Goal: Task Accomplishment & Management: Complete application form

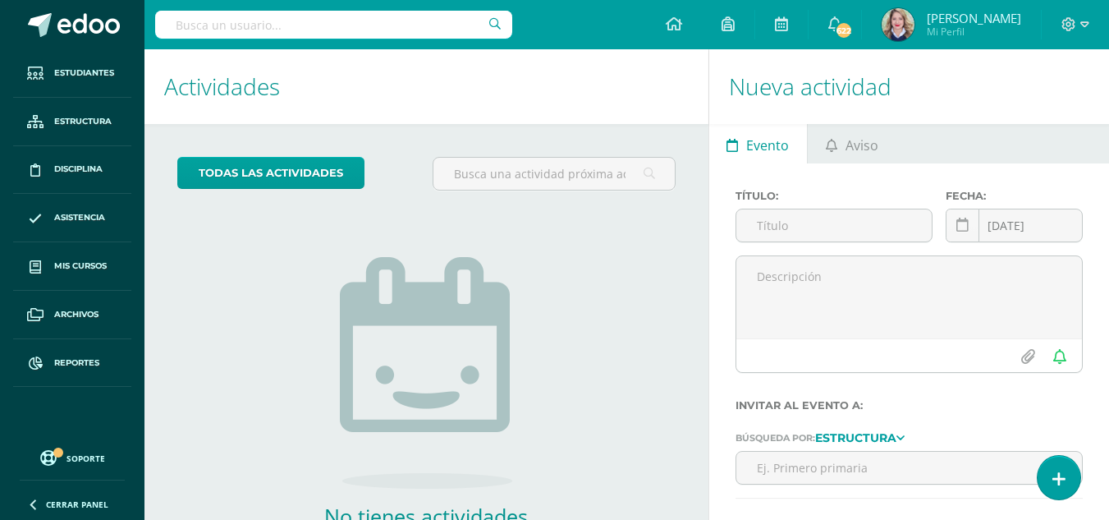
click at [223, 25] on input "text" at bounding box center [333, 25] width 357 height 28
type input "k"
type input "mafer castillo"
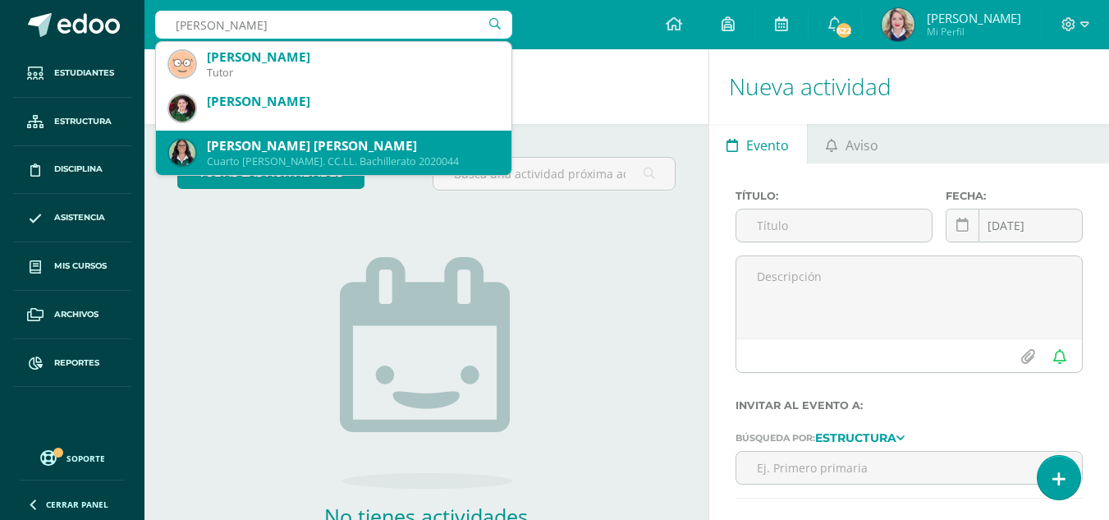
scroll to position [164, 0]
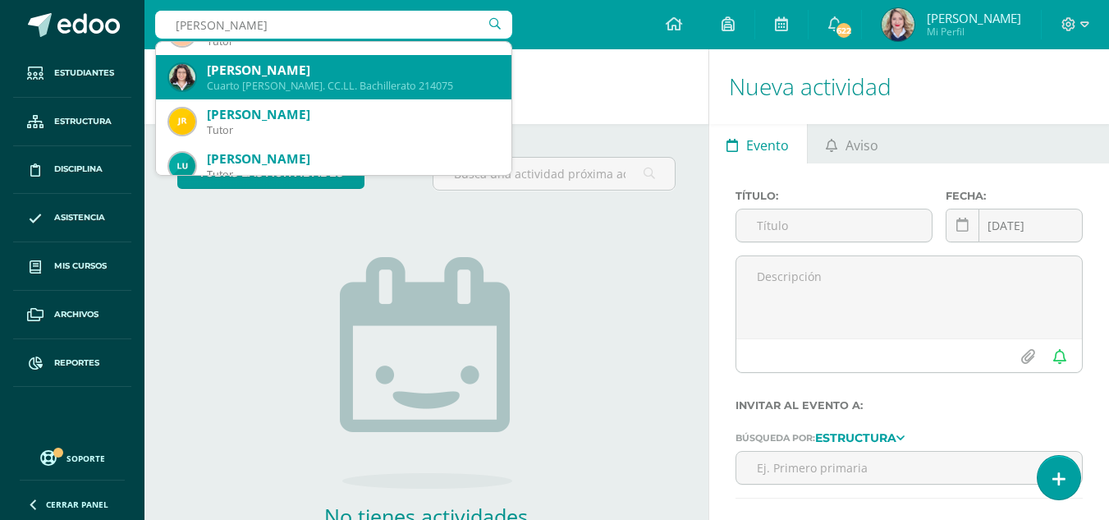
click at [311, 96] on div "María Fernanda Castillo Mejía Cuarto Bach. CC.LL. Bachillerato 214075" at bounding box center [333, 77] width 329 height 44
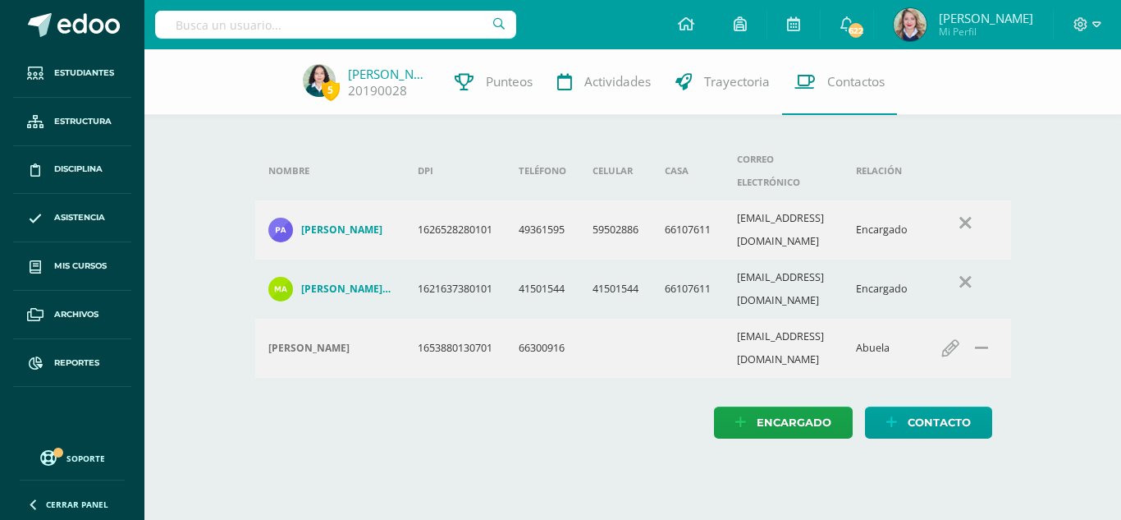
click at [268, 25] on input "text" at bounding box center [335, 25] width 361 height 28
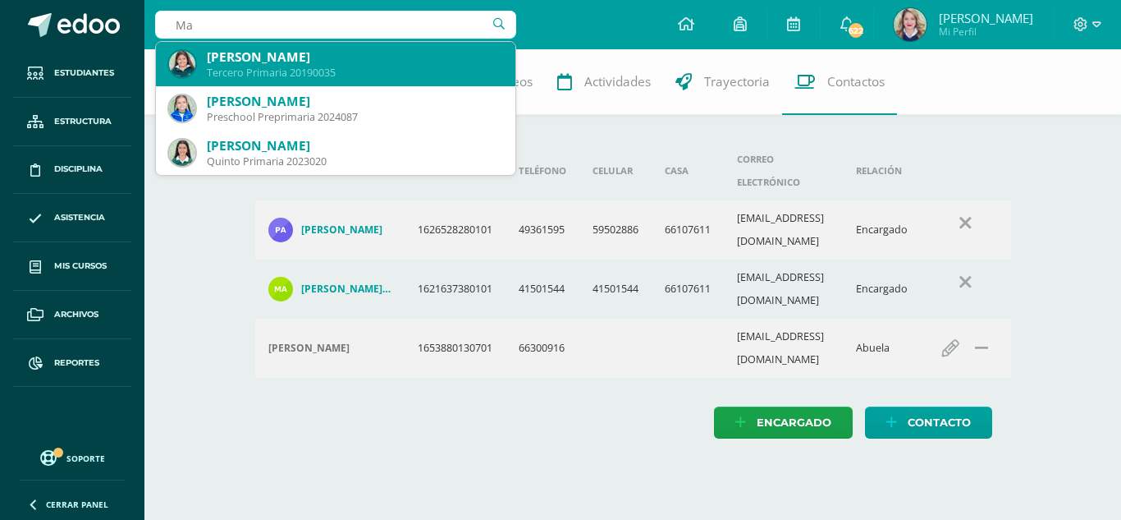
type input "M"
type input "Maria Paula escobar"
click at [405, 71] on div "Cuarto Bach. CC.LL. Bachillerato 213011" at bounding box center [354, 73] width 295 height 14
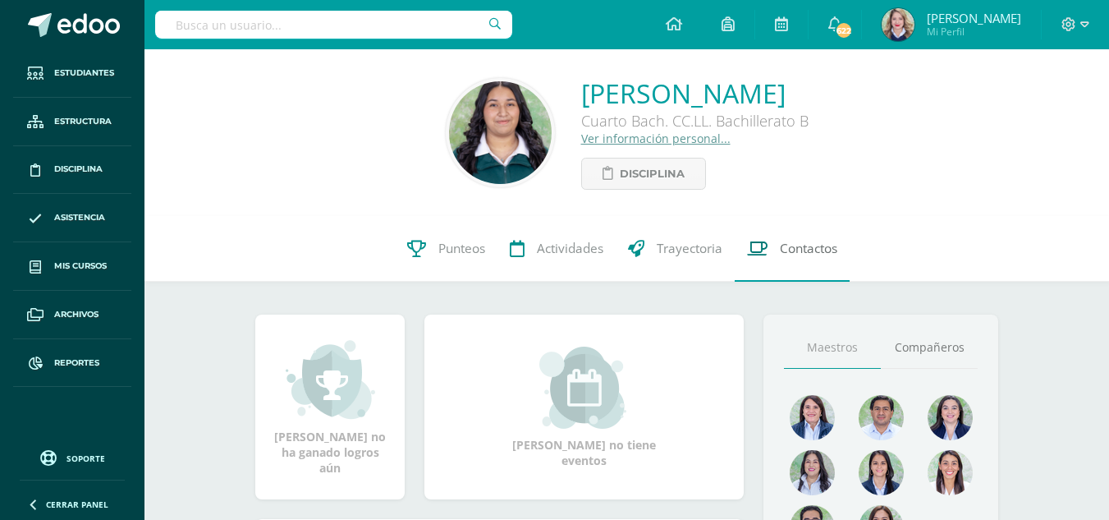
click at [818, 257] on span "Contactos" at bounding box center [808, 248] width 57 height 17
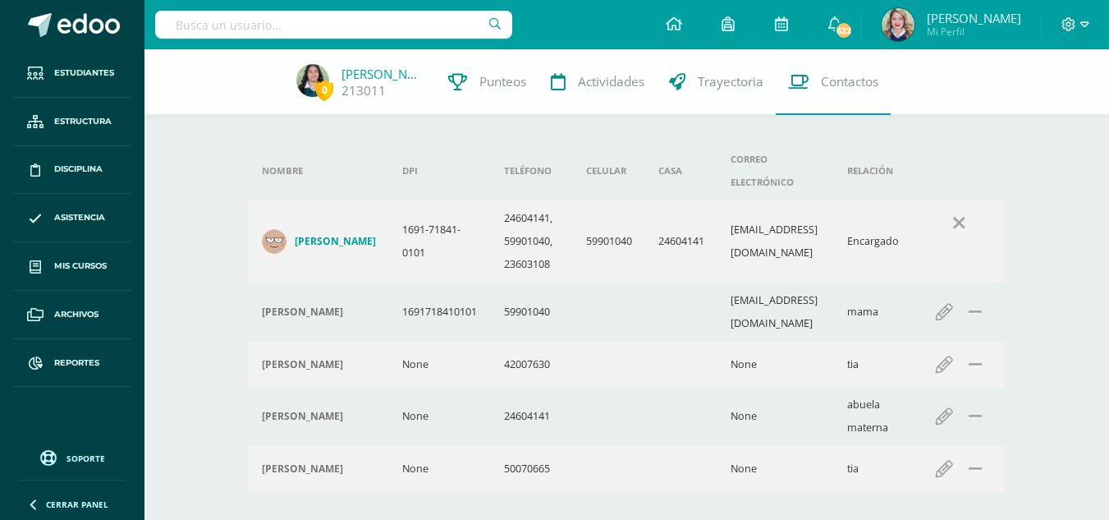
click at [741, 227] on td "[EMAIL_ADDRESS][DOMAIN_NAME]" at bounding box center [775, 241] width 117 height 82
drag, startPoint x: 736, startPoint y: 222, endPoint x: 890, endPoint y: 222, distance: 154.3
click at [890, 222] on tr "[PERSON_NAME] 1691-71841-0101 24604141, 59901040, 23603108 59901040 24604141 [E…" at bounding box center [627, 241] width 756 height 82
copy tr "[EMAIL_ADDRESS][DOMAIN_NAME] E"
click at [272, 23] on input "text" at bounding box center [333, 25] width 357 height 28
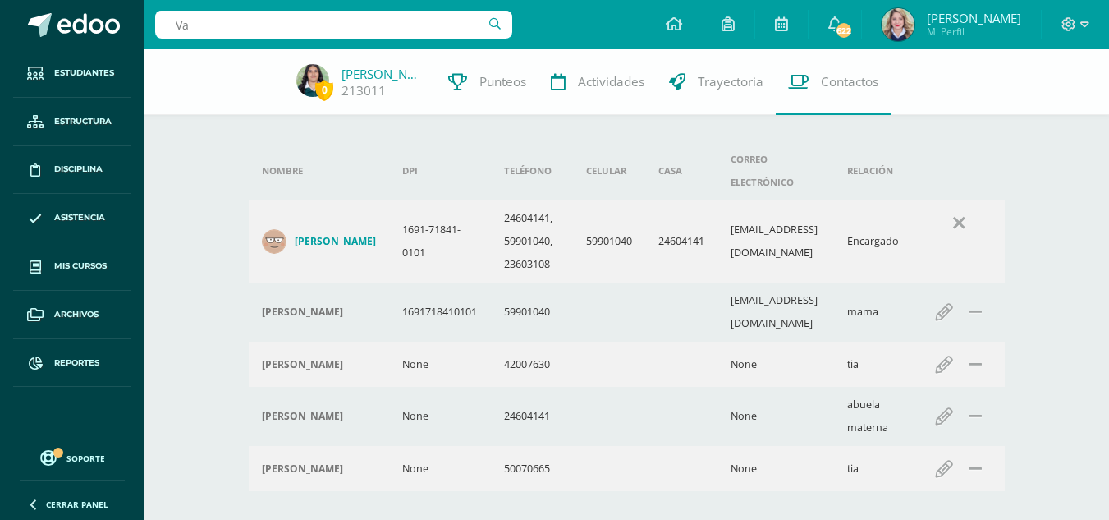
type input "V"
type input "Camila peña"
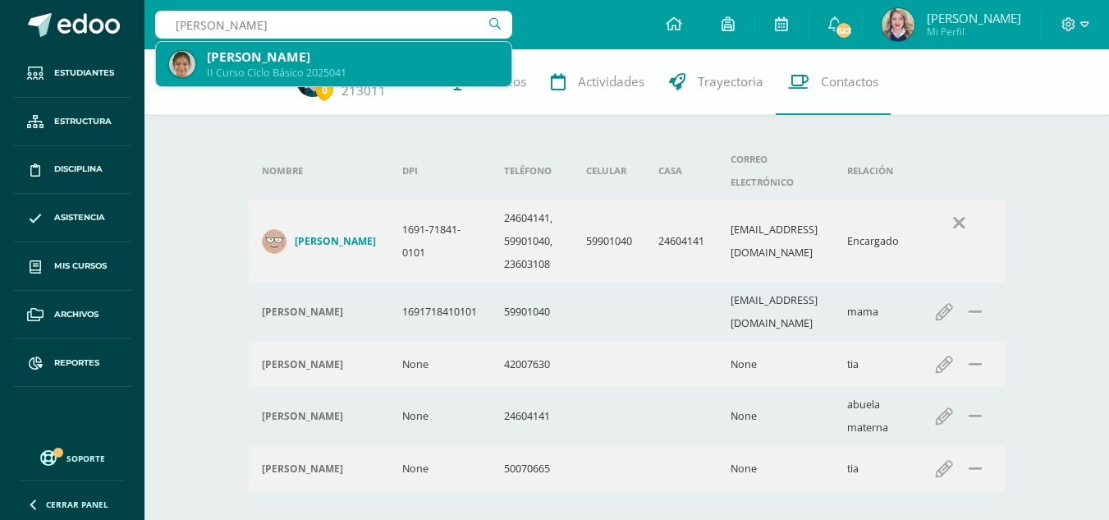
click at [279, 52] on div "Camila Fernanda Peña Barrios" at bounding box center [352, 56] width 291 height 17
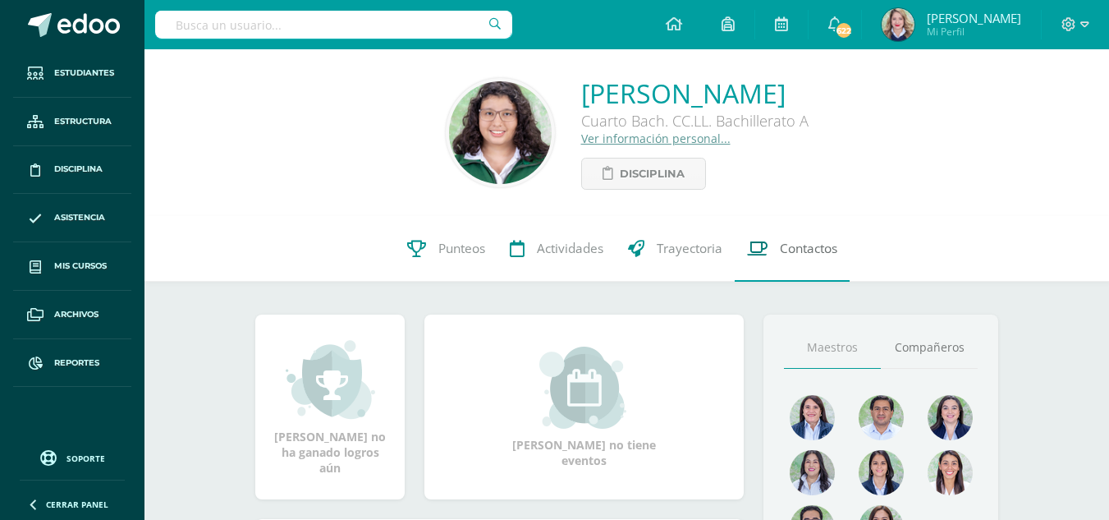
click at [785, 237] on link "Contactos" at bounding box center [792, 249] width 115 height 66
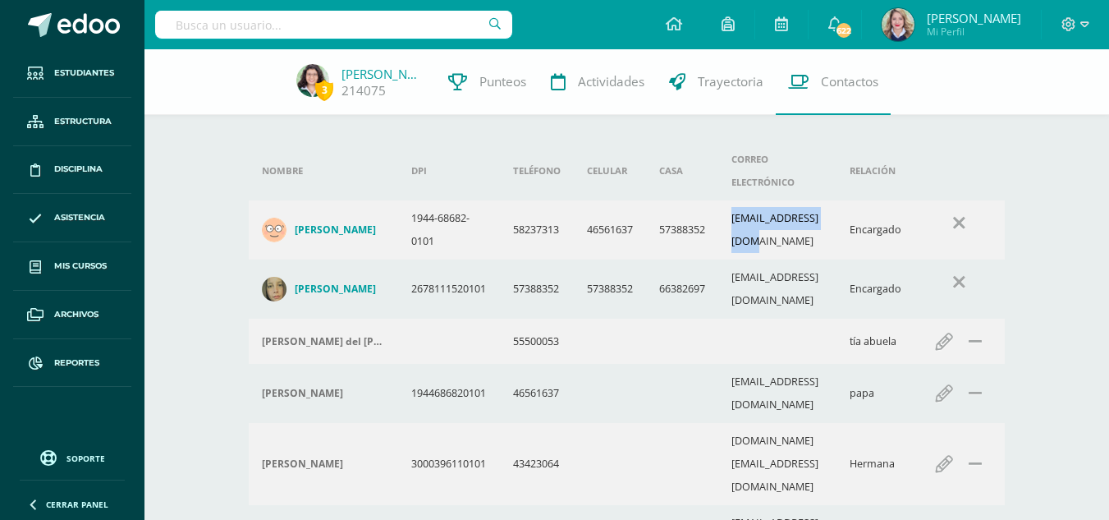
drag, startPoint x: 730, startPoint y: 219, endPoint x: 830, endPoint y: 208, distance: 100.0
click at [830, 208] on td "gfcastillo@gmail.com" at bounding box center [777, 229] width 118 height 59
click at [756, 318] on td at bounding box center [777, 340] width 118 height 45
drag, startPoint x: 719, startPoint y: 261, endPoint x: 865, endPoint y: 254, distance: 146.2
click at [865, 259] on tr "Karen Susana Mejía Arreola 2678111520101 57388352 57388352 66382697 susy_mejia@…" at bounding box center [627, 288] width 756 height 59
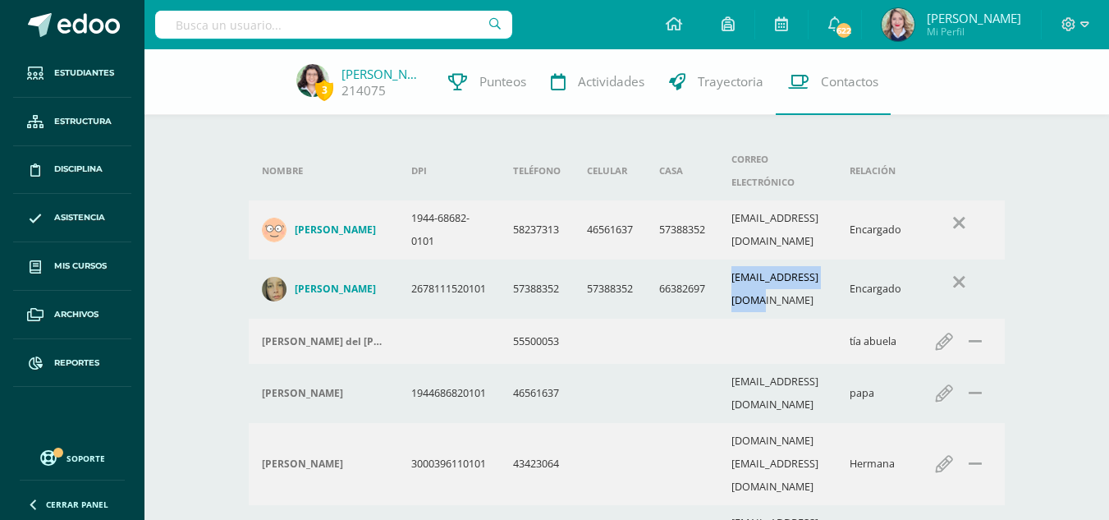
copy tr "susy_mejia@yahoo.com"
click at [57, 202] on link "Asistencia" at bounding box center [72, 218] width 118 height 48
click at [91, 219] on span "Asistencia" at bounding box center [79, 217] width 51 height 13
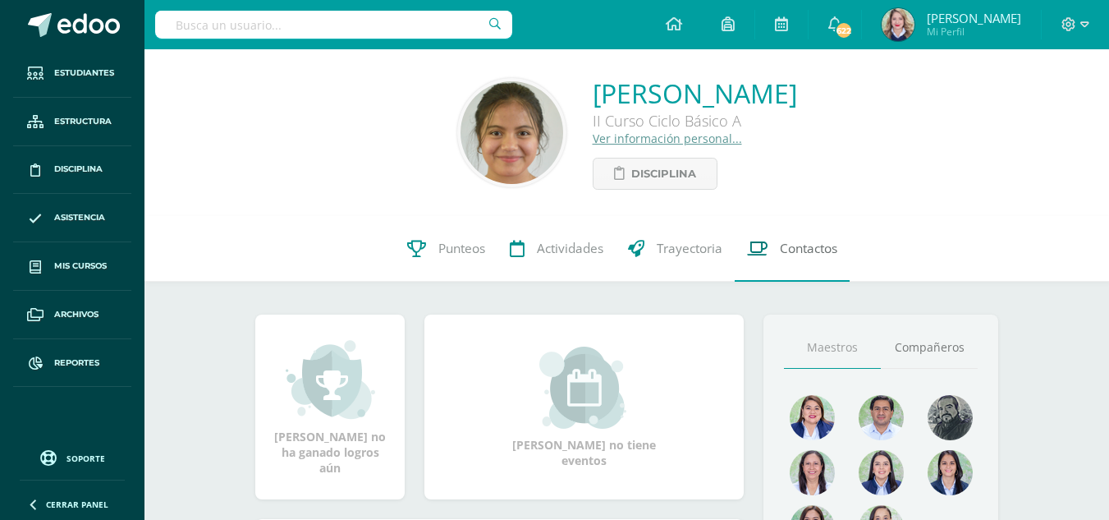
drag, startPoint x: 0, startPoint y: 0, endPoint x: 770, endPoint y: 245, distance: 808.0
click at [770, 245] on link "Contactos" at bounding box center [792, 249] width 115 height 66
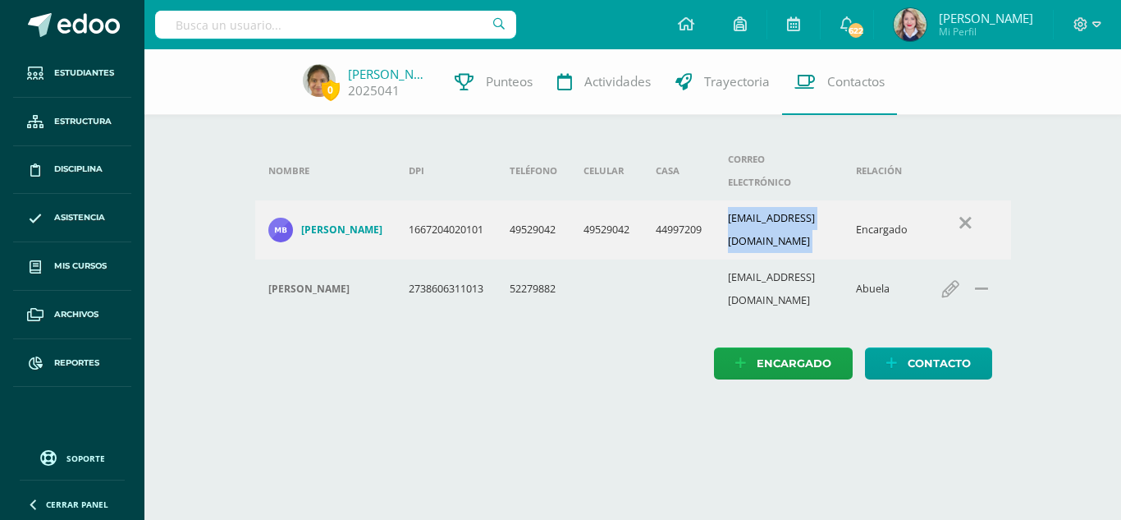
drag, startPoint x: 735, startPoint y: 203, endPoint x: 886, endPoint y: 187, distance: 151.8
click at [886, 200] on tr "Mónica Julissa Barrios Santos 1667204020101 49529042 49529042 44997209 monik298…" at bounding box center [633, 229] width 756 height 59
copy td "monik2981@gmail.com"
click at [732, 268] on div "Nombre DPI Teléfono Celular Casa Correo electrónico Relación Mónica Julissa Bar…" at bounding box center [633, 236] width 769 height 190
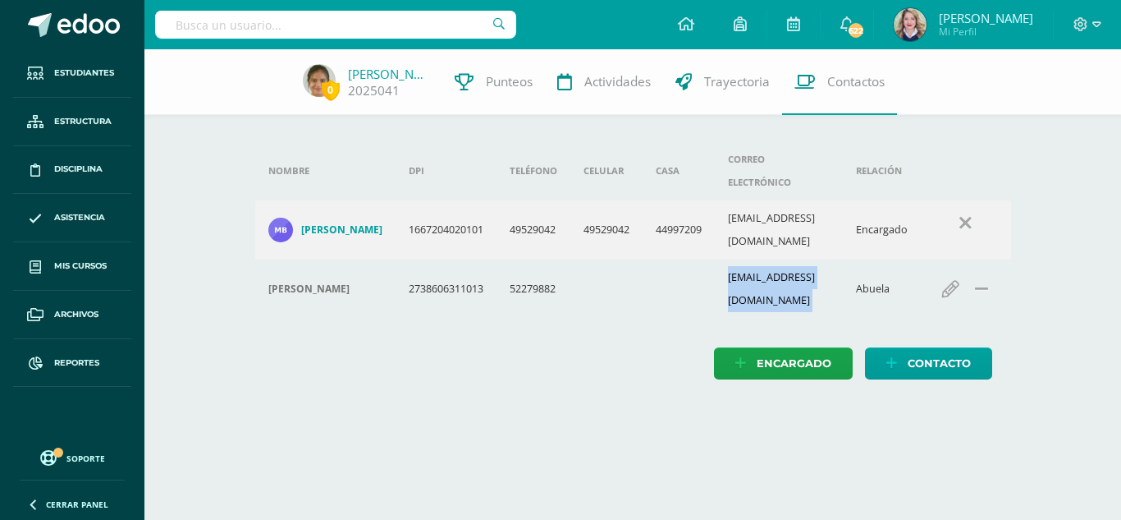
drag, startPoint x: 732, startPoint y: 251, endPoint x: 893, endPoint y: 245, distance: 161.0
click at [893, 259] on tr "Celeste Santos 2738606311013 52279882 celeste.s.debarrios@gmail.com Abuela Edit…" at bounding box center [633, 288] width 756 height 59
copy td "celeste.s.debarrios@gmail.com"
click at [40, 217] on icon at bounding box center [35, 218] width 13 height 13
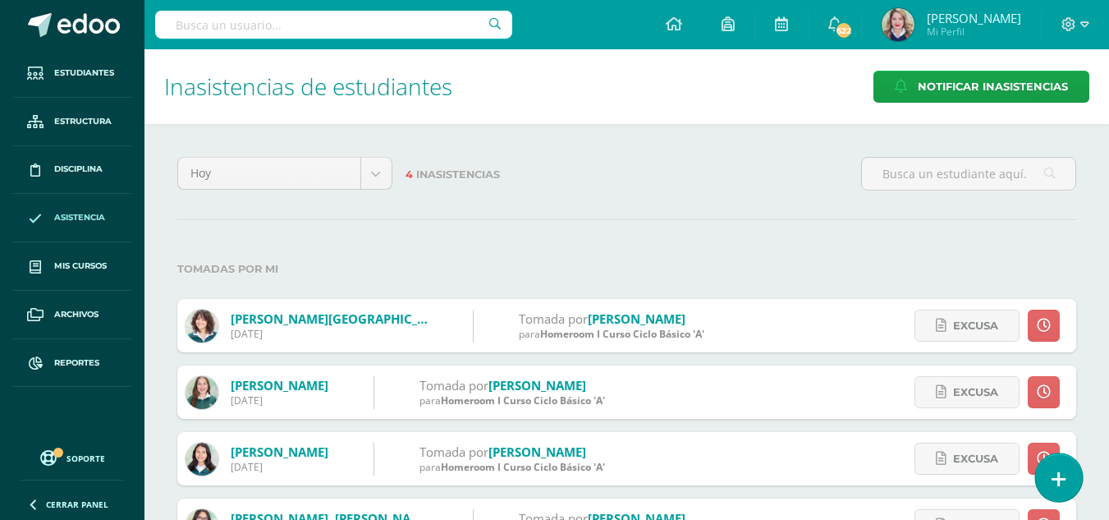
click at [1048, 476] on link at bounding box center [1058, 477] width 47 height 48
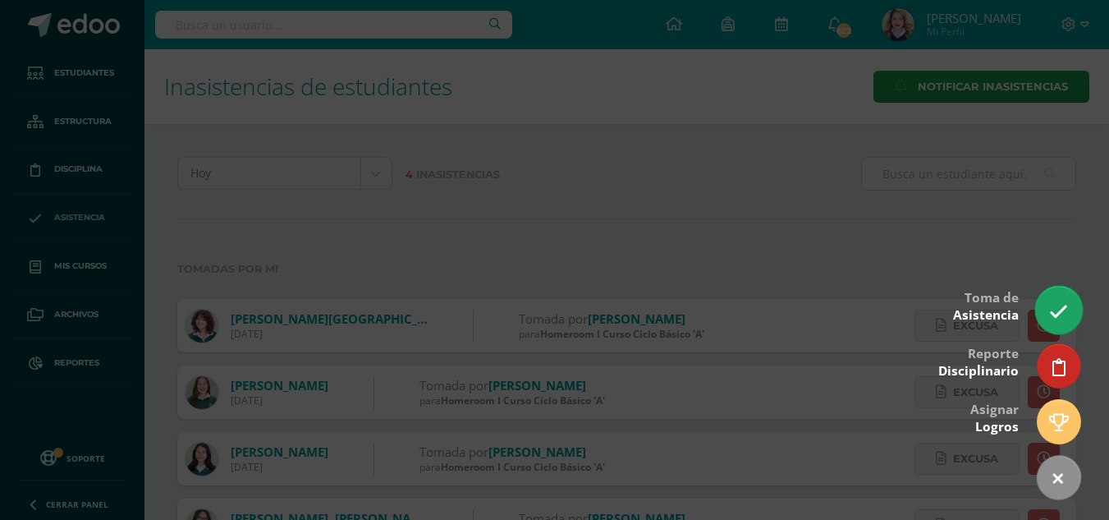
click at [1064, 315] on icon at bounding box center [1058, 311] width 19 height 19
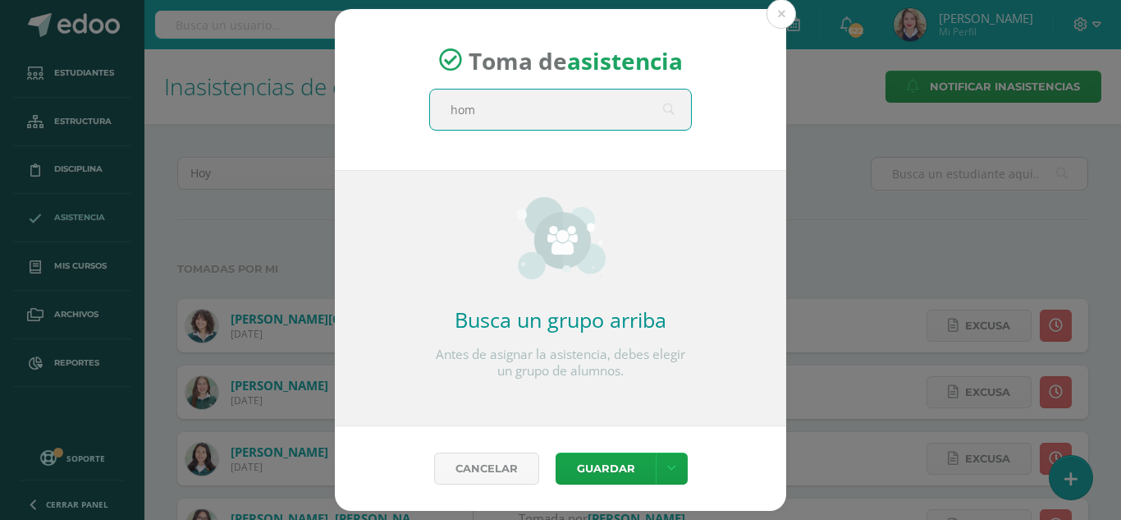
type input "home"
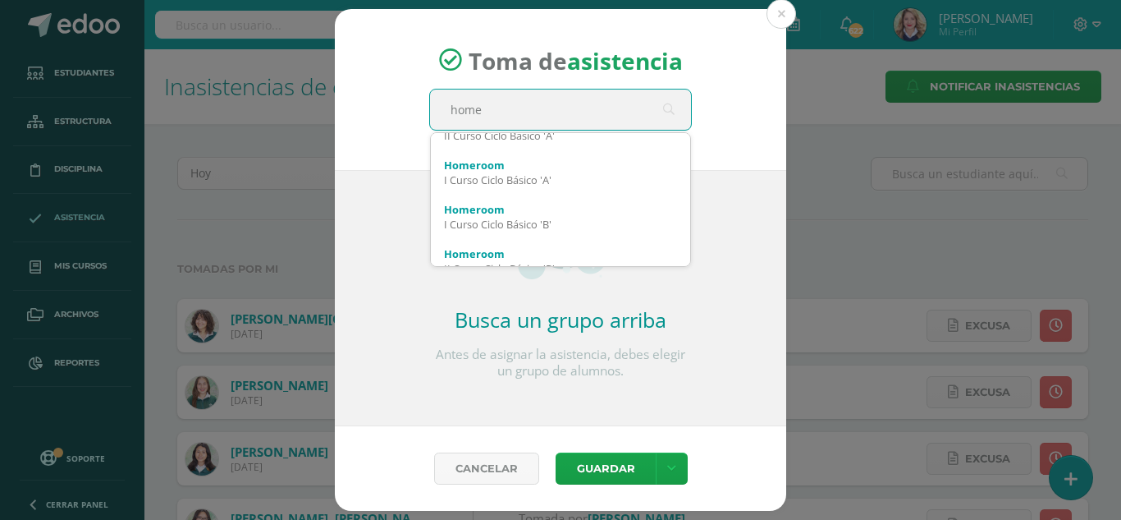
scroll to position [164, 0]
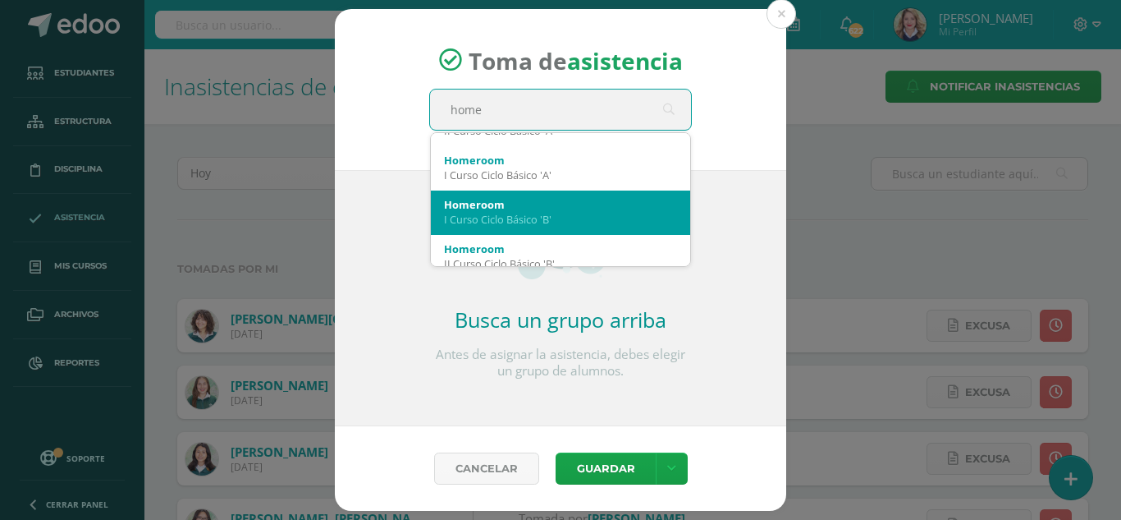
click at [558, 203] on div "Homeroom" at bounding box center [560, 204] width 233 height 15
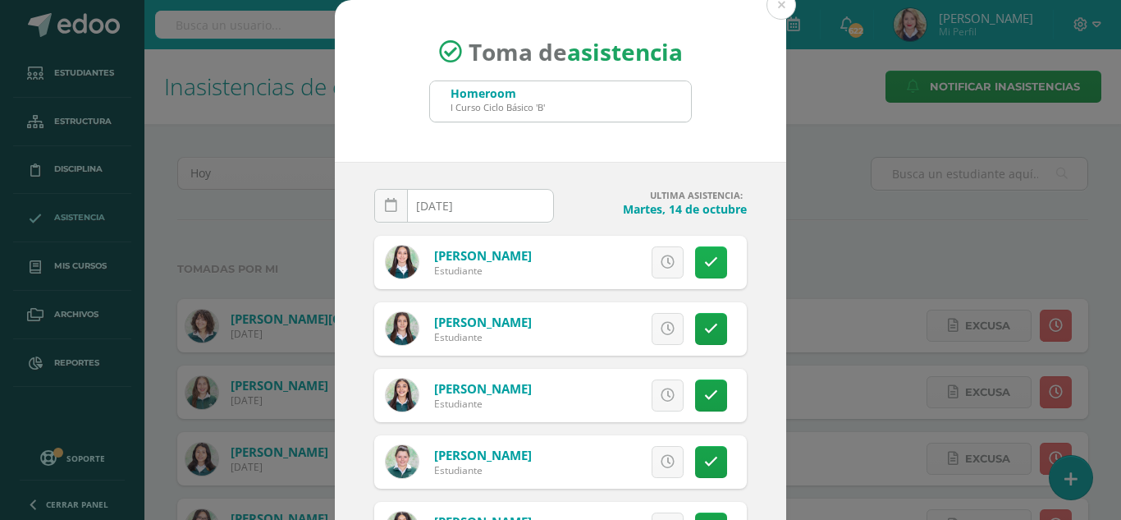
click at [695, 259] on link at bounding box center [711, 262] width 32 height 32
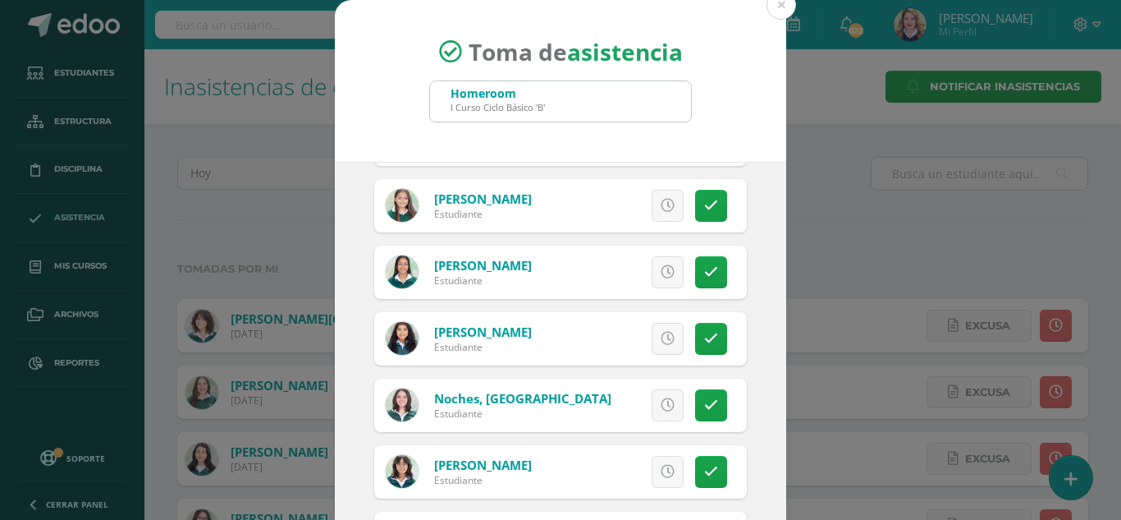
scroll to position [492, 0]
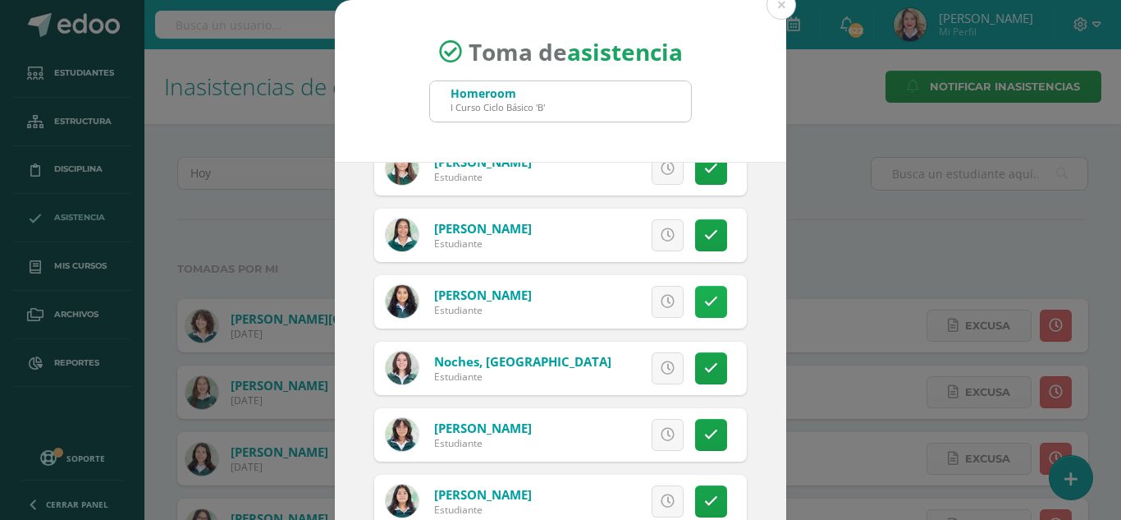
click at [704, 307] on icon at bounding box center [711, 302] width 14 height 14
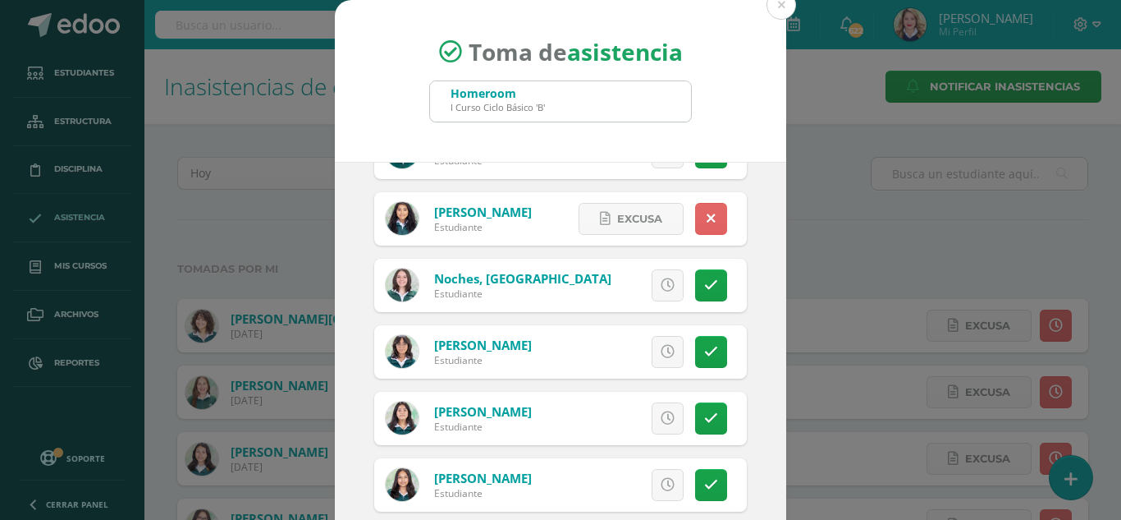
scroll to position [644, 0]
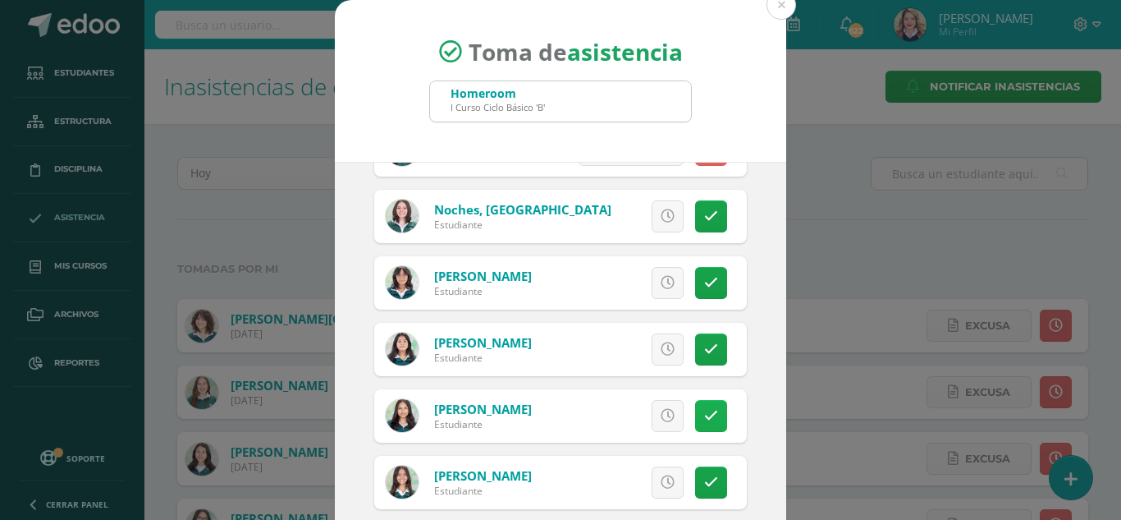
click at [695, 404] on link at bounding box center [711, 416] width 32 height 32
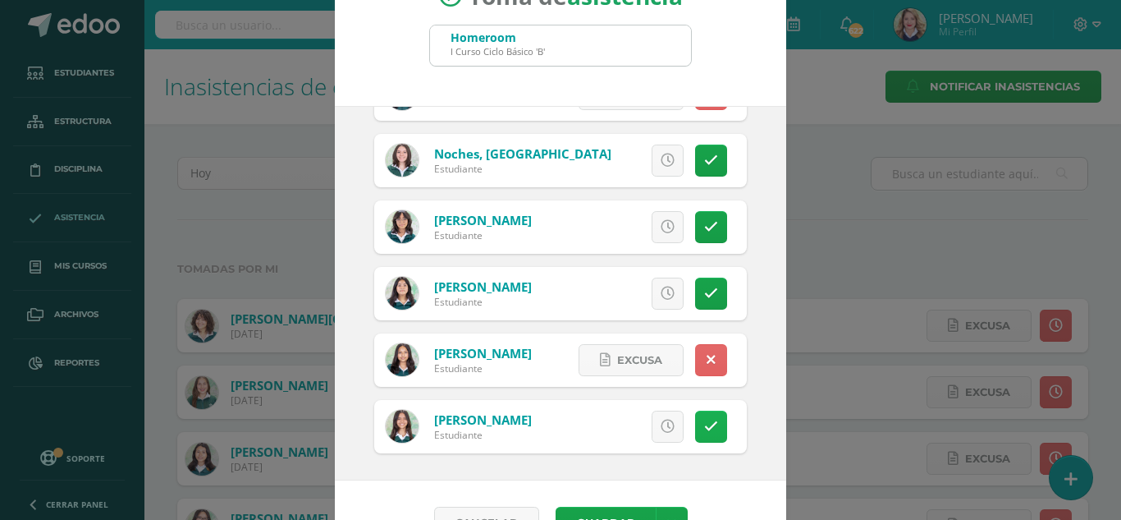
scroll to position [101, 0]
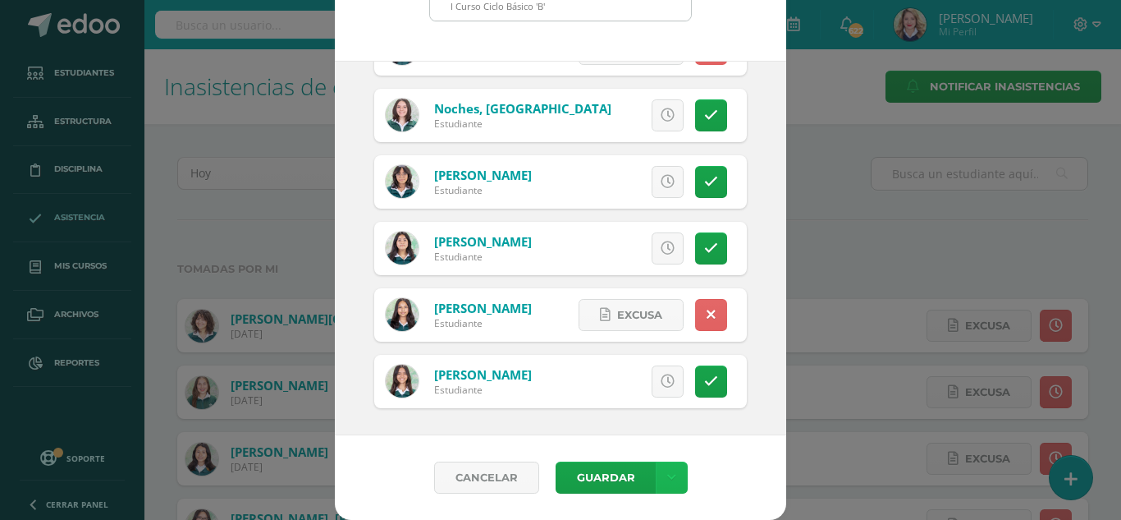
click at [659, 469] on link at bounding box center [672, 477] width 32 height 32
click at [638, 419] on link "Guardar sin notificar inasistencias" at bounding box center [631, 415] width 181 height 39
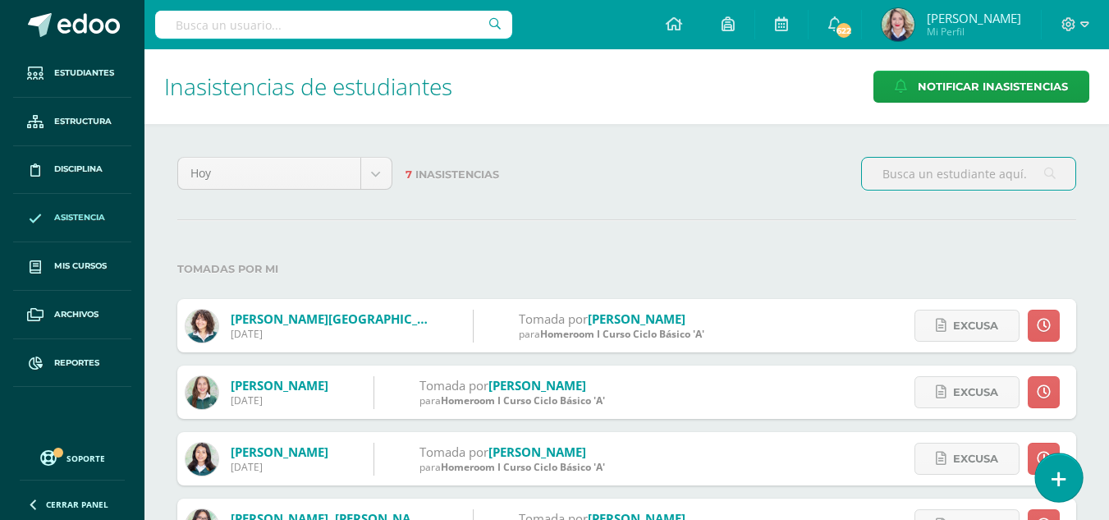
click at [1062, 469] on icon at bounding box center [1058, 478] width 15 height 19
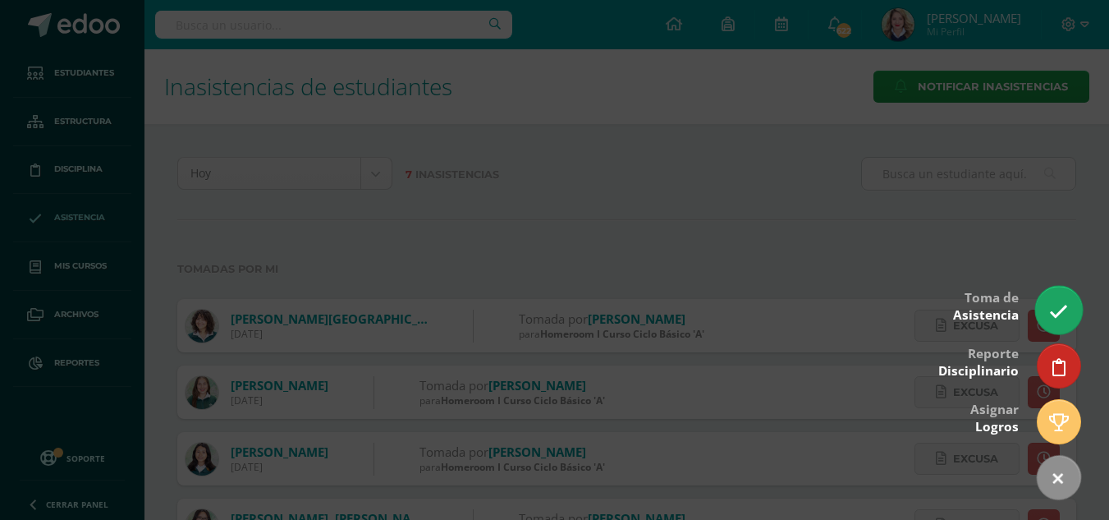
click at [1066, 297] on link at bounding box center [1058, 310] width 47 height 48
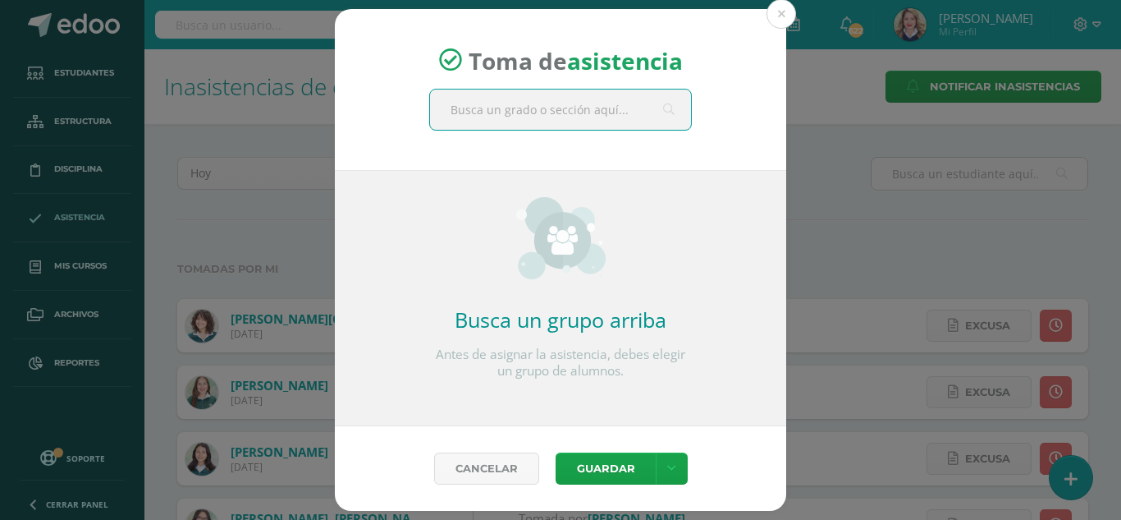
click at [616, 114] on input "text" at bounding box center [560, 109] width 261 height 40
type input "home"
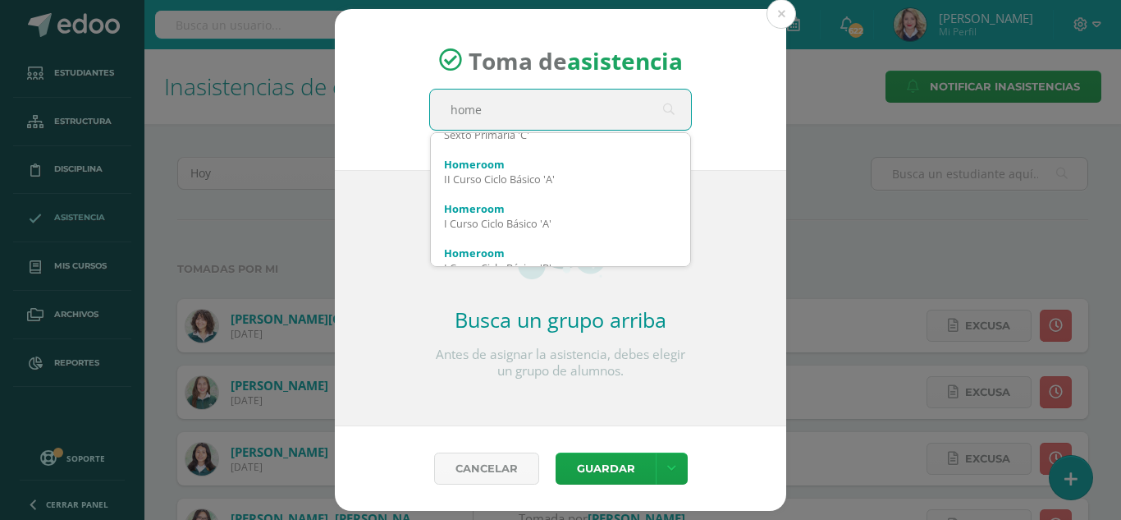
scroll to position [115, 0]
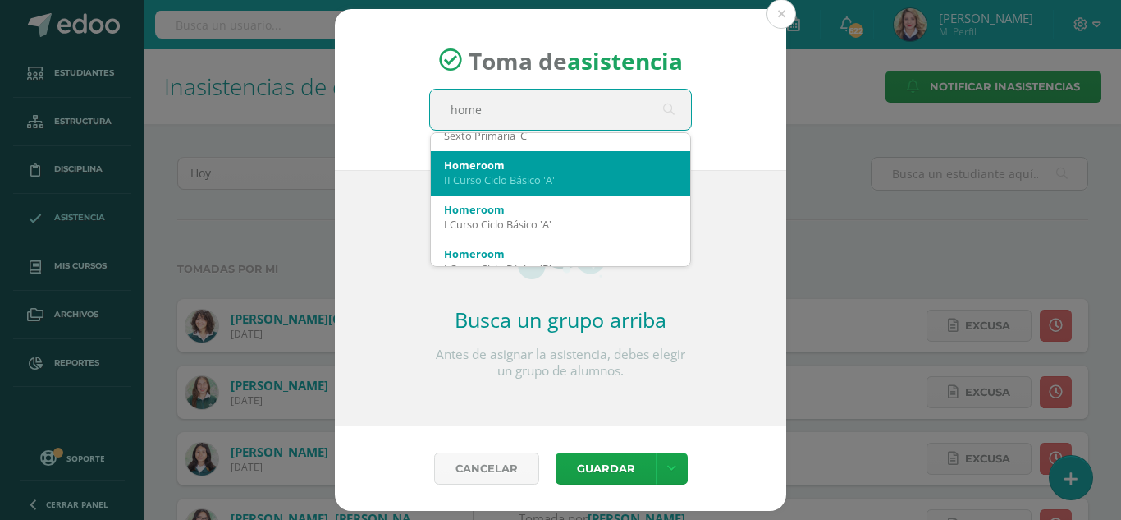
click at [550, 182] on div "II Curso Ciclo Básico 'A'" at bounding box center [560, 179] width 233 height 15
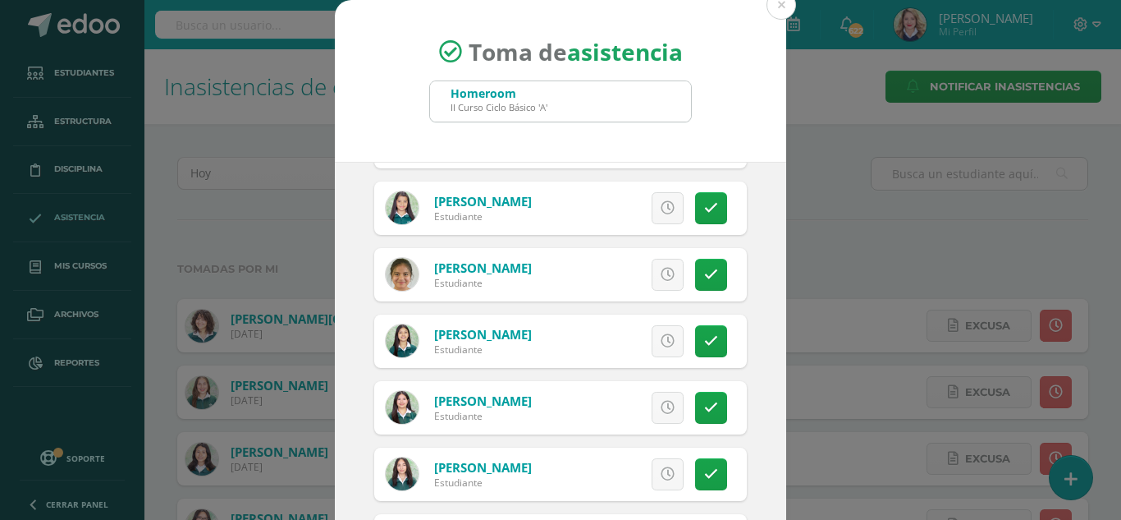
scroll to position [821, 0]
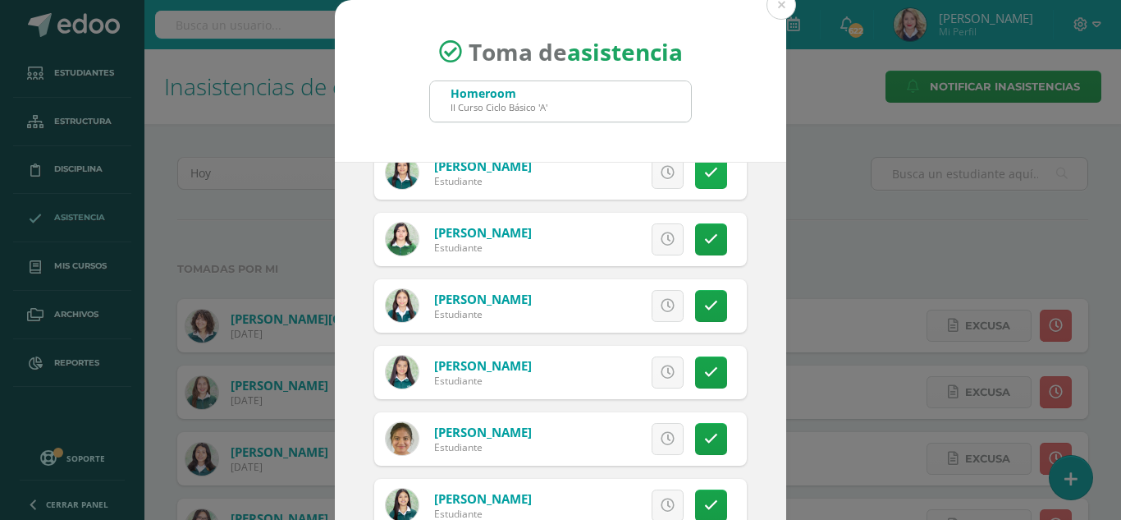
click at [699, 174] on link at bounding box center [711, 173] width 32 height 32
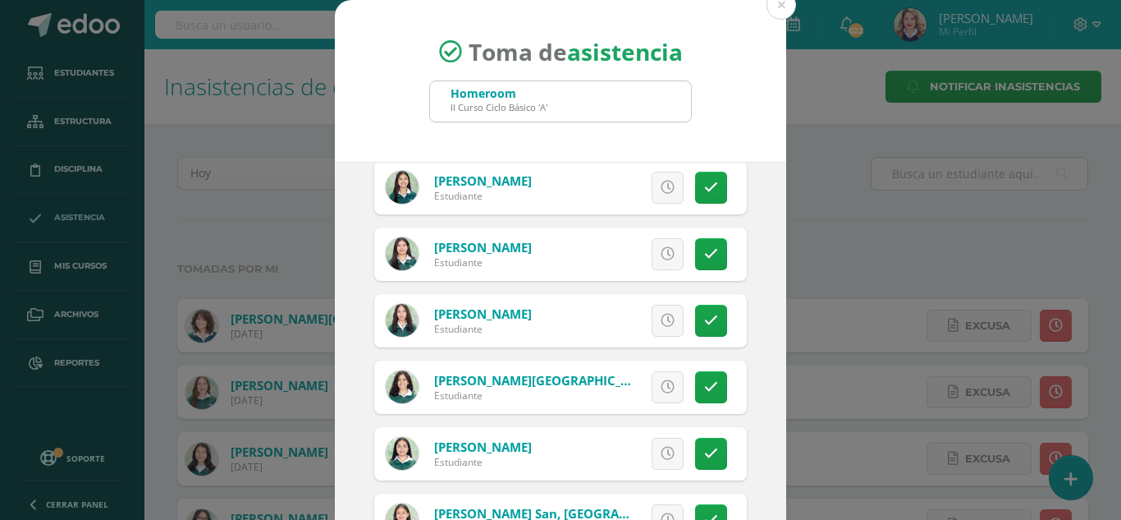
scroll to position [1176, 0]
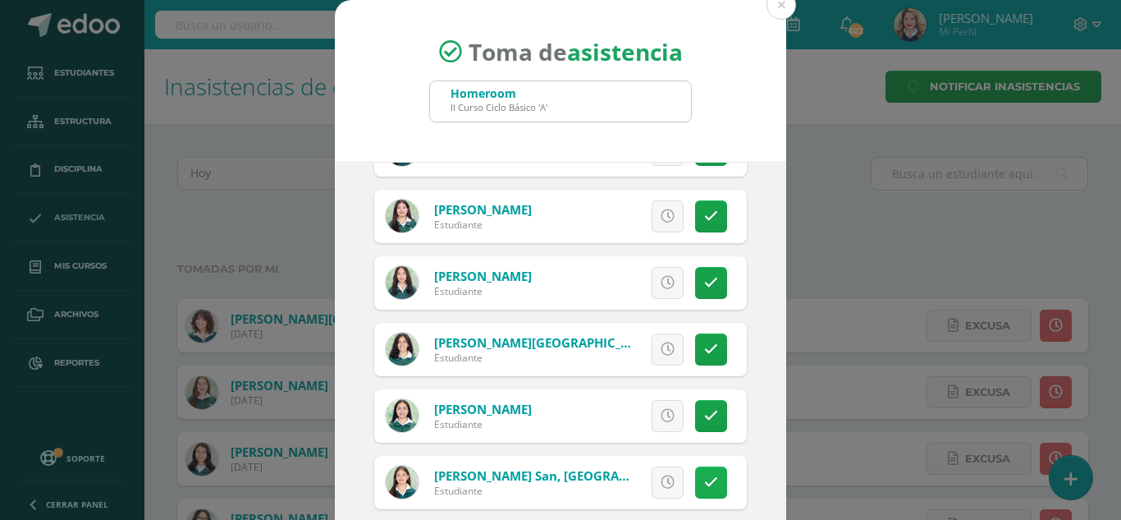
click at [703, 484] on link at bounding box center [711, 482] width 32 height 32
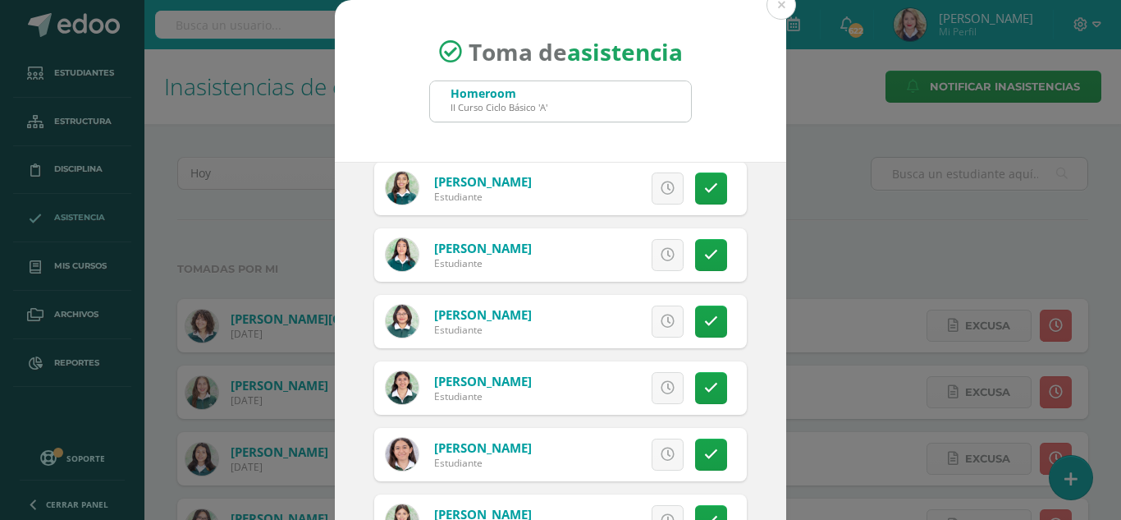
scroll to position [27, 0]
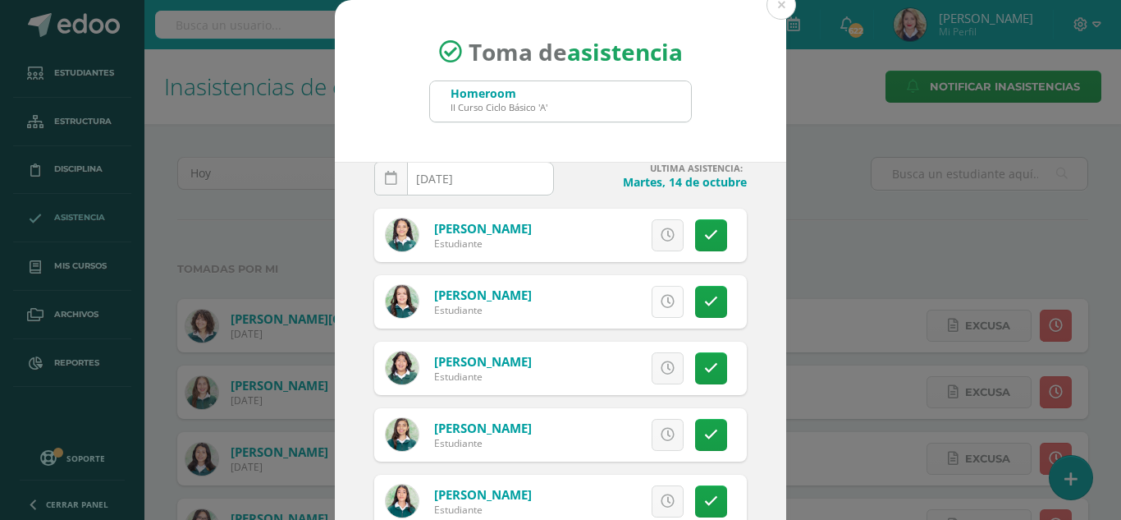
click at [652, 300] on link at bounding box center [668, 302] width 32 height 32
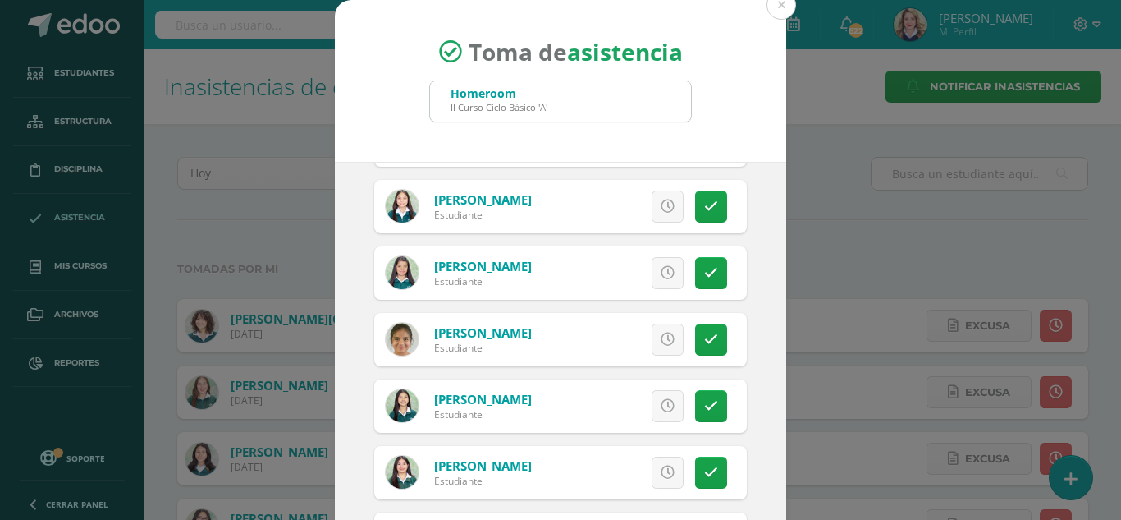
scroll to position [930, 0]
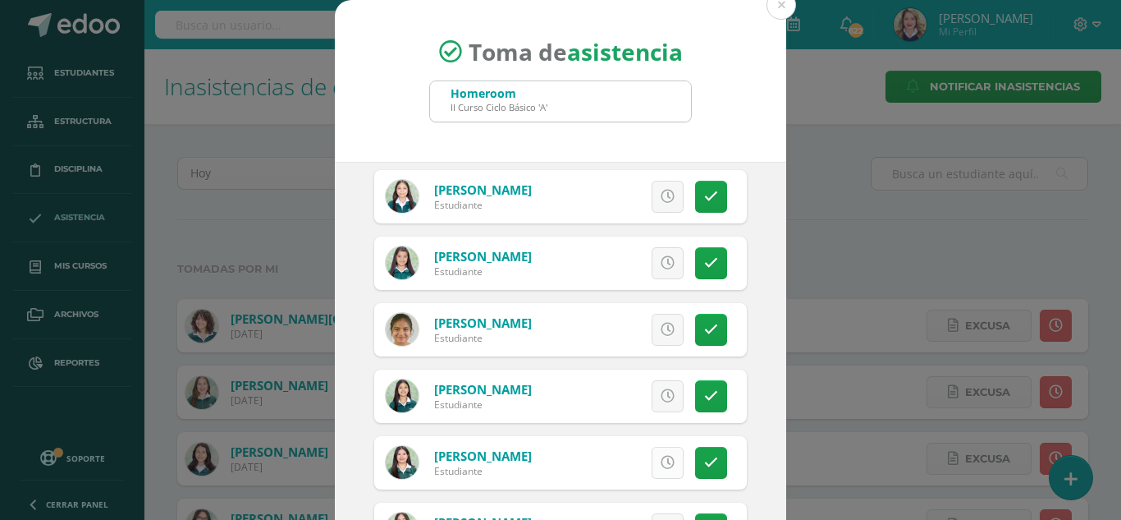
click at [660, 460] on link at bounding box center [668, 462] width 32 height 32
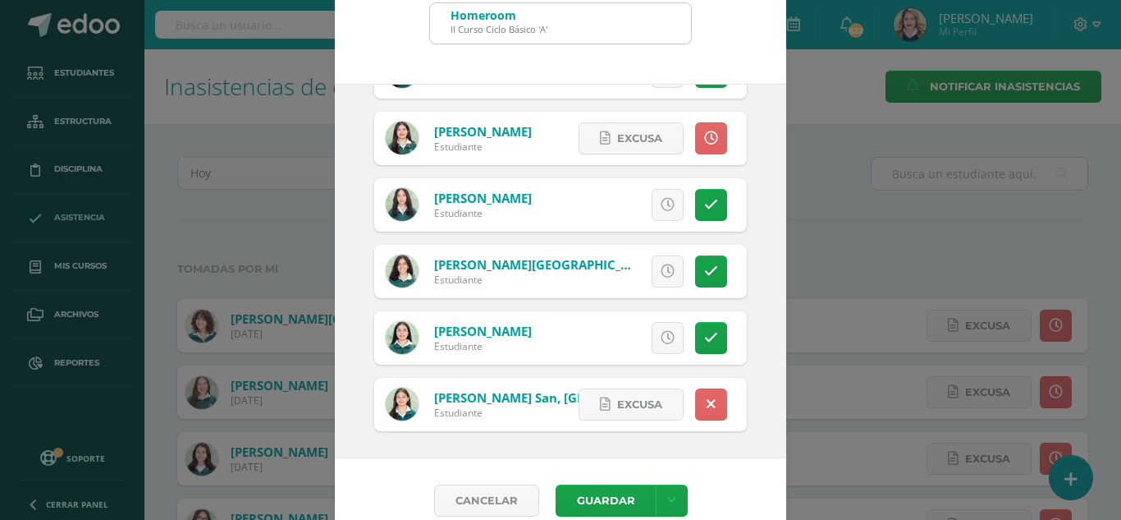
scroll to position [101, 0]
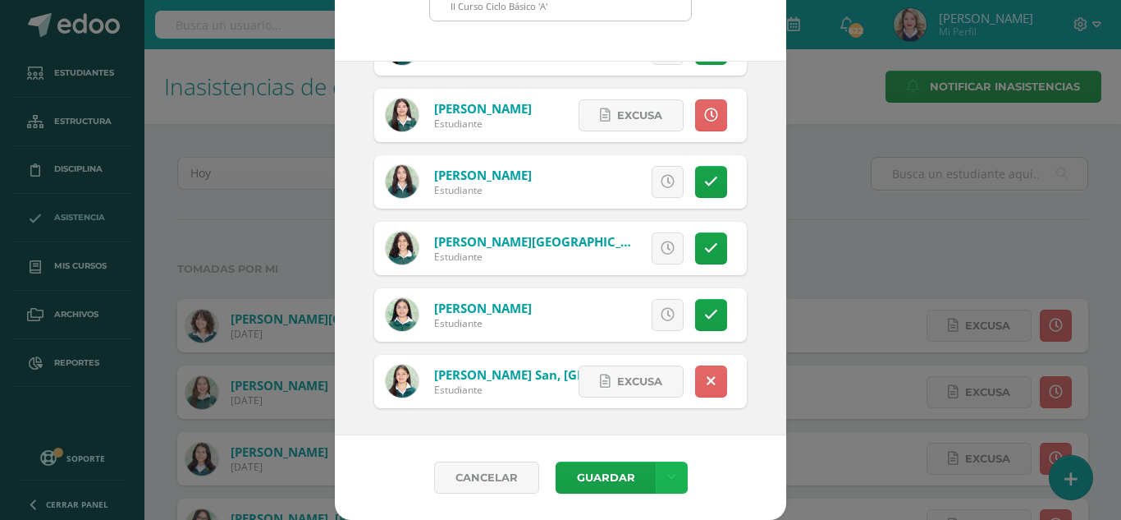
click at [667, 472] on icon at bounding box center [671, 477] width 9 height 14
click at [653, 413] on link "Guardar sin notificar inasistencias" at bounding box center [631, 415] width 181 height 39
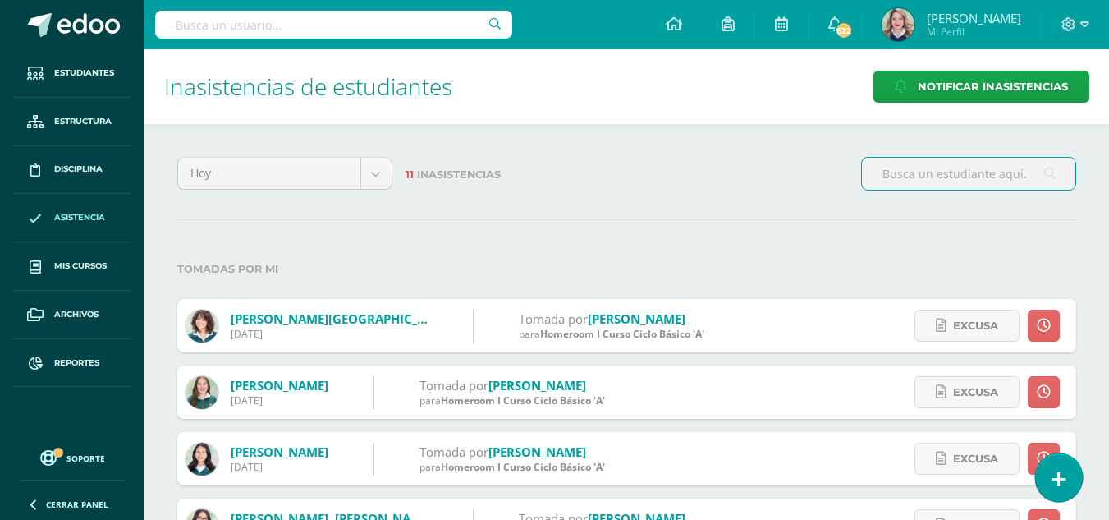
click at [1064, 480] on icon at bounding box center [1058, 478] width 15 height 19
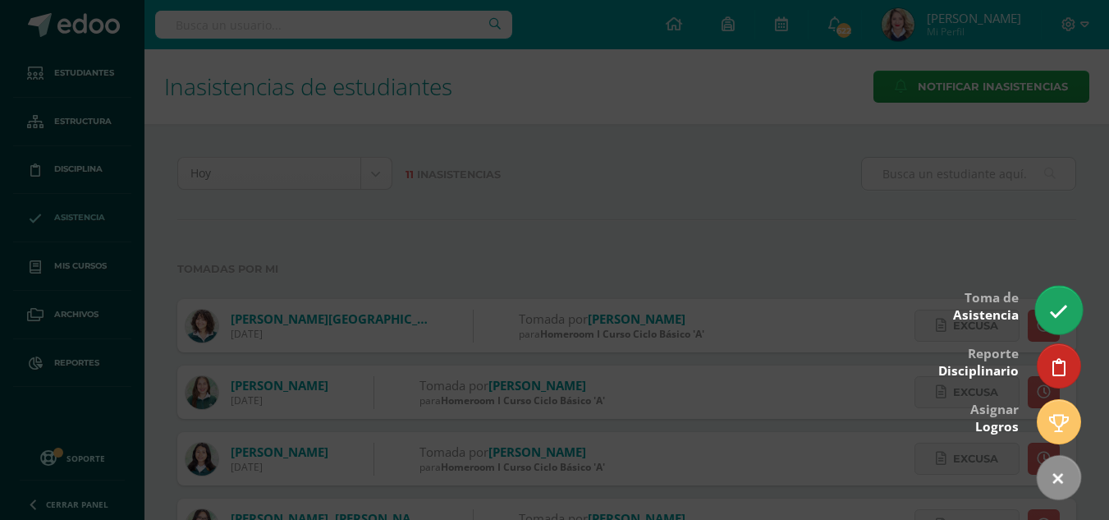
click at [1061, 326] on link at bounding box center [1058, 310] width 47 height 48
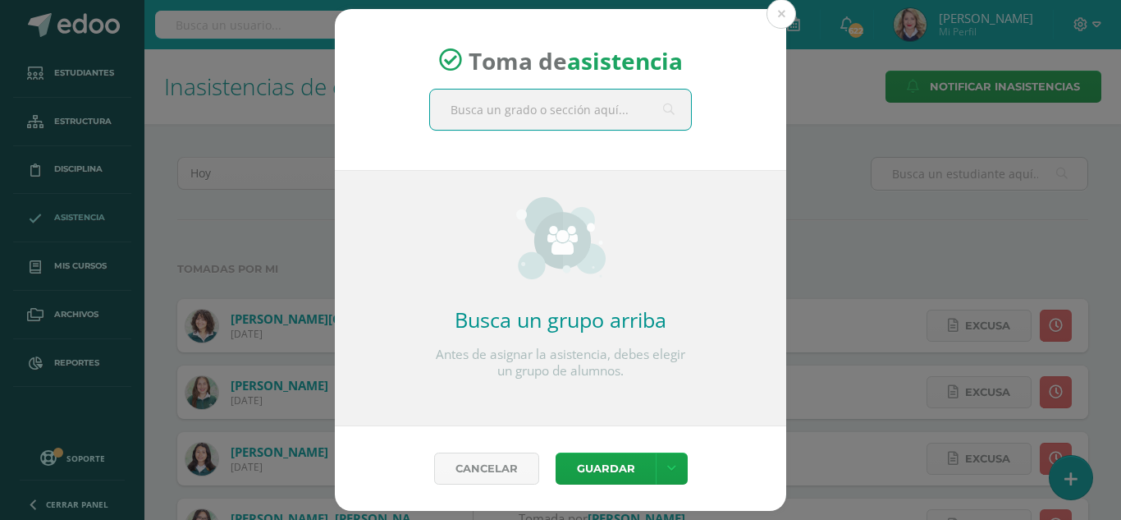
click at [845, 104] on div "Toma de asistencia Busca un grupo arriba Antes de asignar la asistencia, debes …" at bounding box center [561, 260] width 1108 height 502
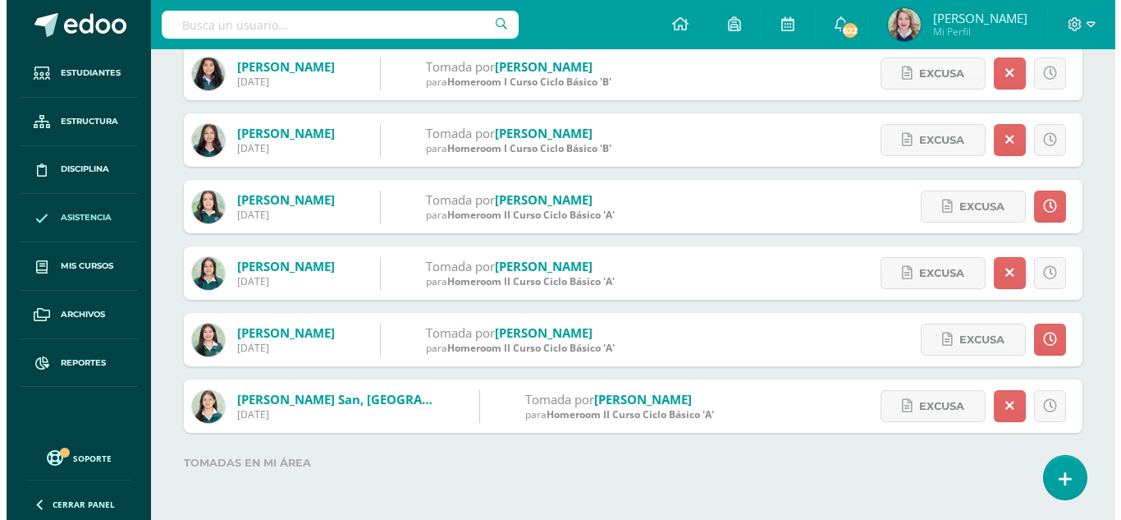
scroll to position [590, 0]
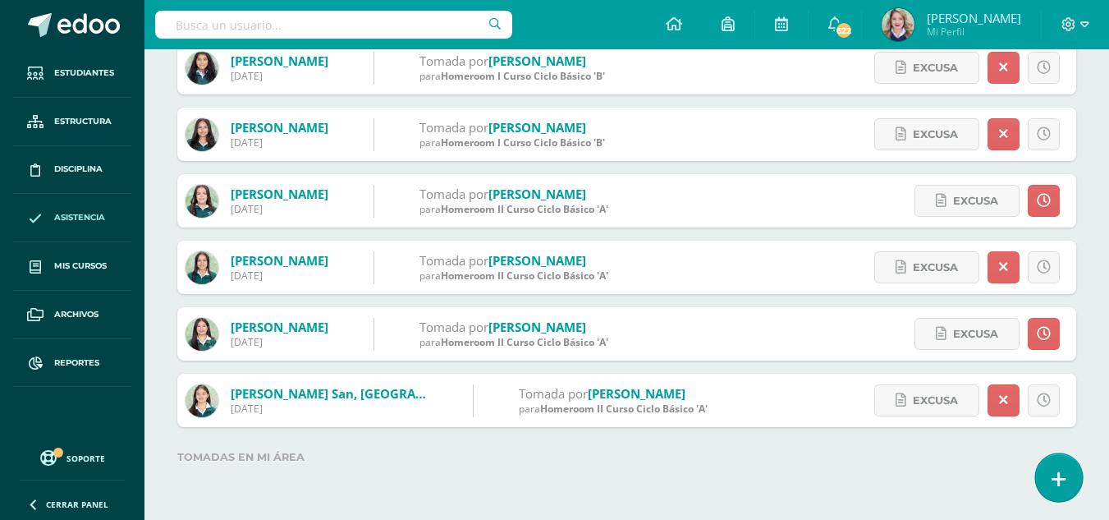
click at [1045, 490] on link at bounding box center [1058, 477] width 47 height 48
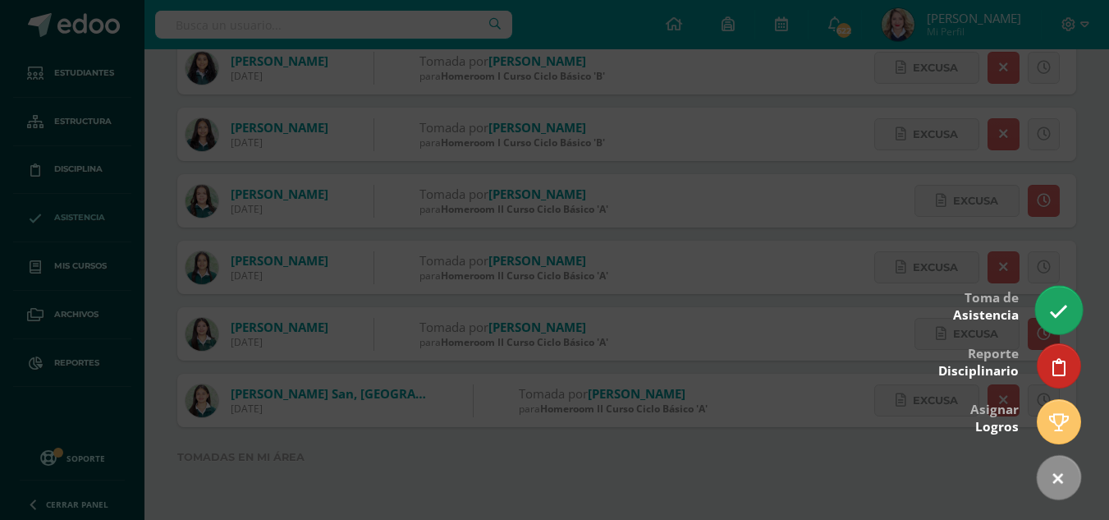
click at [1051, 315] on icon at bounding box center [1058, 311] width 19 height 19
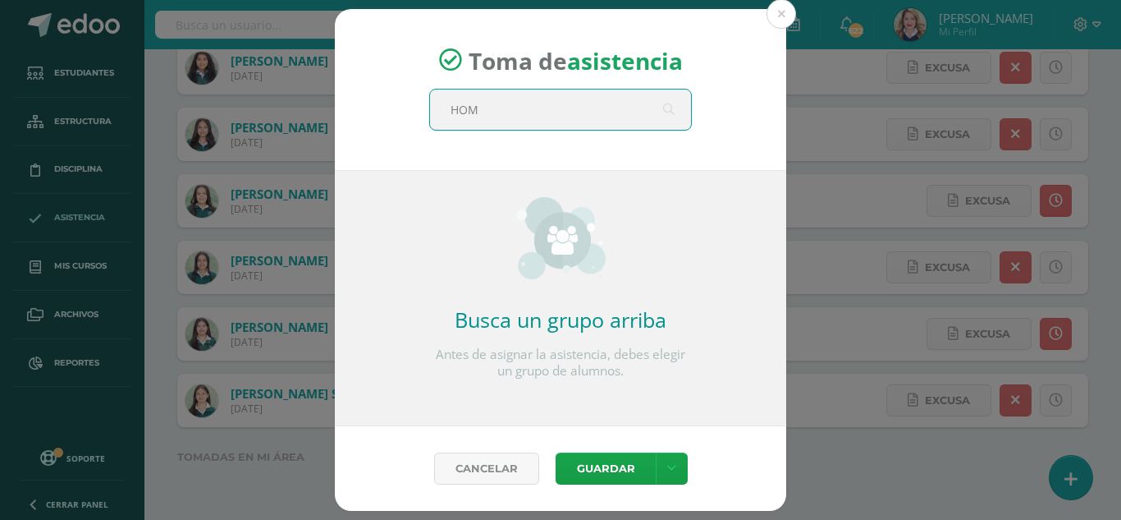
type input "HOME"
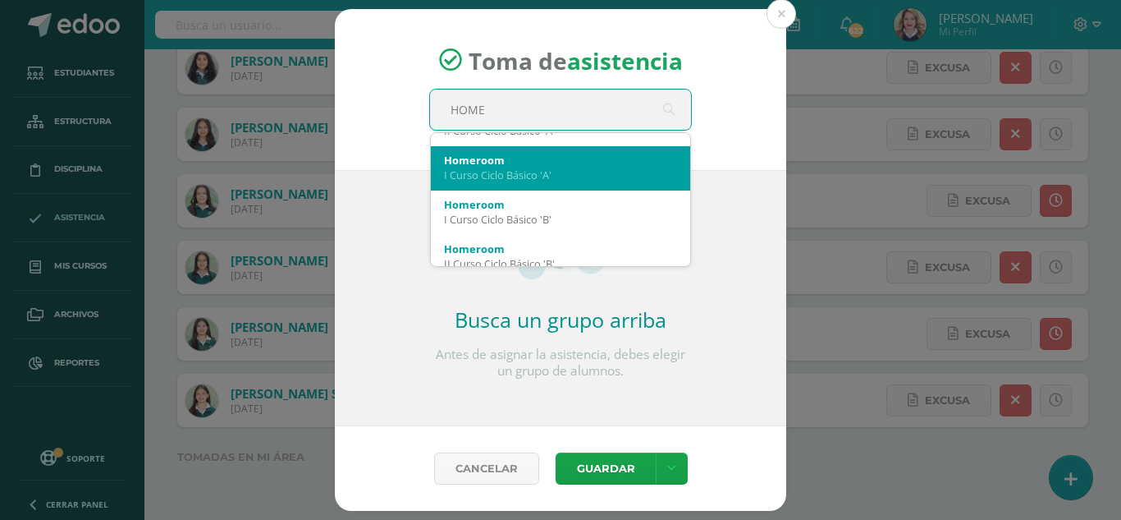
scroll to position [246, 0]
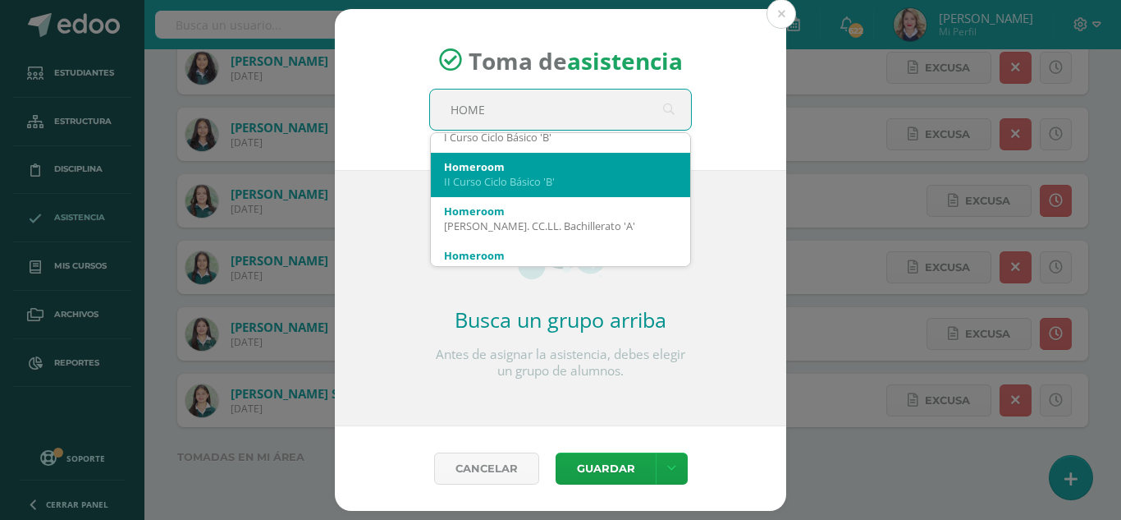
click at [573, 184] on div "II Curso Ciclo Básico 'B'" at bounding box center [560, 181] width 233 height 15
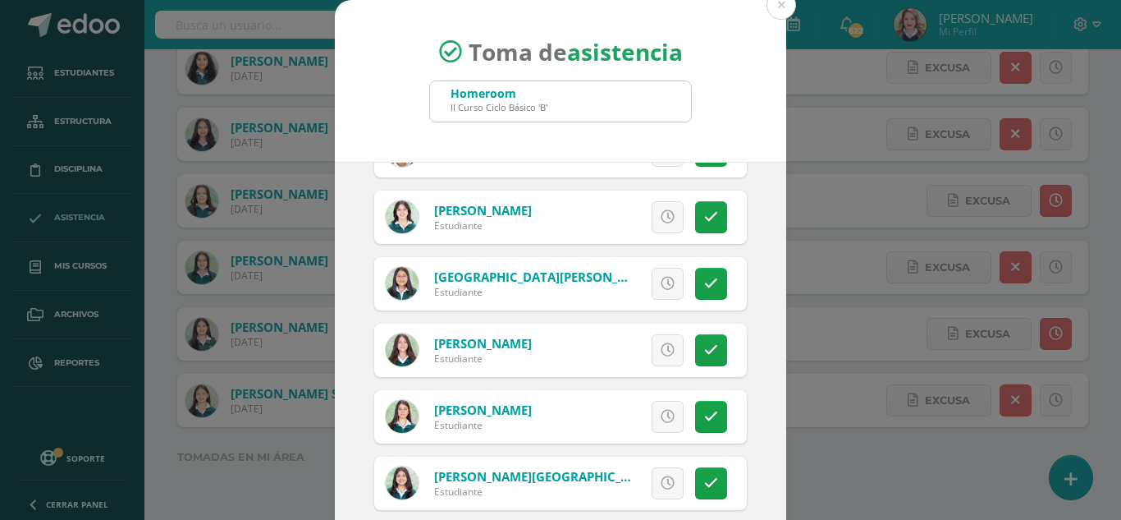
scroll to position [1043, 0]
click at [661, 419] on icon at bounding box center [668, 416] width 14 height 14
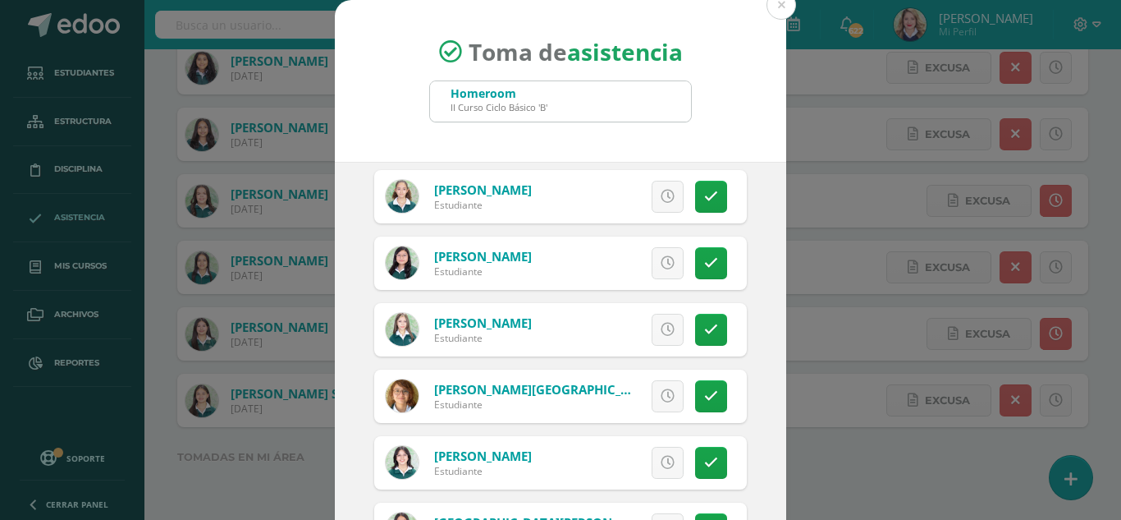
scroll to position [551, 0]
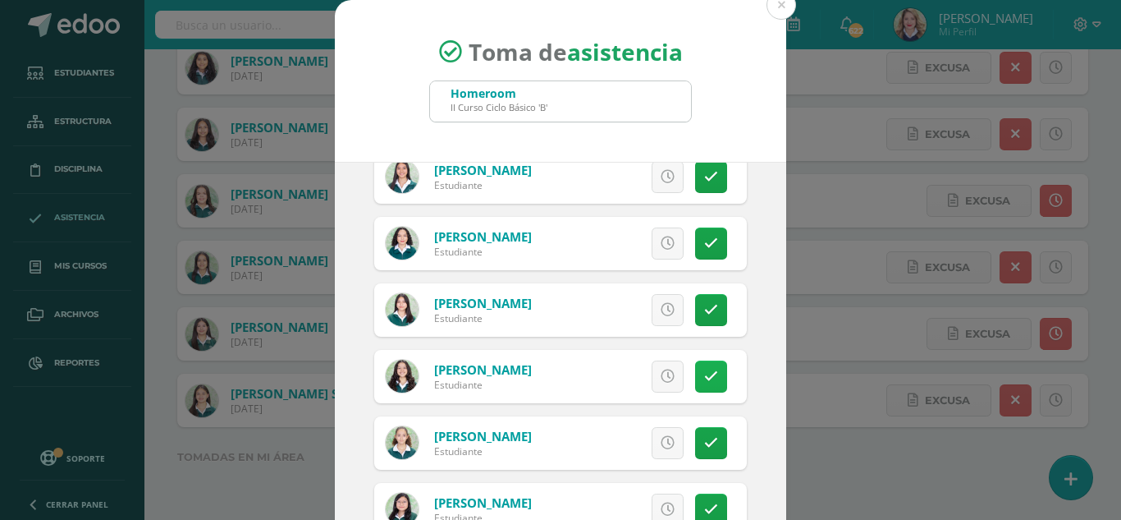
click at [704, 373] on icon at bounding box center [711, 376] width 14 height 14
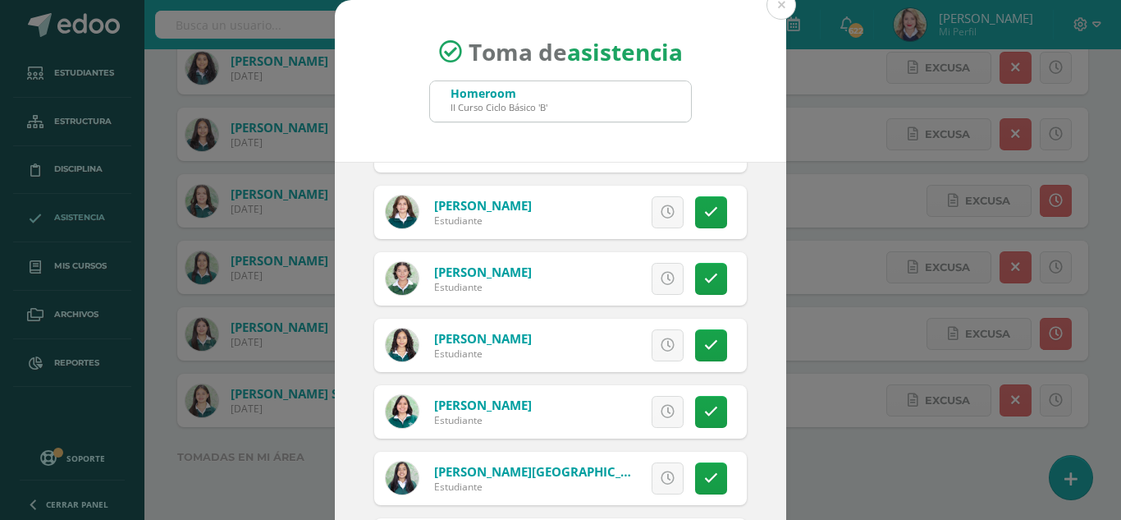
scroll to position [0, 0]
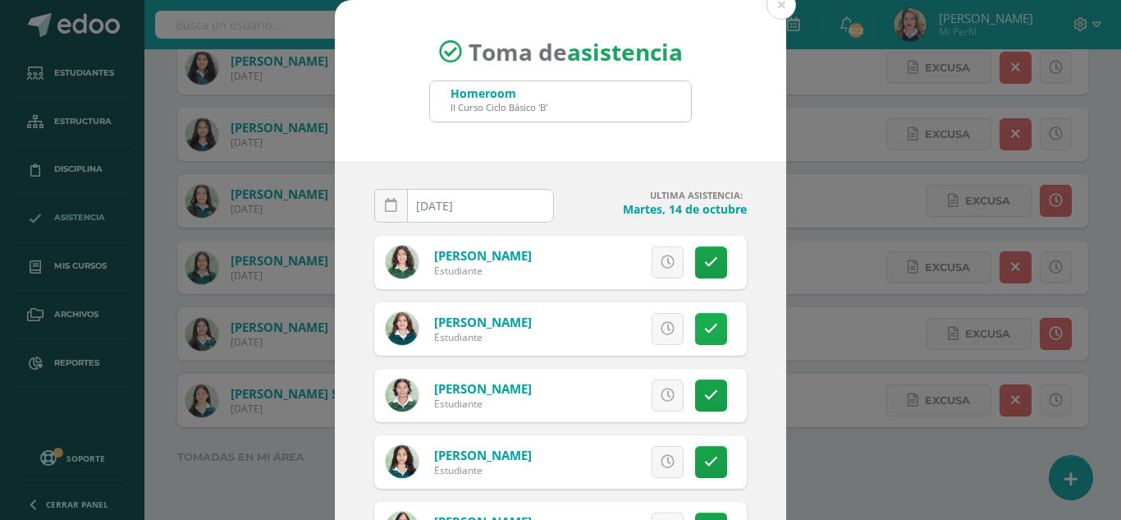
click at [699, 329] on link at bounding box center [711, 329] width 32 height 32
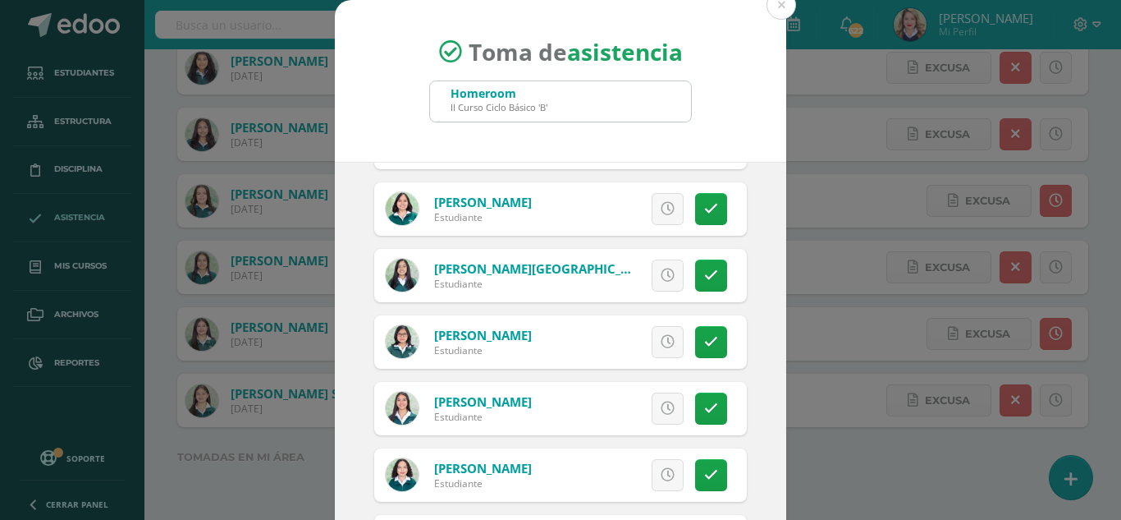
scroll to position [410, 0]
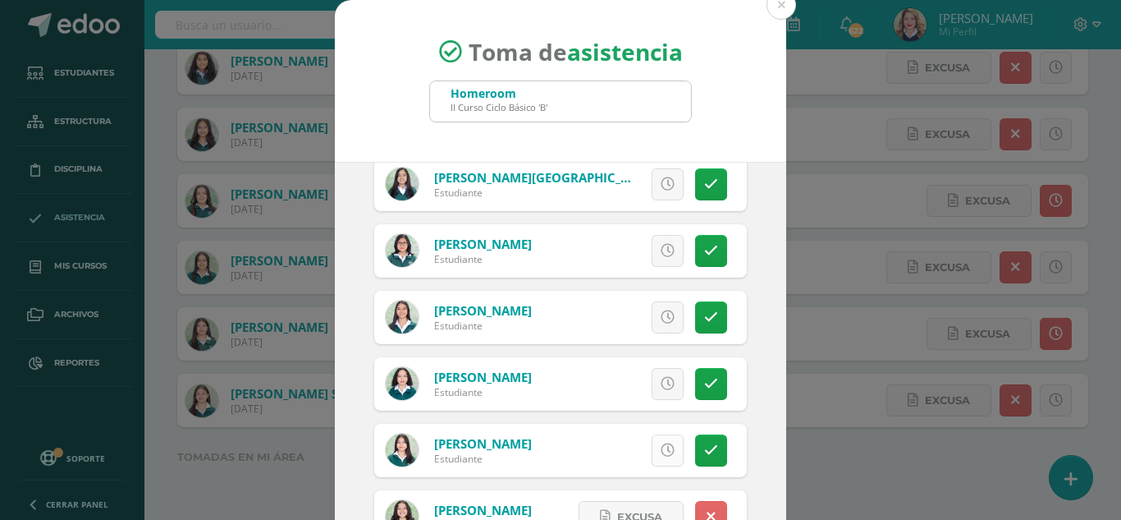
click at [652, 456] on link at bounding box center [668, 450] width 32 height 32
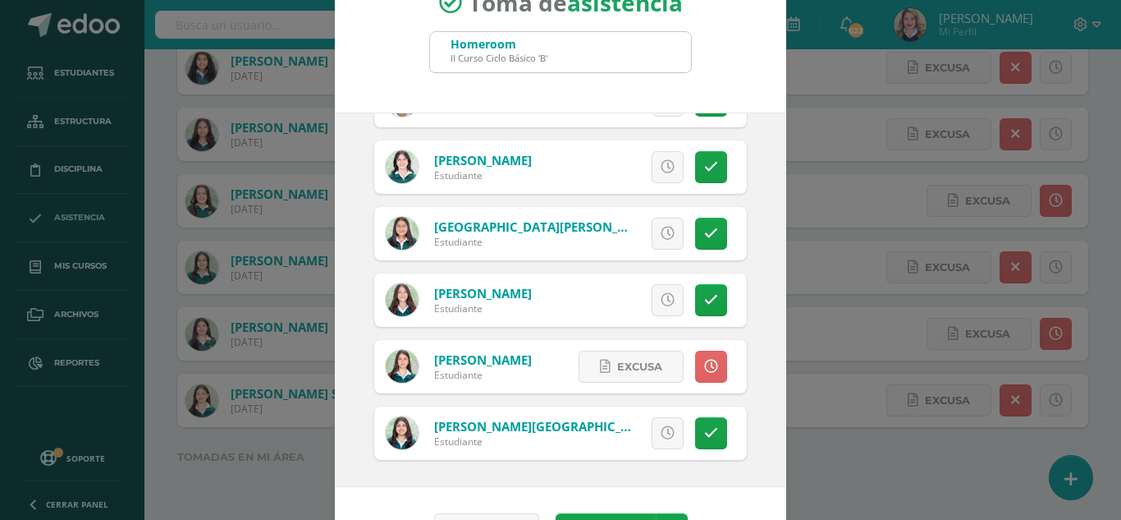
scroll to position [101, 0]
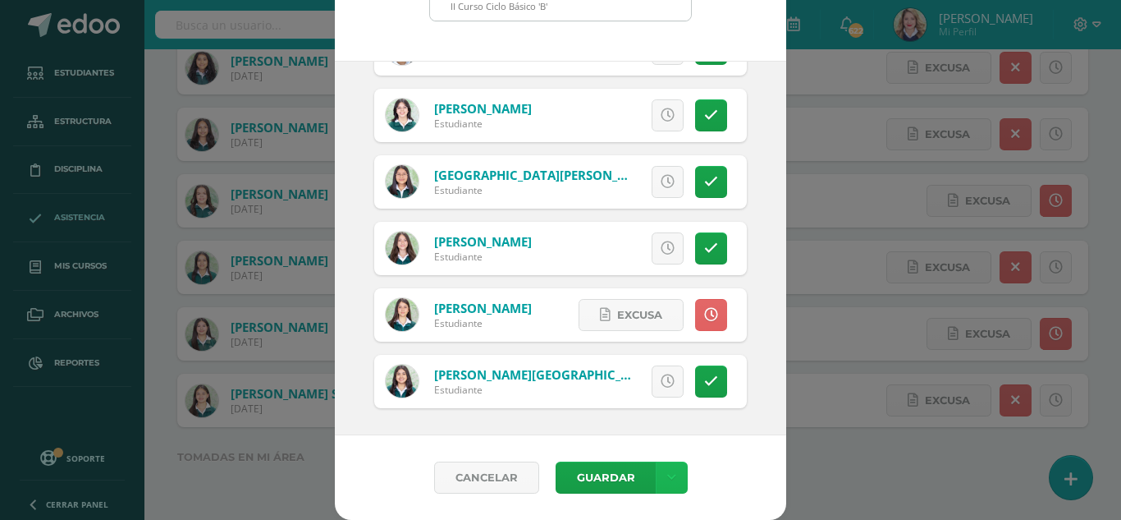
click at [667, 478] on icon at bounding box center [671, 477] width 9 height 14
click at [629, 422] on link "Guardar sin notificar inasistencias" at bounding box center [631, 415] width 181 height 39
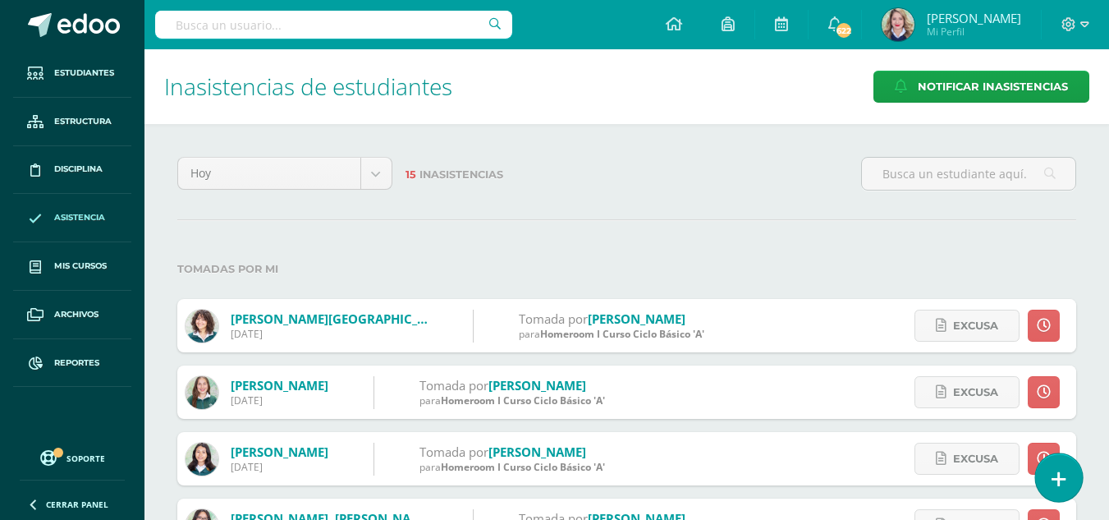
click at [1057, 464] on link at bounding box center [1058, 477] width 47 height 48
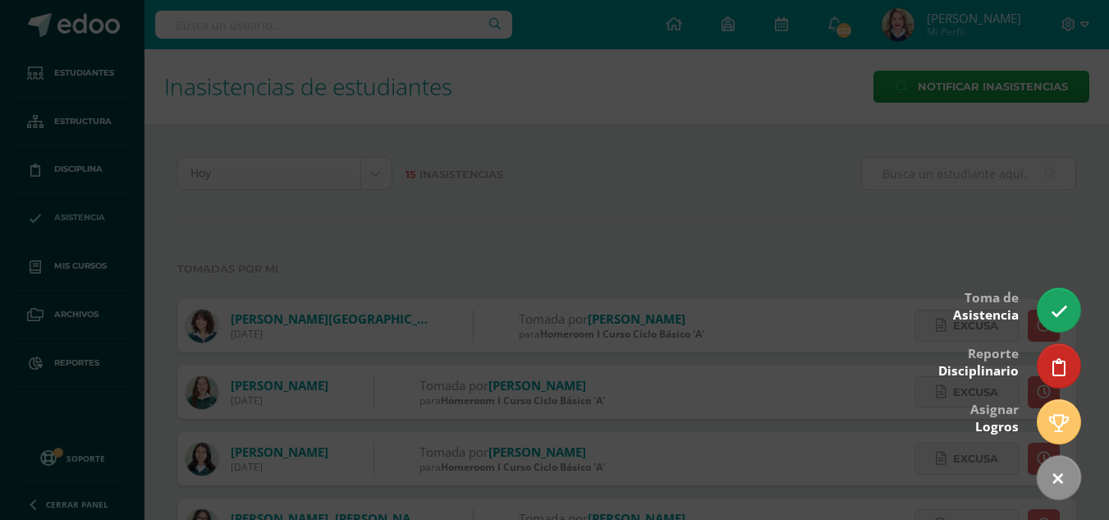
click at [715, 187] on div at bounding box center [554, 260] width 1109 height 520
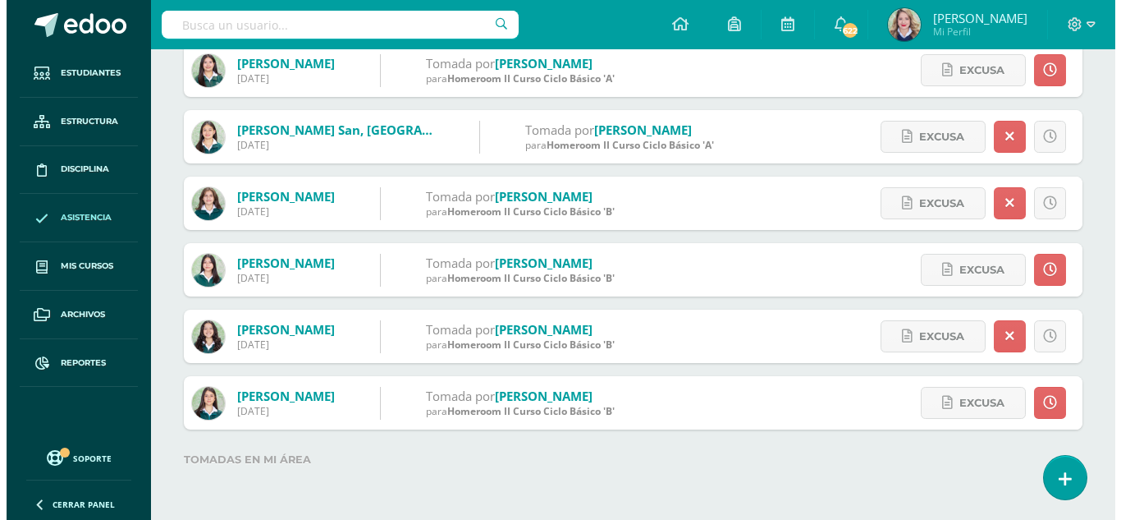
scroll to position [856, 0]
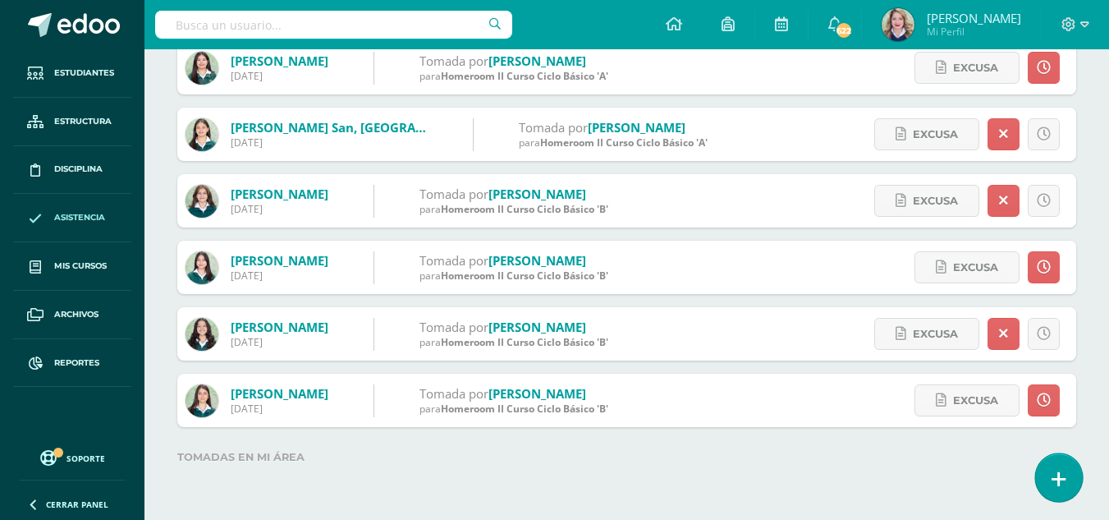
click at [1071, 465] on link at bounding box center [1058, 477] width 47 height 48
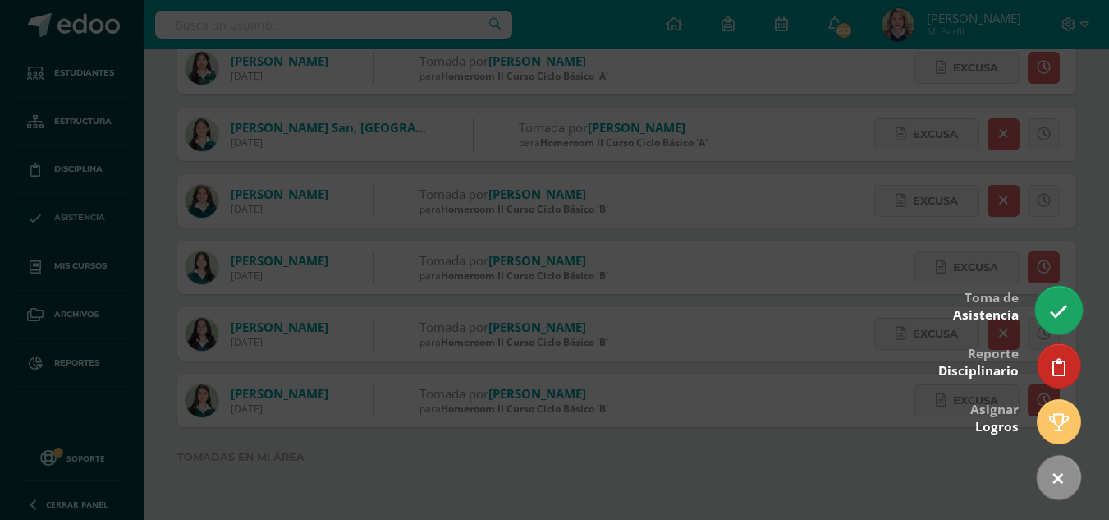
click at [1063, 298] on link at bounding box center [1058, 310] width 47 height 48
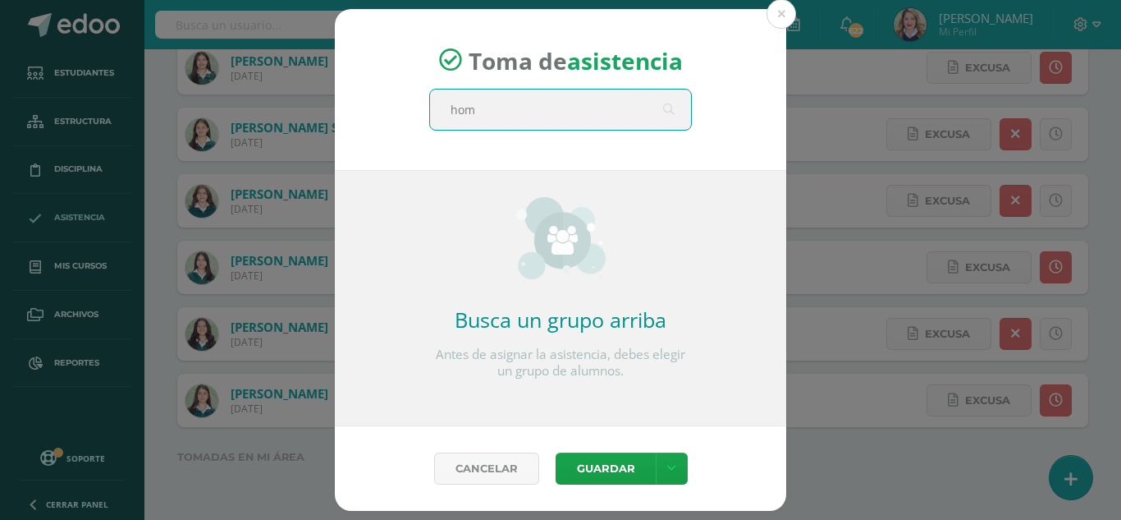
type input "home"
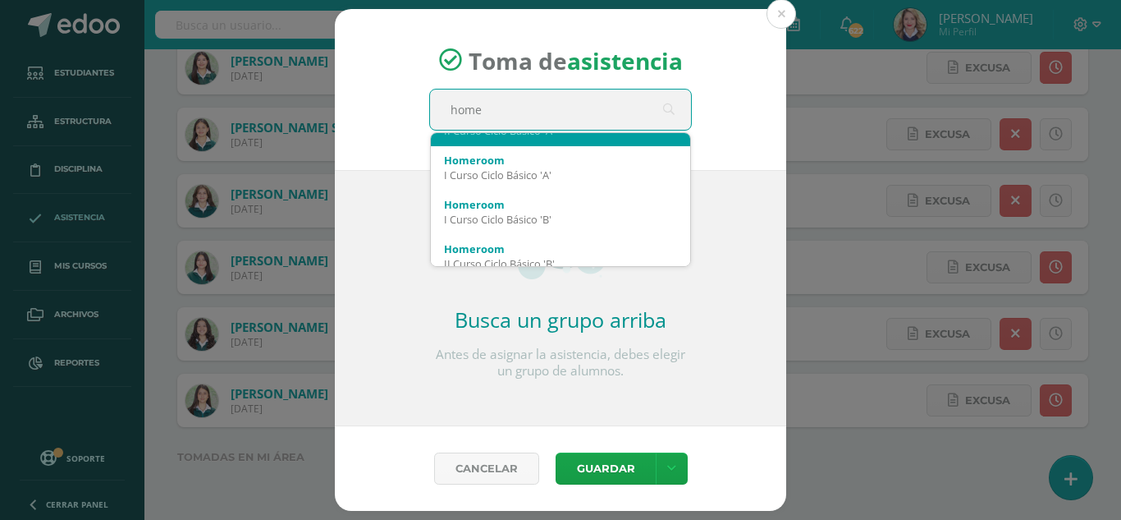
scroll to position [246, 0]
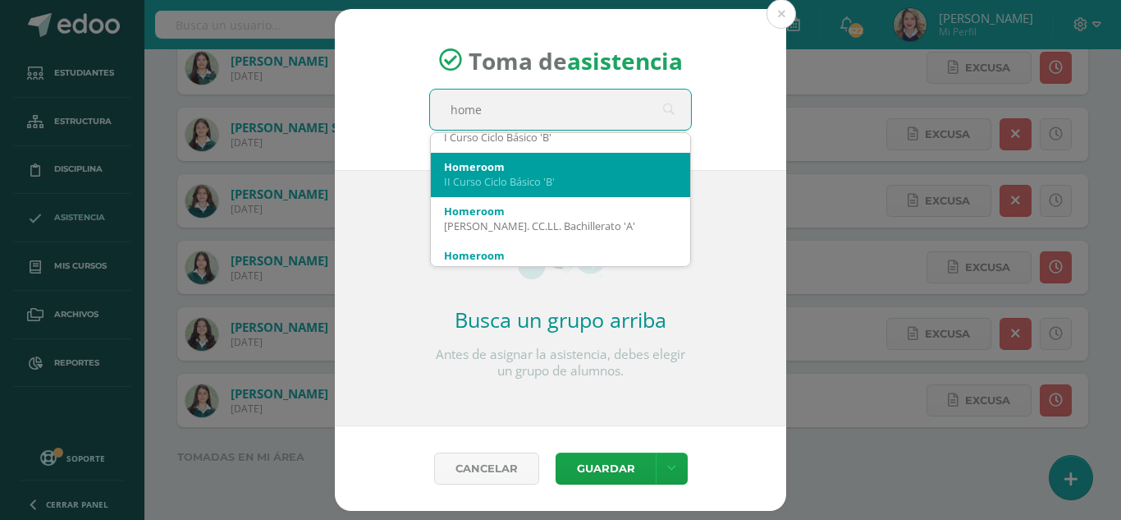
click at [529, 185] on div "II Curso Ciclo Básico 'B'" at bounding box center [560, 181] width 233 height 15
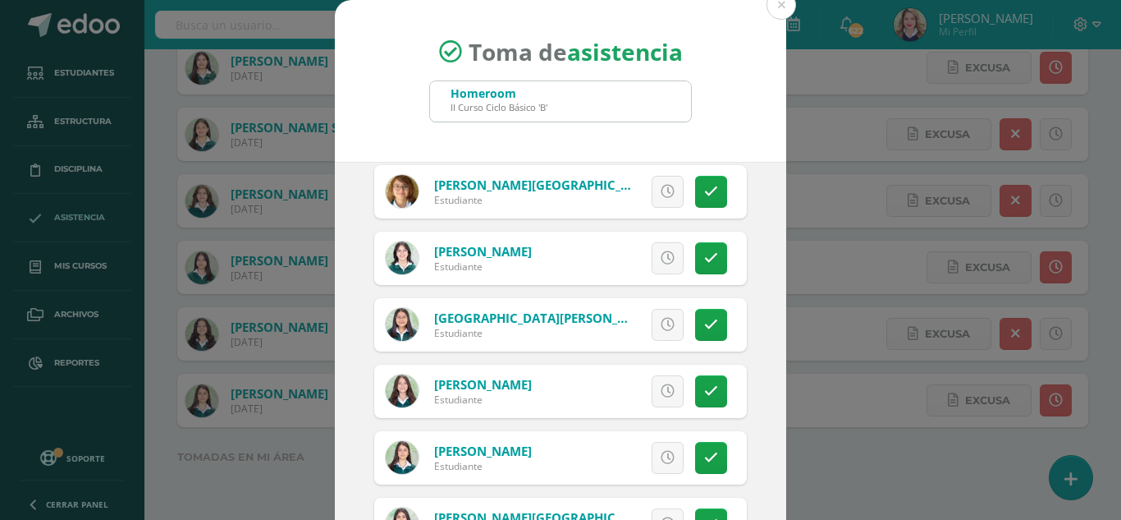
scroll to position [1210, 0]
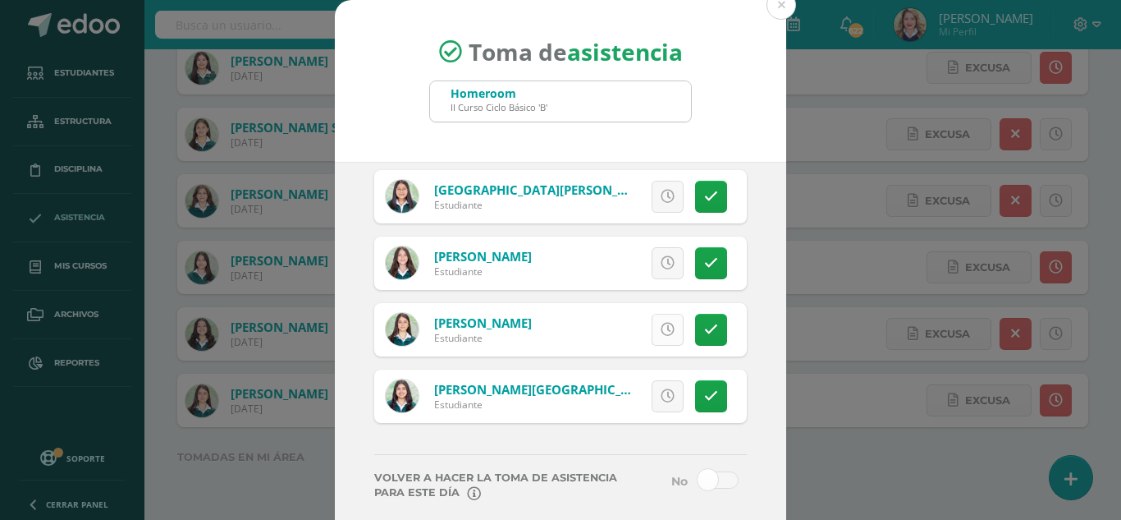
click at [652, 338] on link at bounding box center [668, 330] width 32 height 32
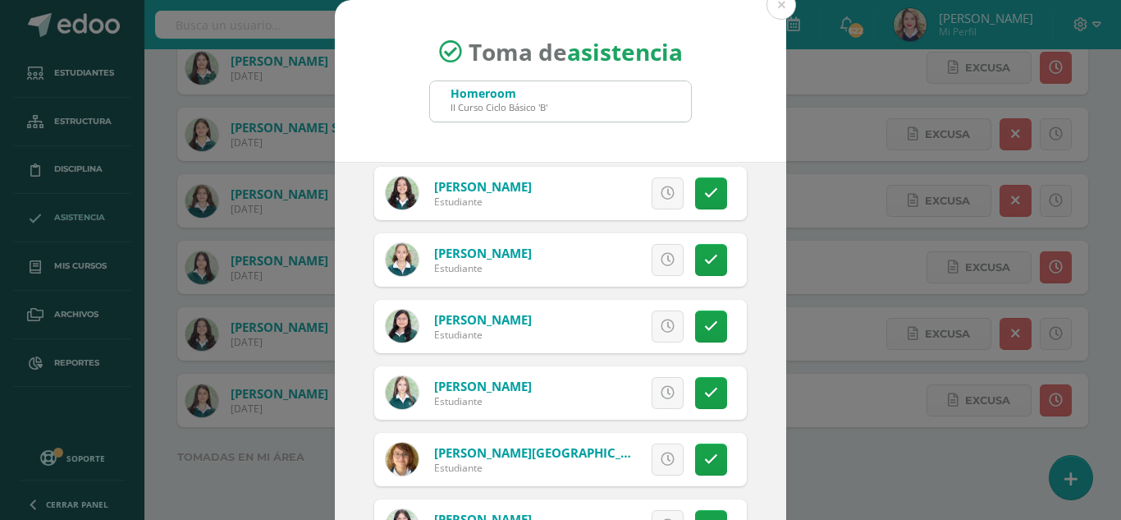
scroll to position [717, 0]
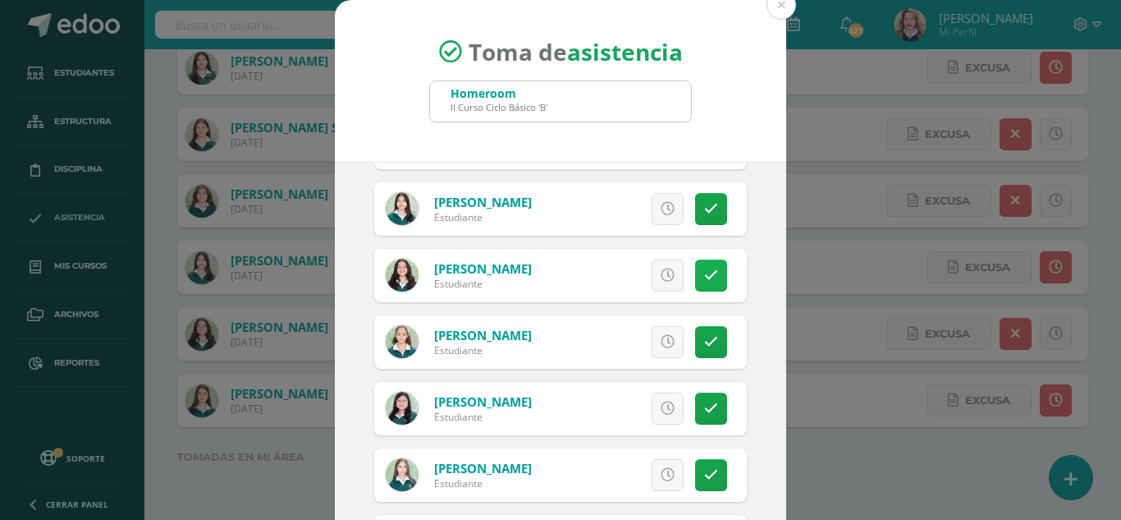
click at [695, 287] on link at bounding box center [711, 275] width 32 height 32
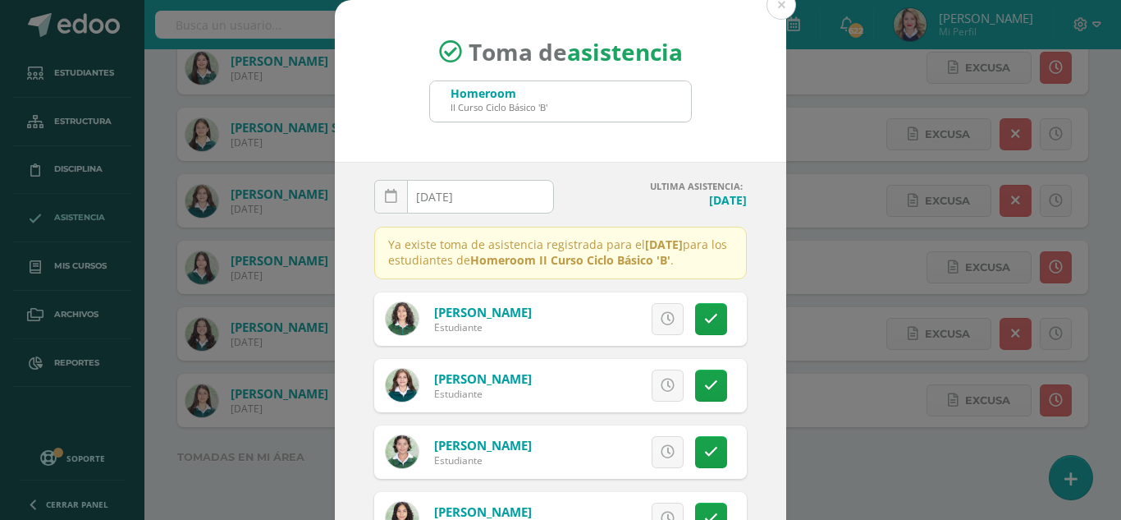
scroll to position [0, 0]
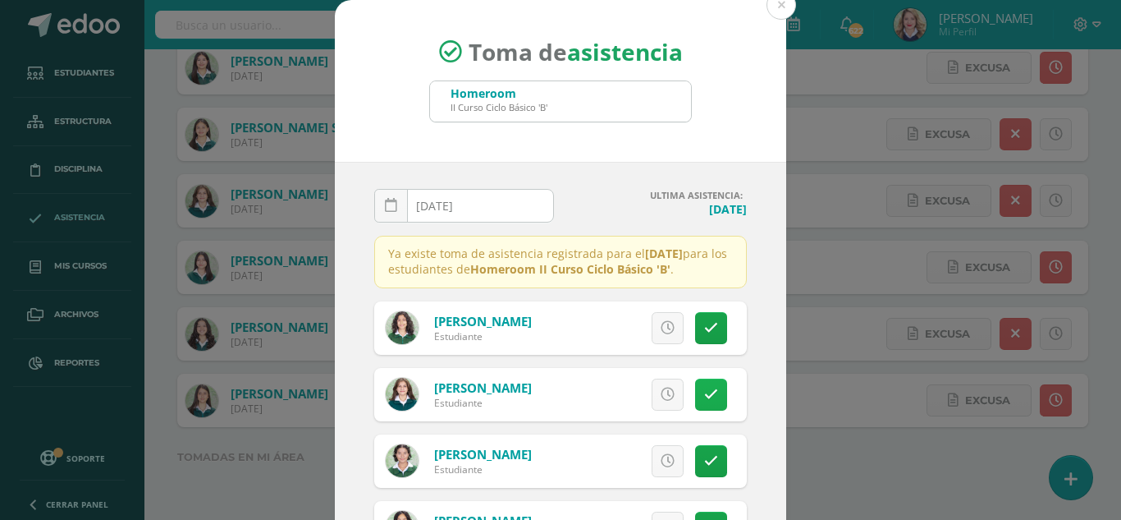
click at [699, 407] on link at bounding box center [711, 394] width 32 height 32
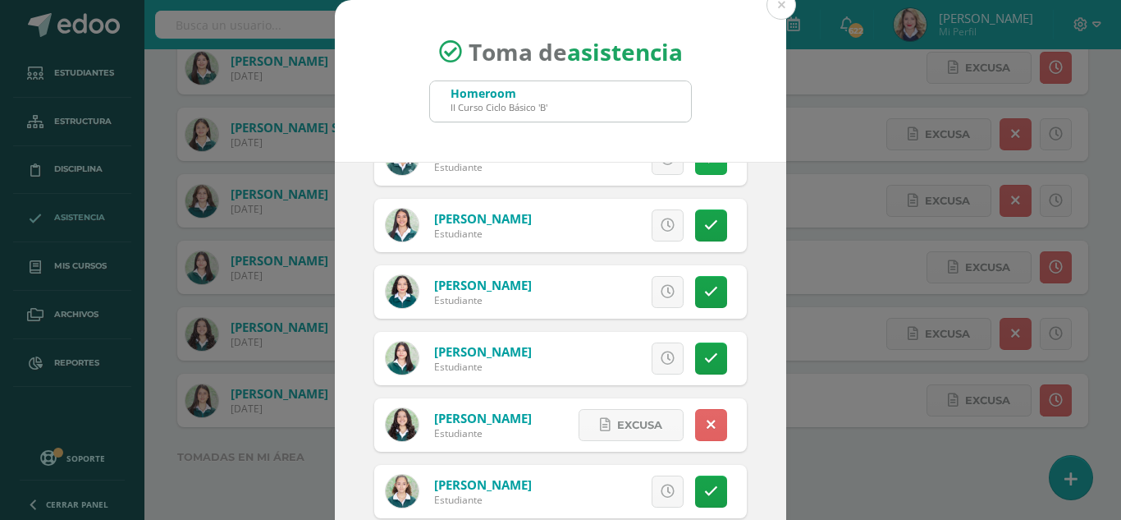
scroll to position [575, 0]
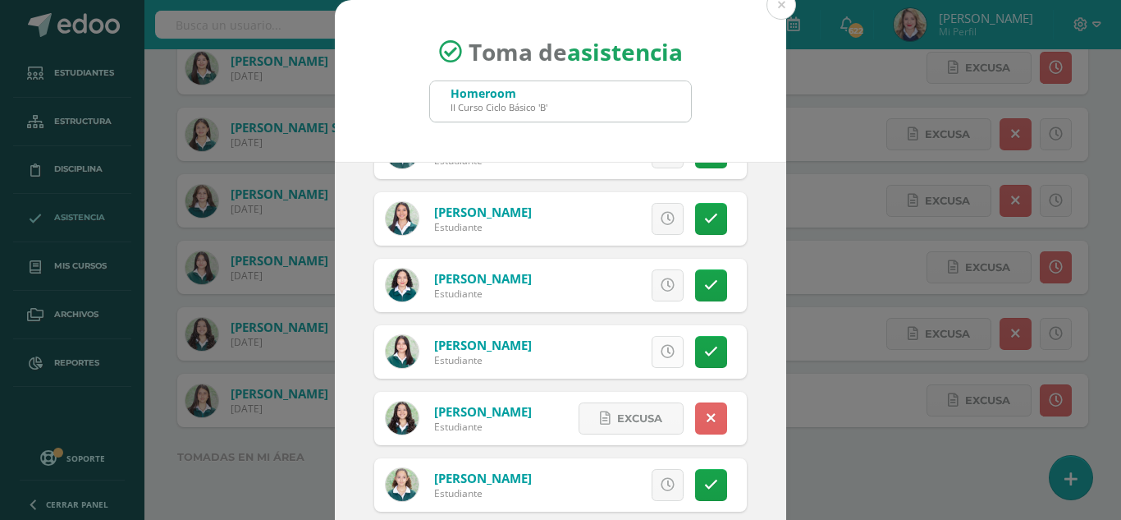
click at [652, 368] on link at bounding box center [668, 352] width 32 height 32
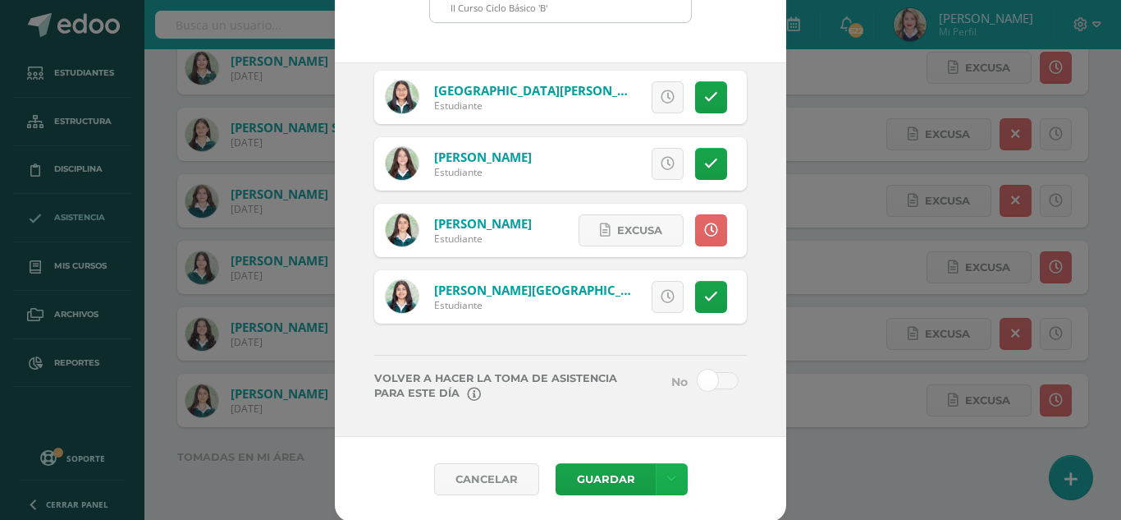
scroll to position [101, 0]
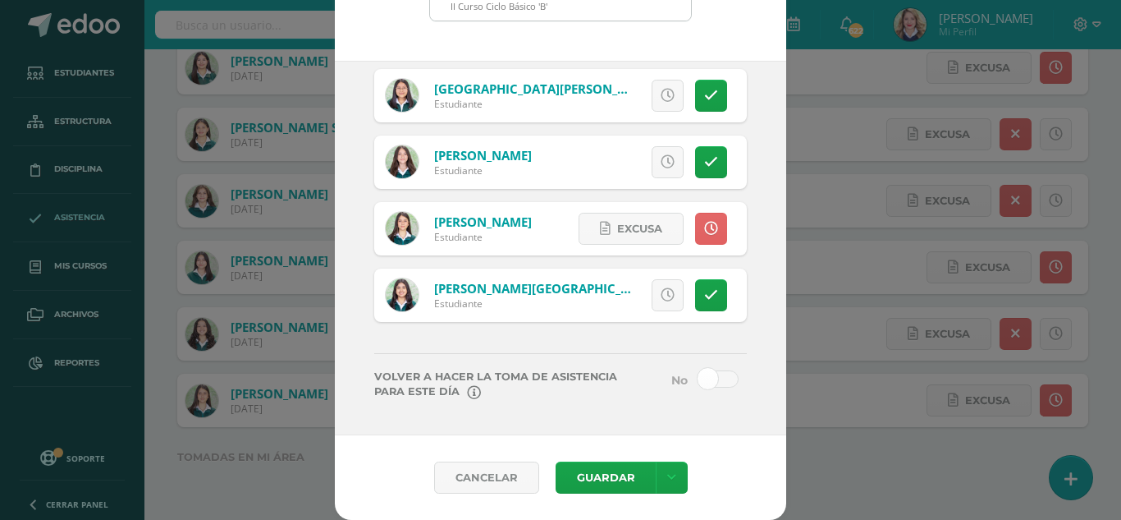
click at [698, 382] on span at bounding box center [718, 378] width 41 height 17
click at [0, 0] on input "checkbox" at bounding box center [0, 0] width 0 height 0
click at [671, 468] on link at bounding box center [672, 477] width 32 height 32
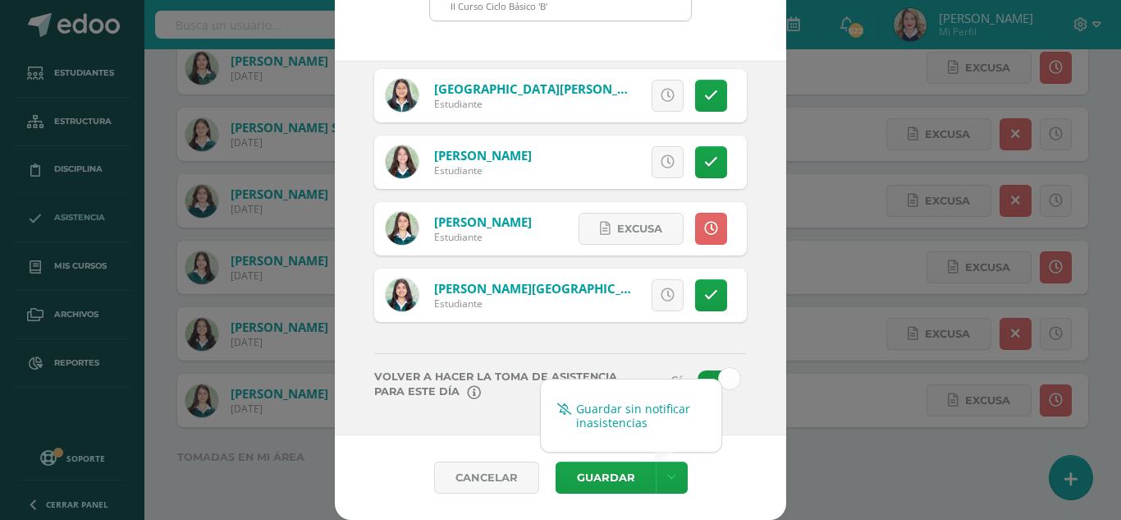
click at [647, 414] on link "Guardar sin notificar inasistencias" at bounding box center [631, 415] width 181 height 39
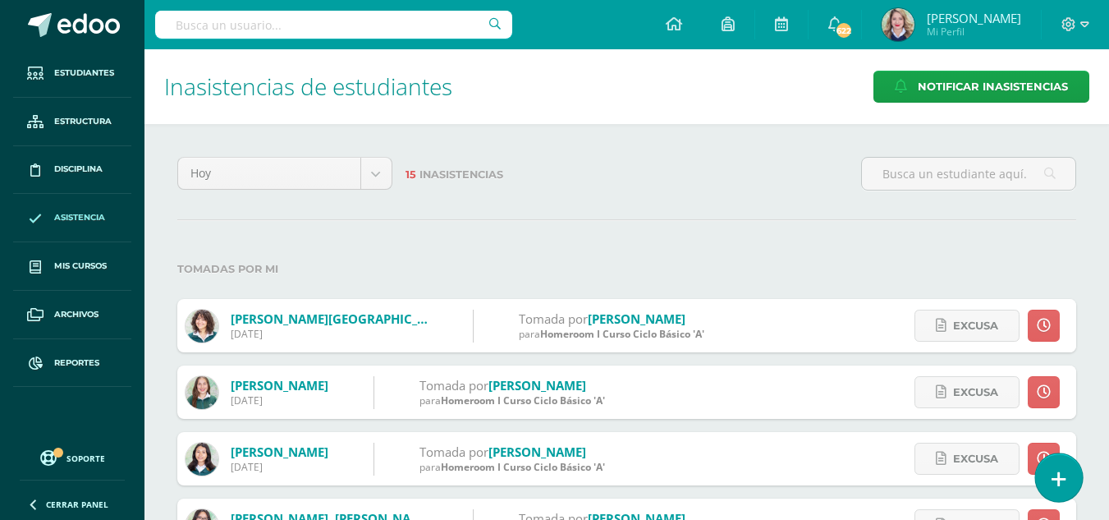
drag, startPoint x: 1065, startPoint y: 477, endPoint x: 1068, endPoint y: 466, distance: 10.9
click at [1065, 477] on link at bounding box center [1058, 477] width 47 height 48
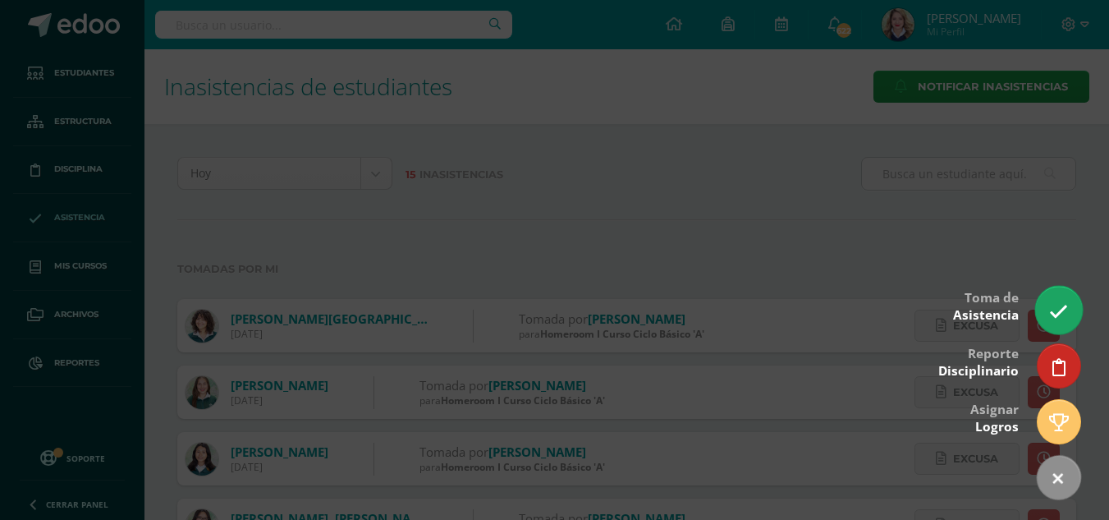
click at [1069, 307] on link at bounding box center [1058, 310] width 47 height 48
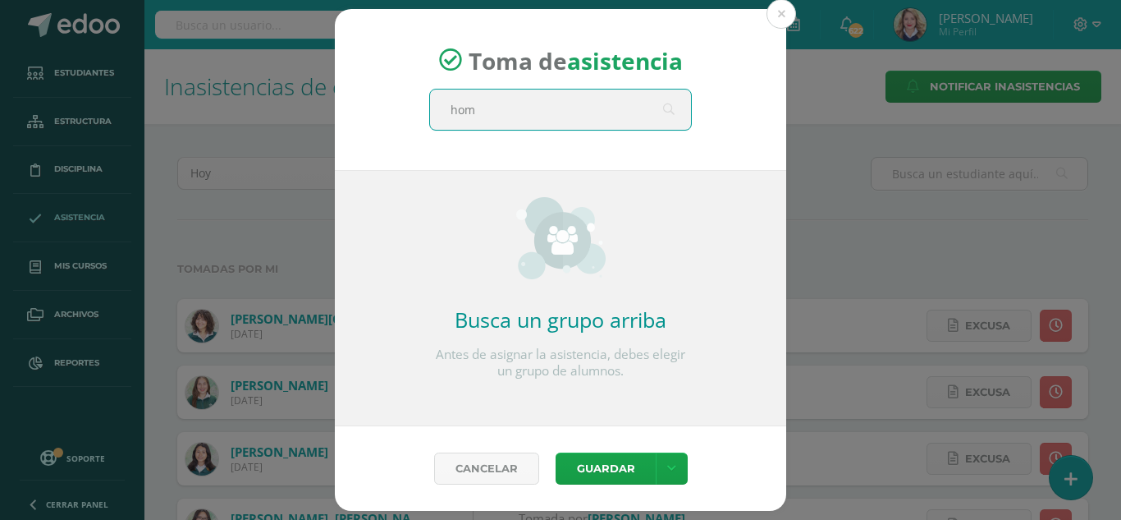
type input "home"
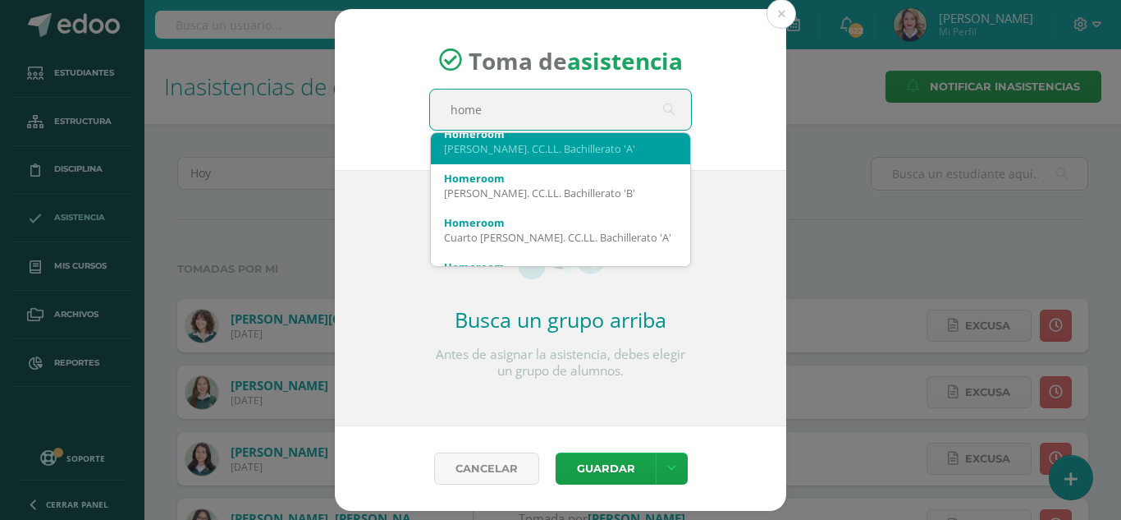
scroll to position [410, 0]
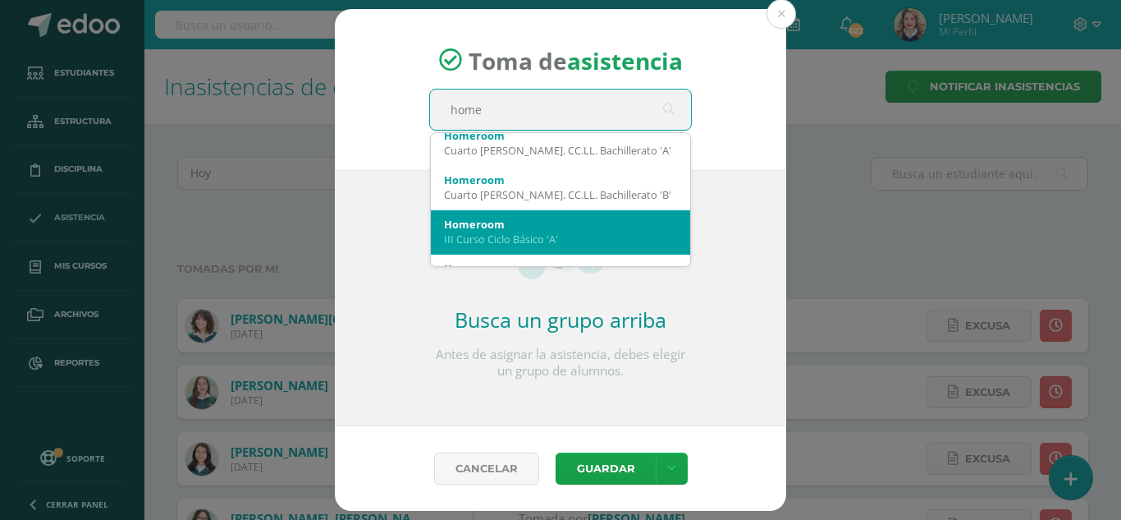
click at [582, 238] on div "III Curso Ciclo Básico 'A'" at bounding box center [560, 238] width 233 height 15
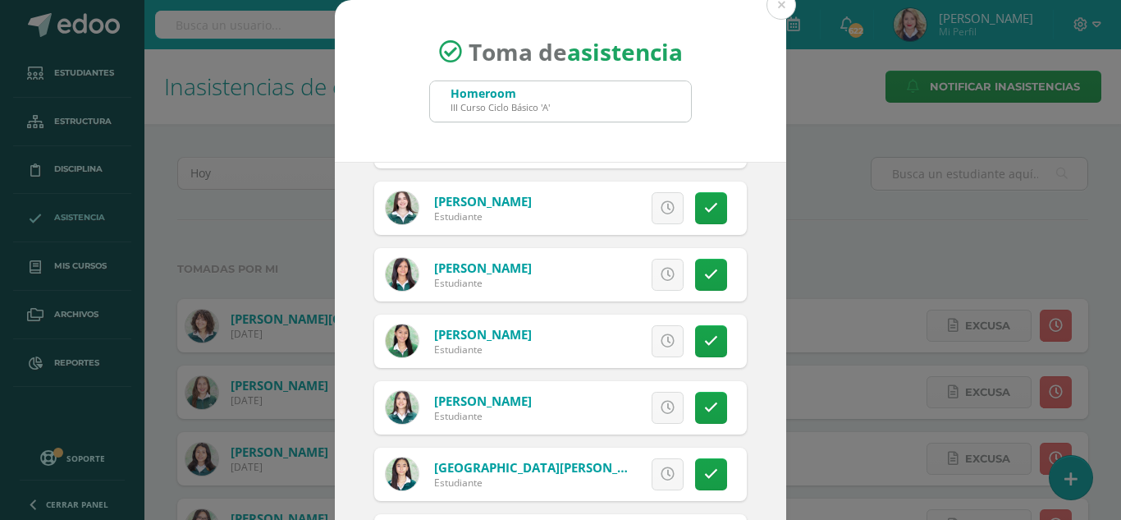
scroll to position [1043, 0]
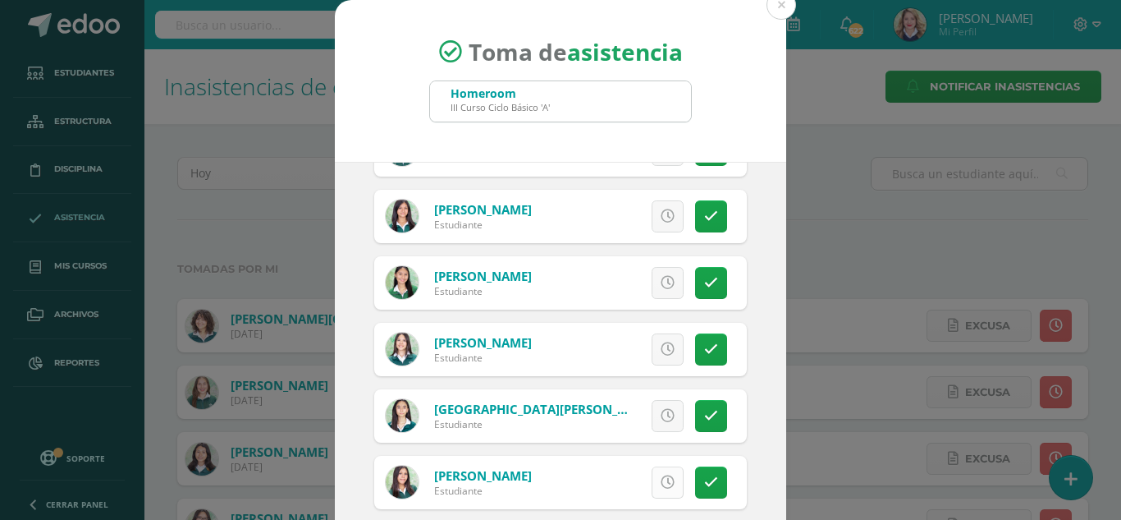
click at [657, 477] on link at bounding box center [668, 482] width 32 height 32
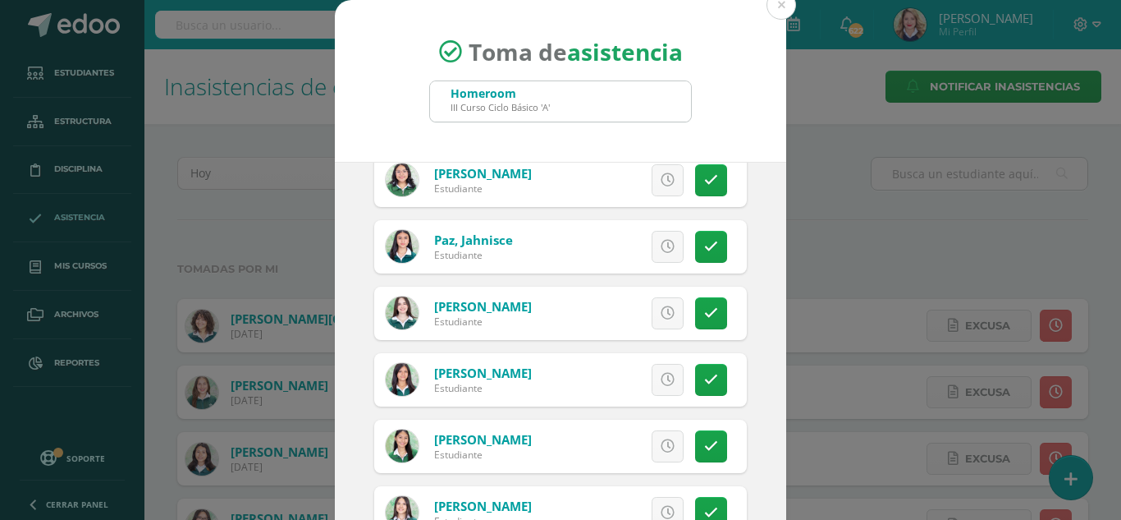
scroll to position [879, 0]
click at [652, 375] on link at bounding box center [668, 380] width 32 height 32
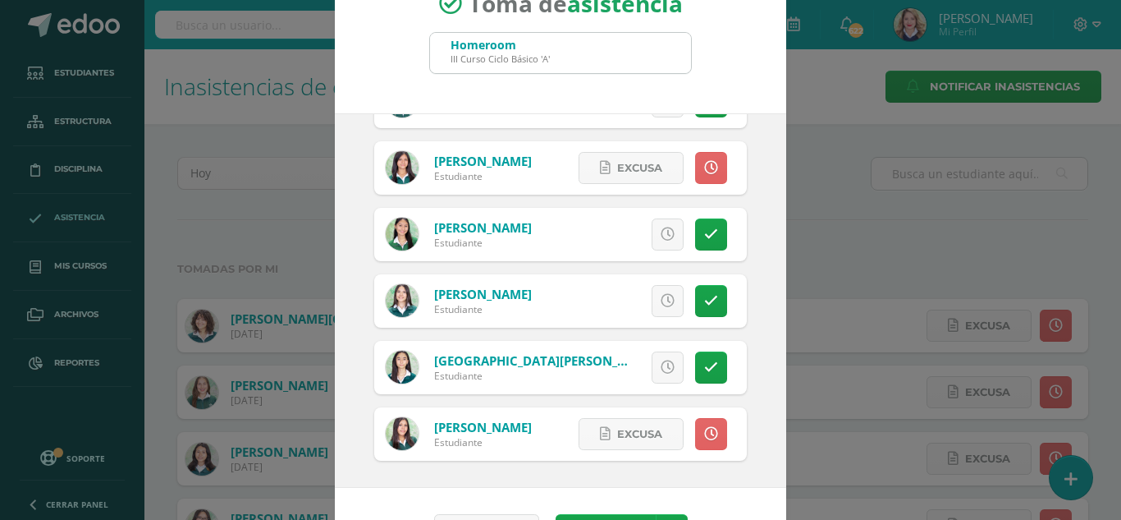
scroll to position [101, 0]
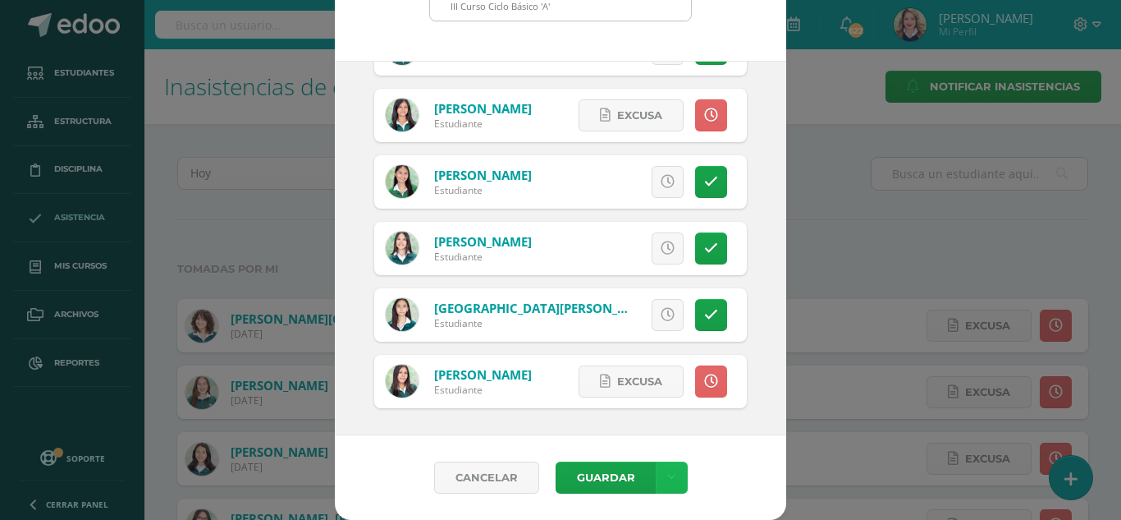
click at [672, 476] on link at bounding box center [672, 477] width 32 height 32
click at [654, 405] on link "Guardar sin notificar inasistencias" at bounding box center [631, 415] width 181 height 39
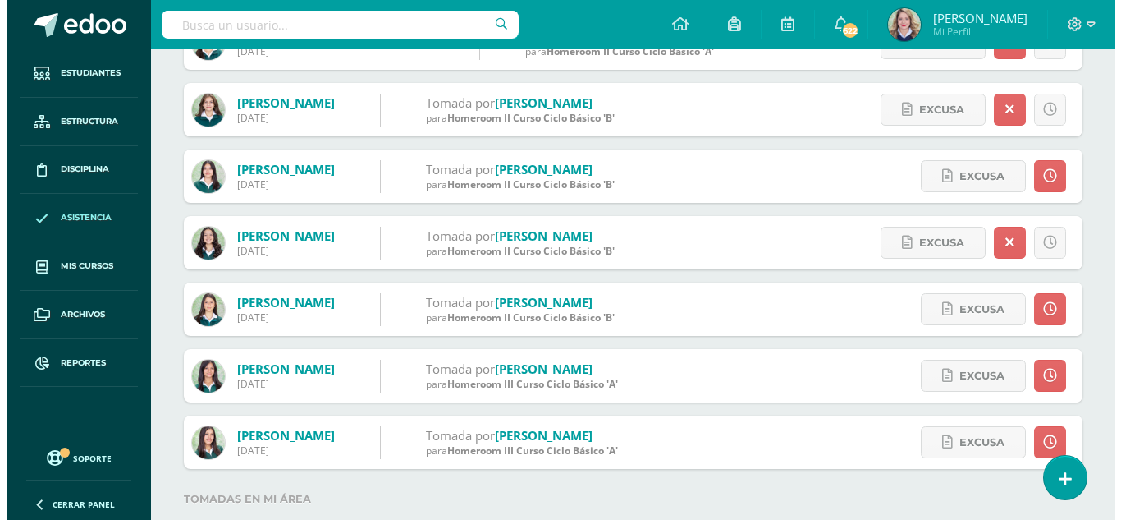
scroll to position [989, 0]
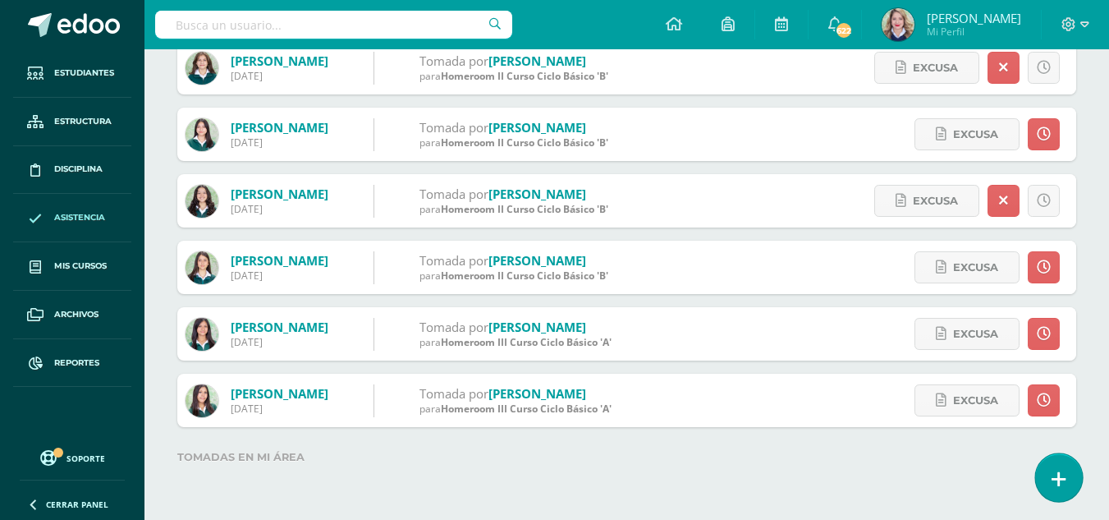
click at [1077, 481] on link at bounding box center [1058, 477] width 47 height 48
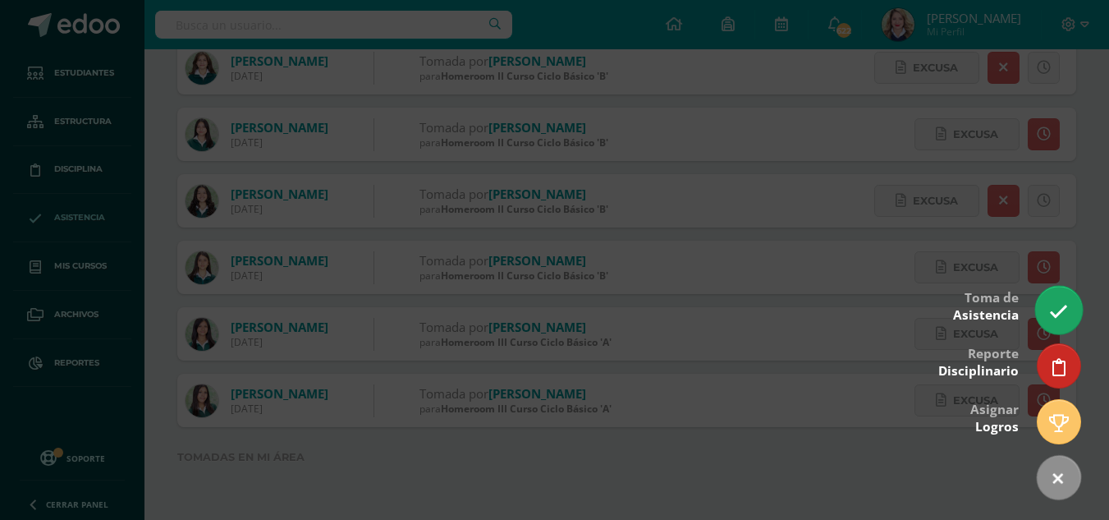
click at [1061, 307] on icon at bounding box center [1058, 311] width 19 height 19
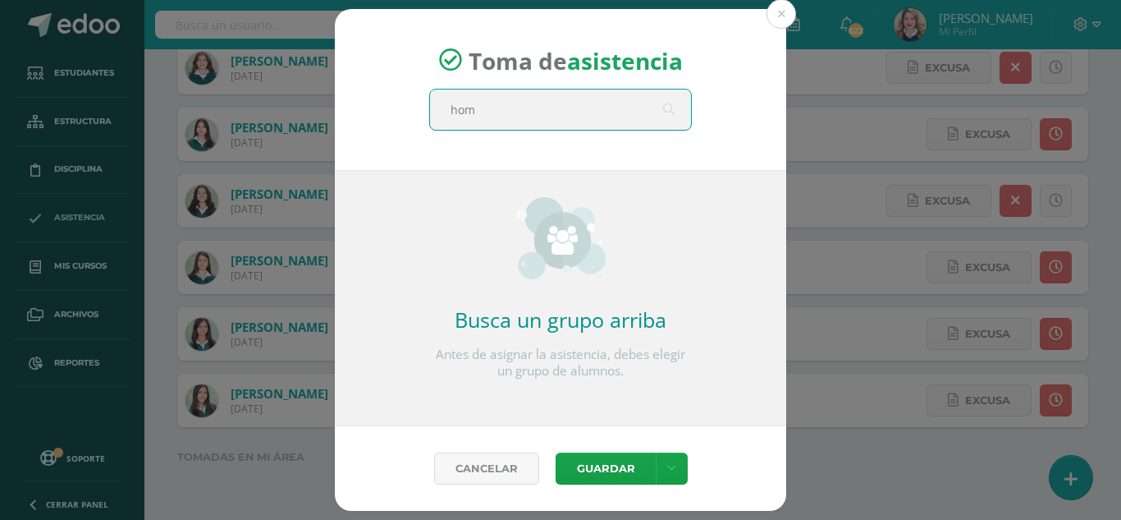
type input "home"
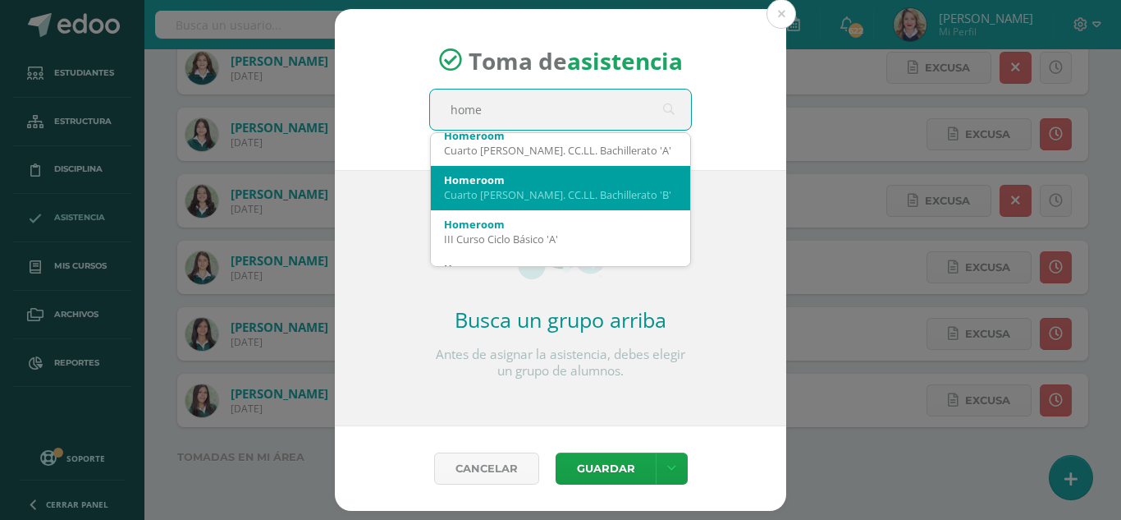
scroll to position [443, 0]
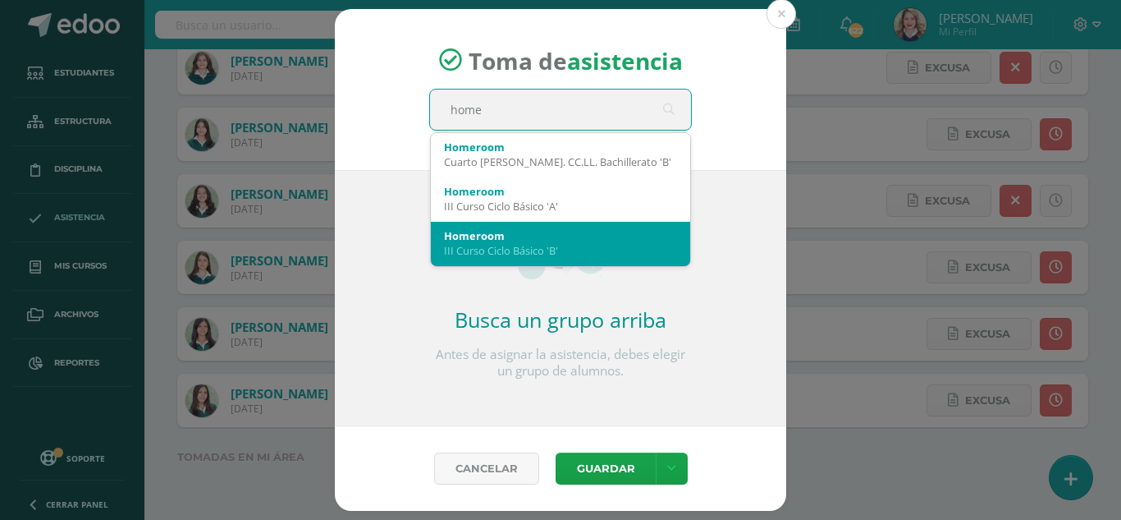
click at [522, 231] on div "Homeroom" at bounding box center [560, 235] width 233 height 15
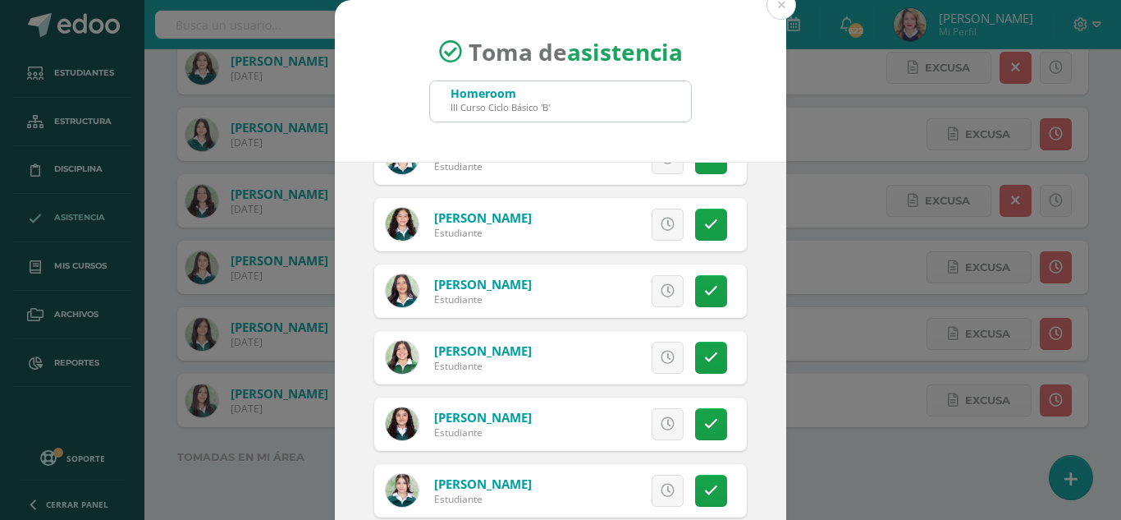
scroll to position [575, 0]
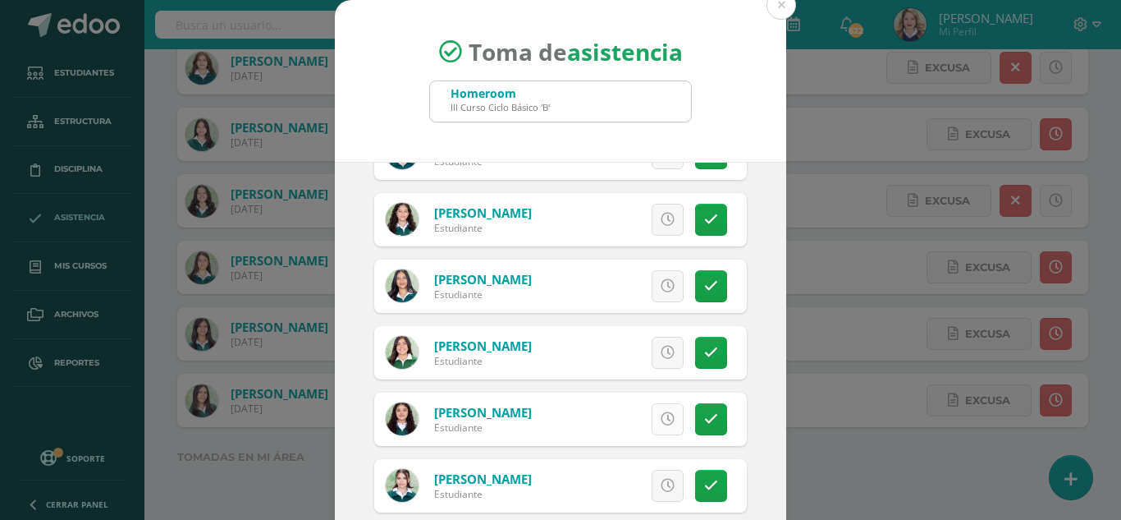
click at [661, 412] on icon at bounding box center [668, 419] width 14 height 14
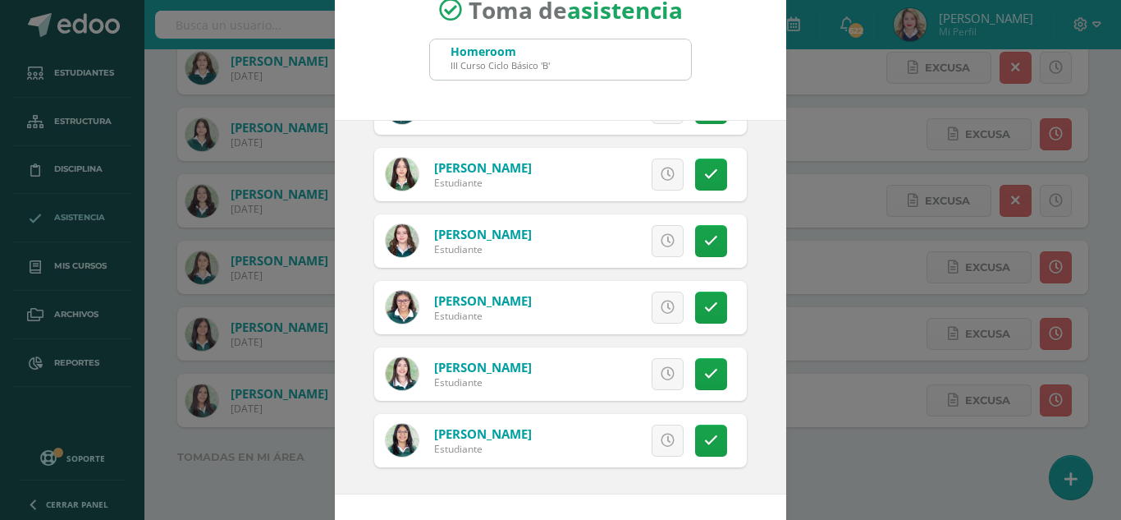
scroll to position [101, 0]
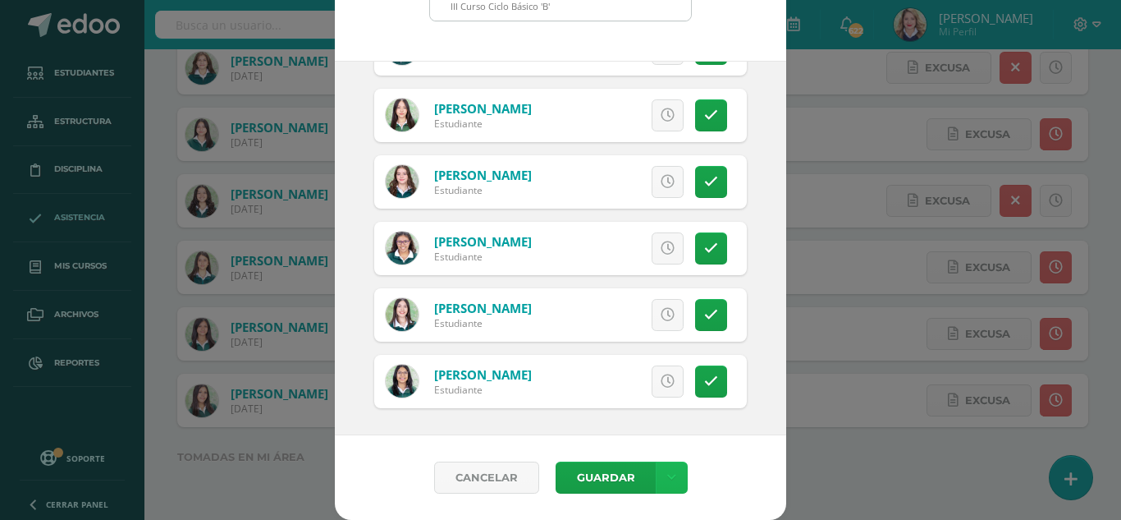
click at [677, 479] on link at bounding box center [672, 477] width 32 height 32
click at [652, 406] on link "Guardar sin notificar inasistencias" at bounding box center [631, 415] width 181 height 39
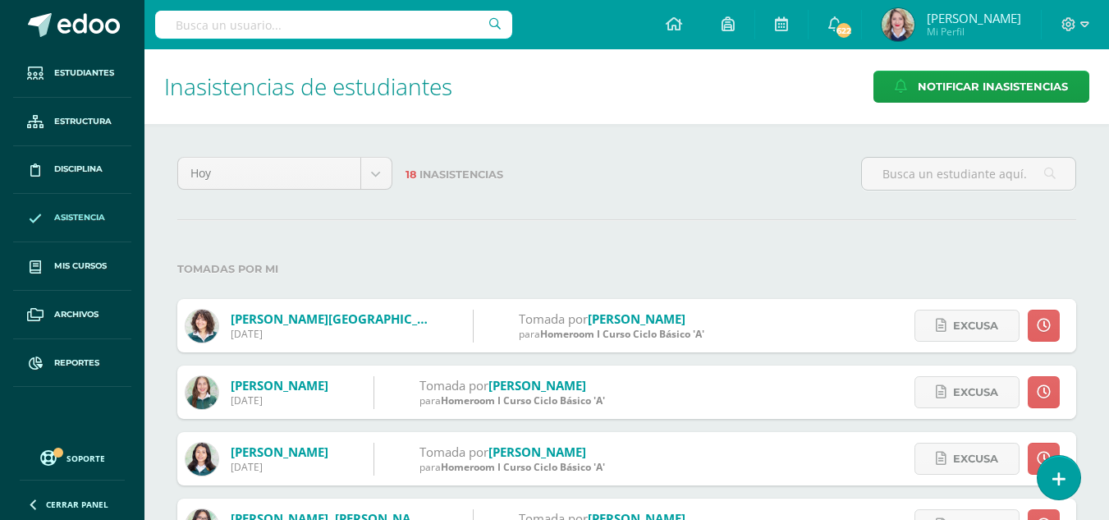
click at [1063, 500] on div "Excusa Detalles sobre excusa: Añadir excusa a todas las inasistencias del día C…" at bounding box center [983, 524] width 186 height 53
click at [1063, 477] on icon at bounding box center [1058, 478] width 15 height 19
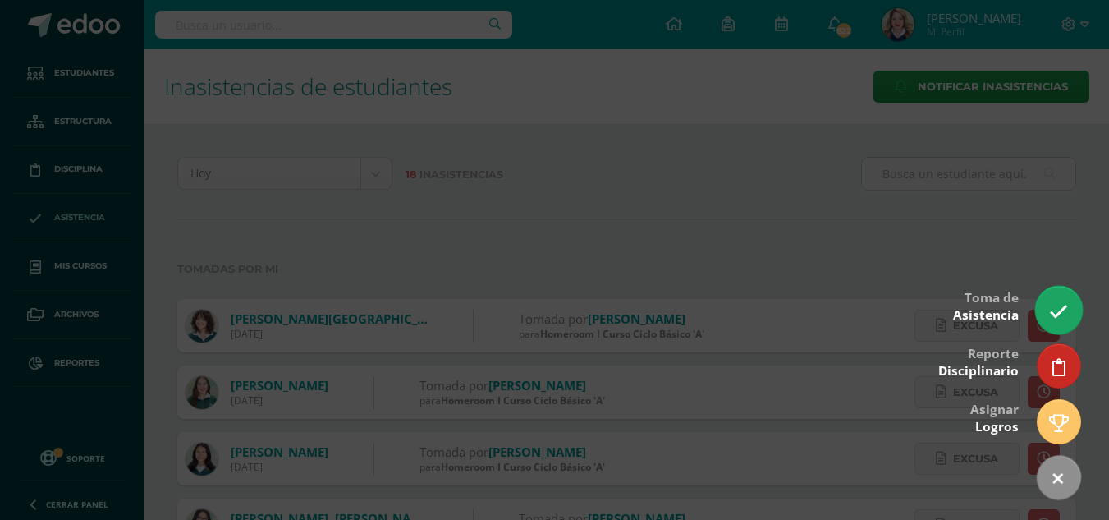
click at [1050, 308] on icon at bounding box center [1058, 311] width 19 height 19
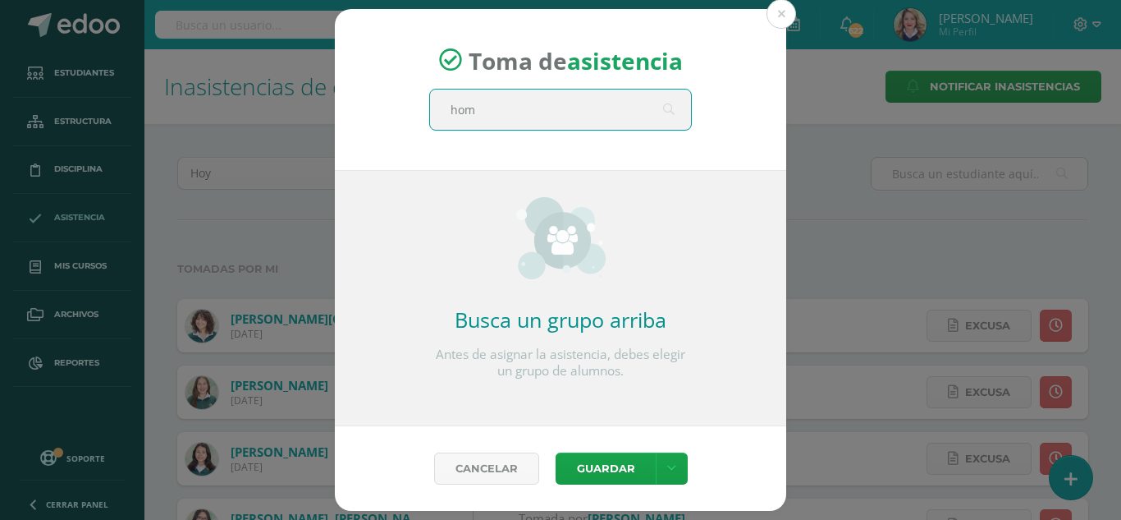
type input "home"
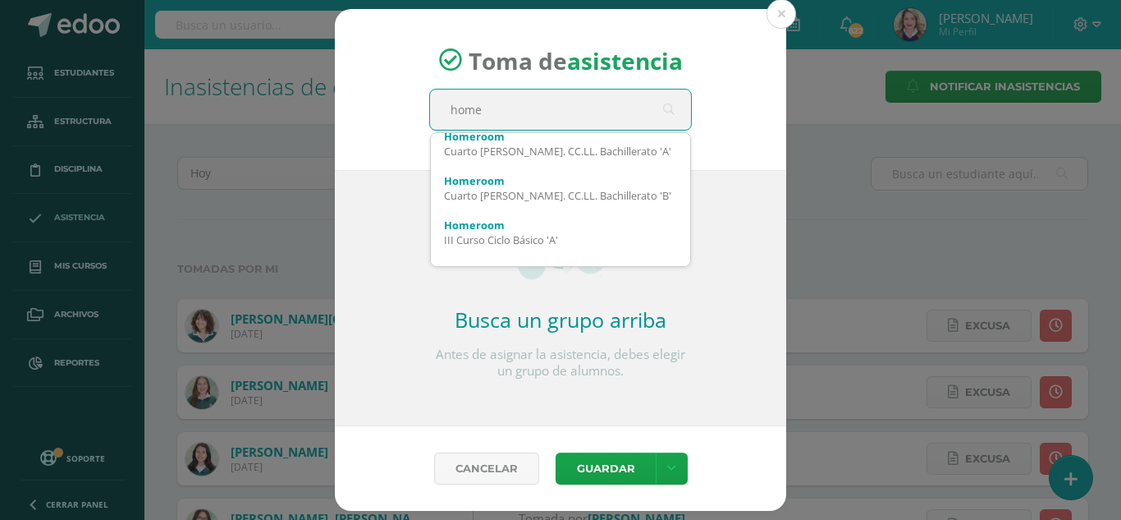
scroll to position [410, 0]
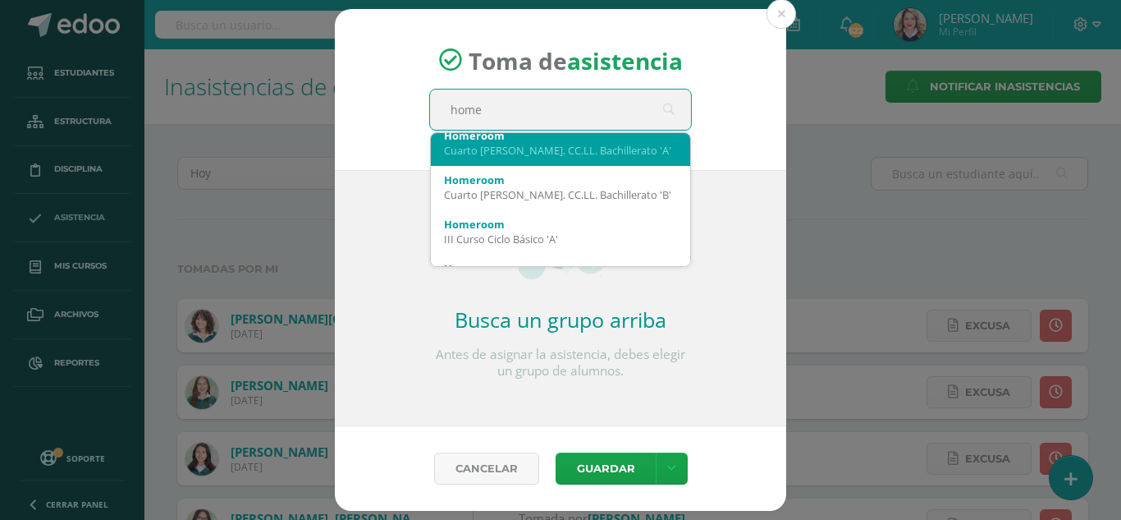
click at [546, 158] on div "Homeroom Cuarto Bach. CC.LL. Bachillerato 'A'" at bounding box center [560, 142] width 233 height 43
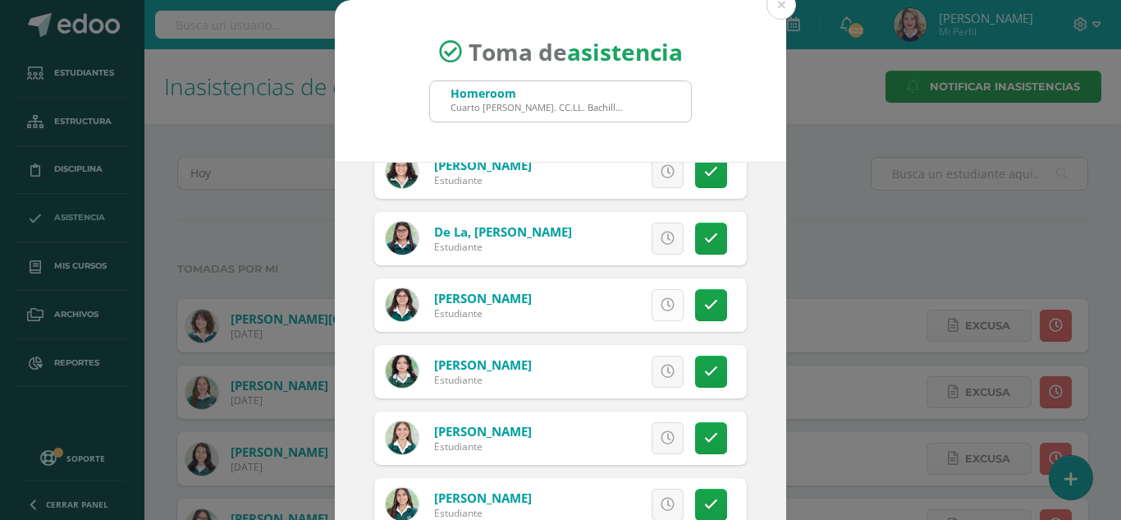
scroll to position [328, 0]
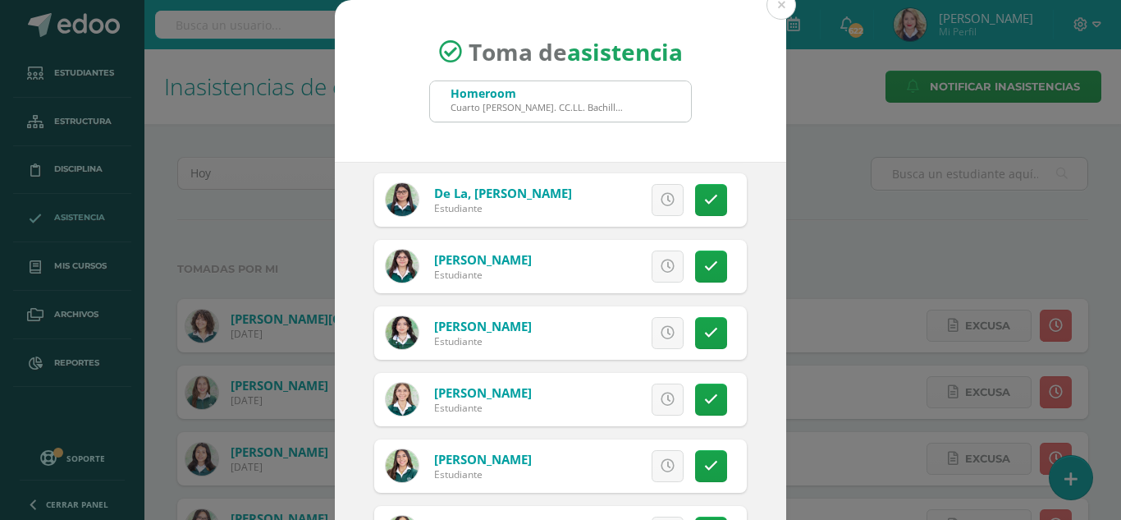
click at [643, 415] on div "Excusa Detalles sobre excusa: Añadir excusa a todas las inasistencias del día C…" at bounding box center [628, 399] width 236 height 53
click at [661, 405] on icon at bounding box center [668, 399] width 14 height 14
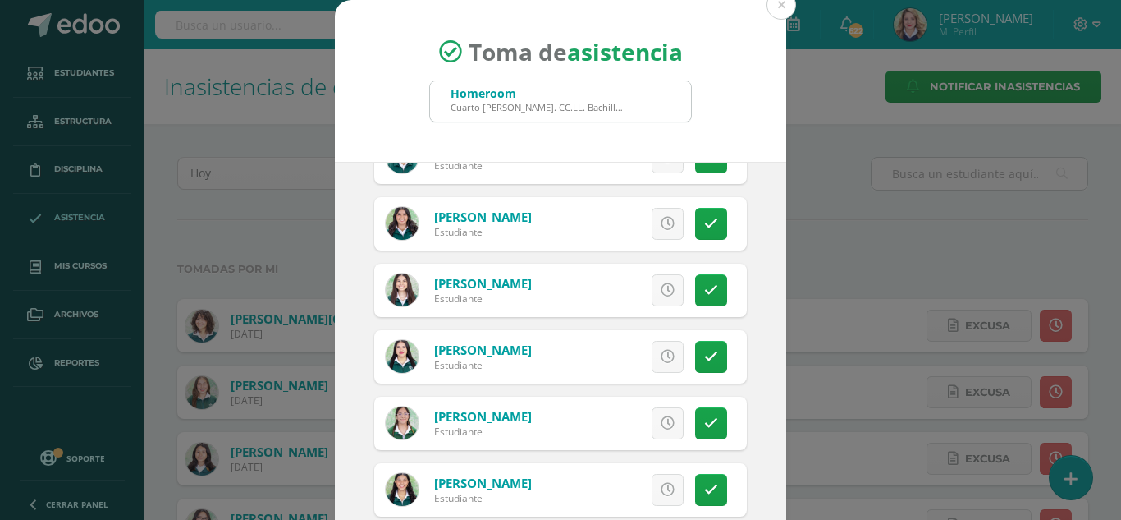
scroll to position [1067, 0]
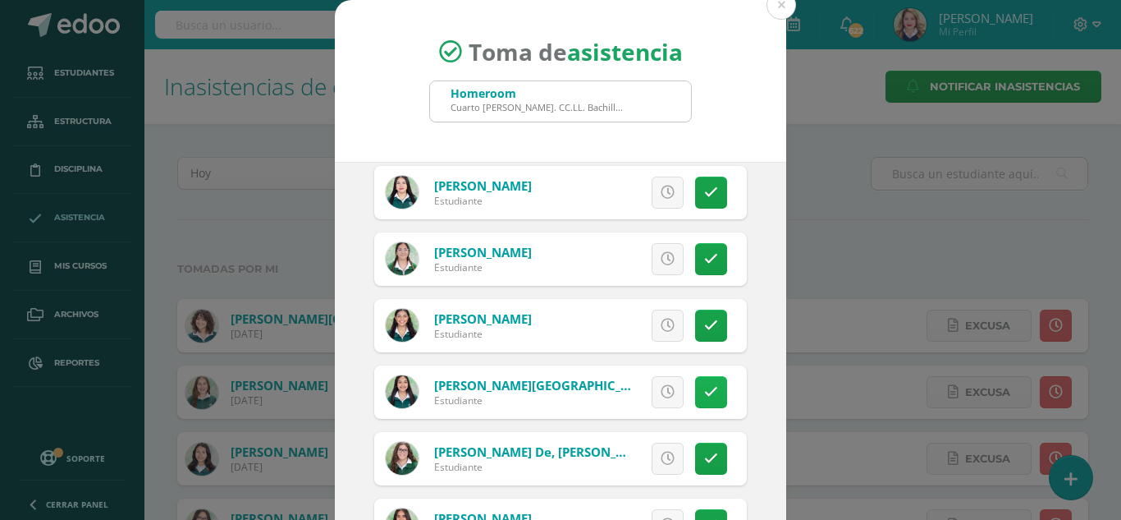
click at [695, 391] on link at bounding box center [711, 392] width 32 height 32
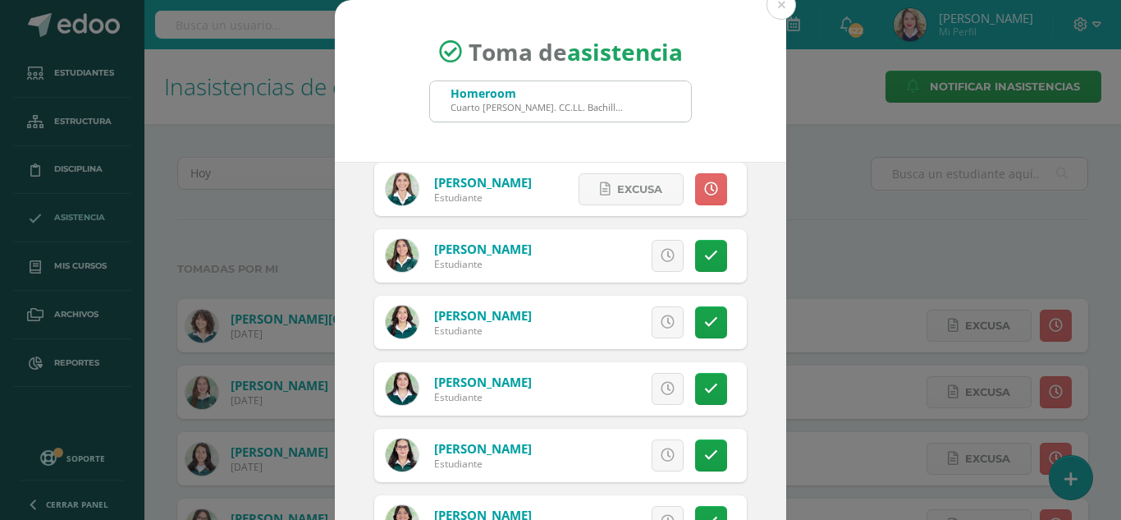
scroll to position [328, 0]
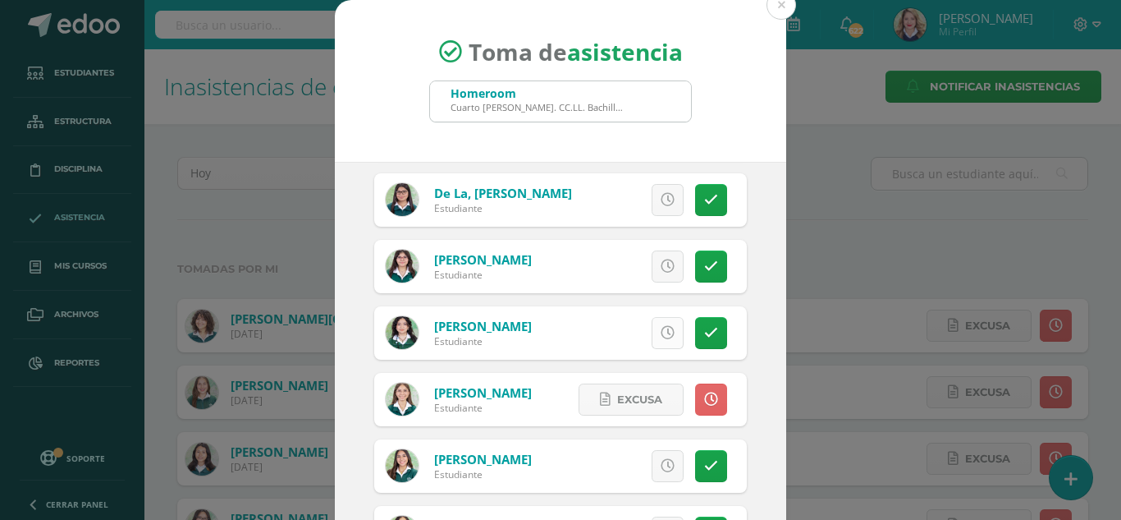
click at [660, 336] on link at bounding box center [668, 333] width 32 height 32
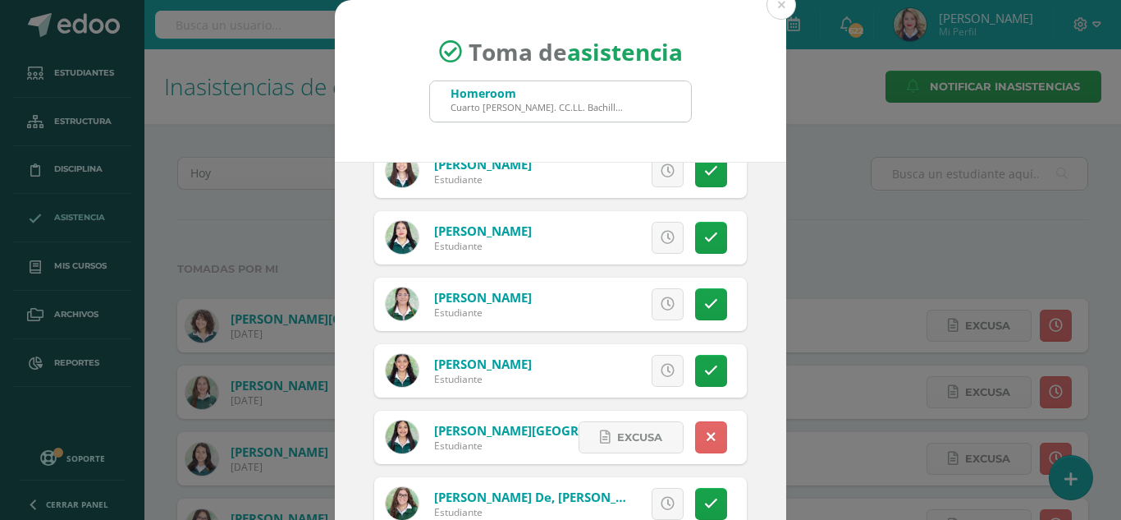
scroll to position [996, 0]
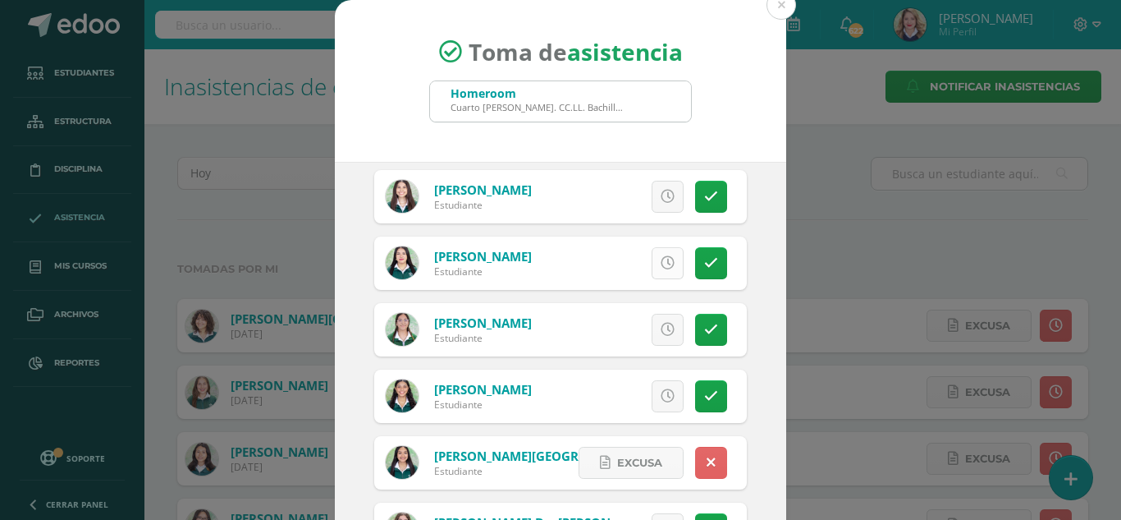
click at [661, 264] on icon at bounding box center [668, 263] width 14 height 14
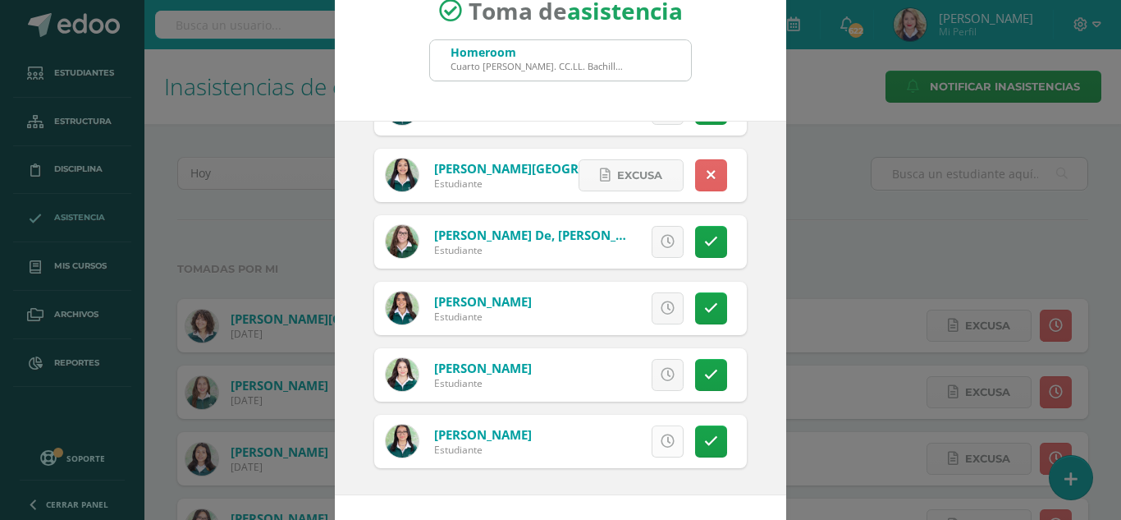
scroll to position [101, 0]
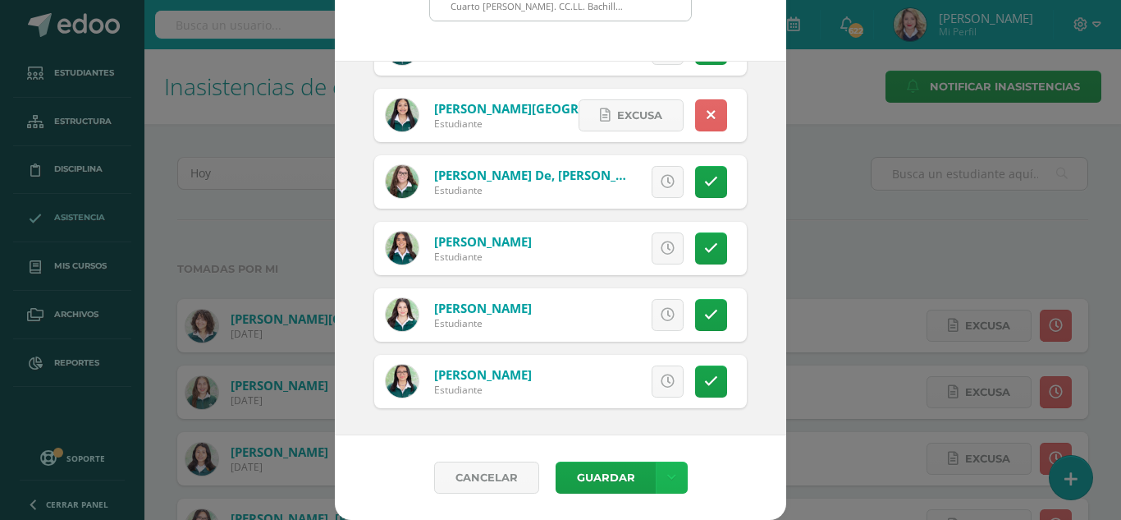
click at [656, 473] on link at bounding box center [672, 477] width 32 height 32
click at [641, 414] on link "Guardar sin notificar inasistencias" at bounding box center [631, 415] width 181 height 39
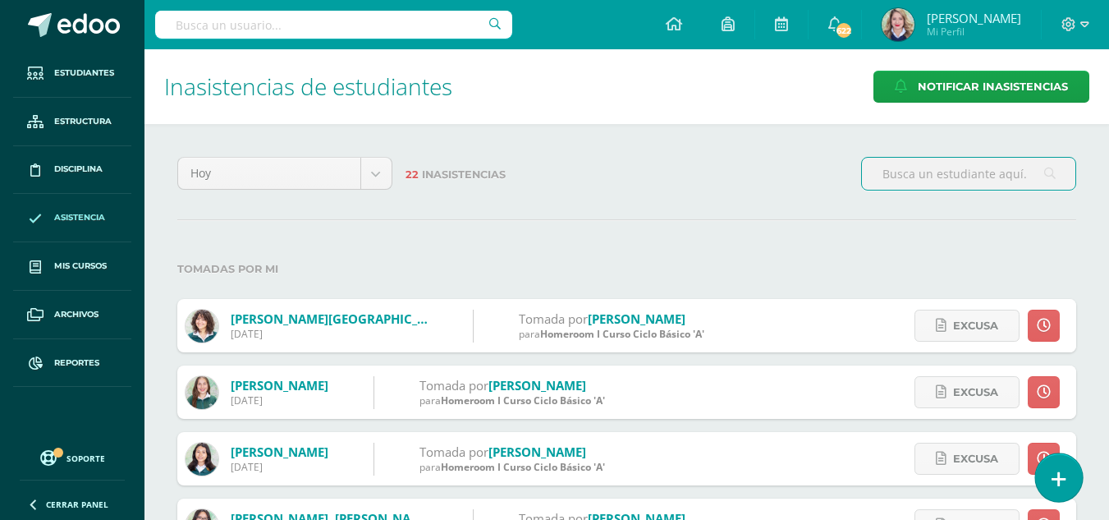
click at [1077, 479] on link at bounding box center [1058, 477] width 47 height 48
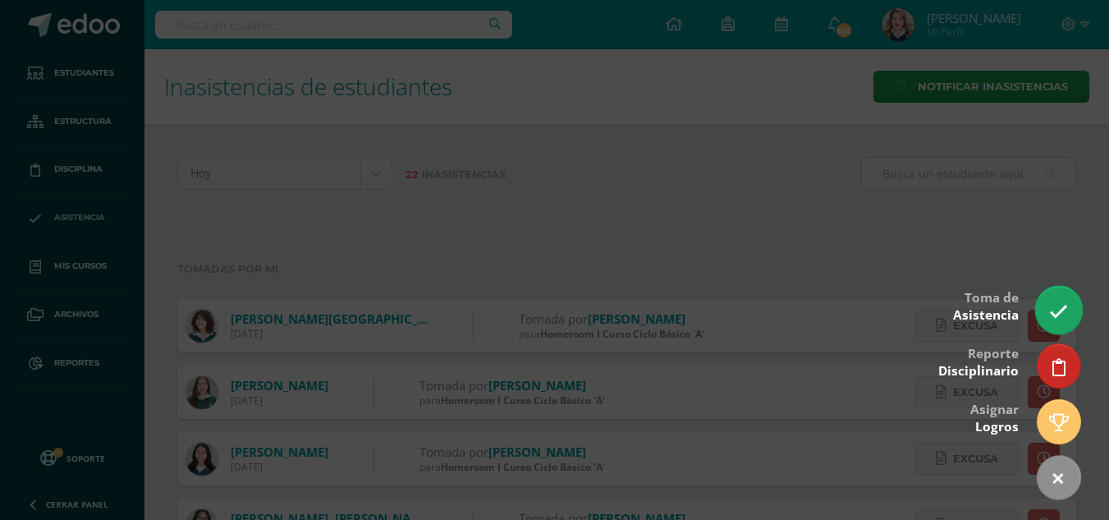
click at [1051, 299] on link at bounding box center [1058, 310] width 47 height 48
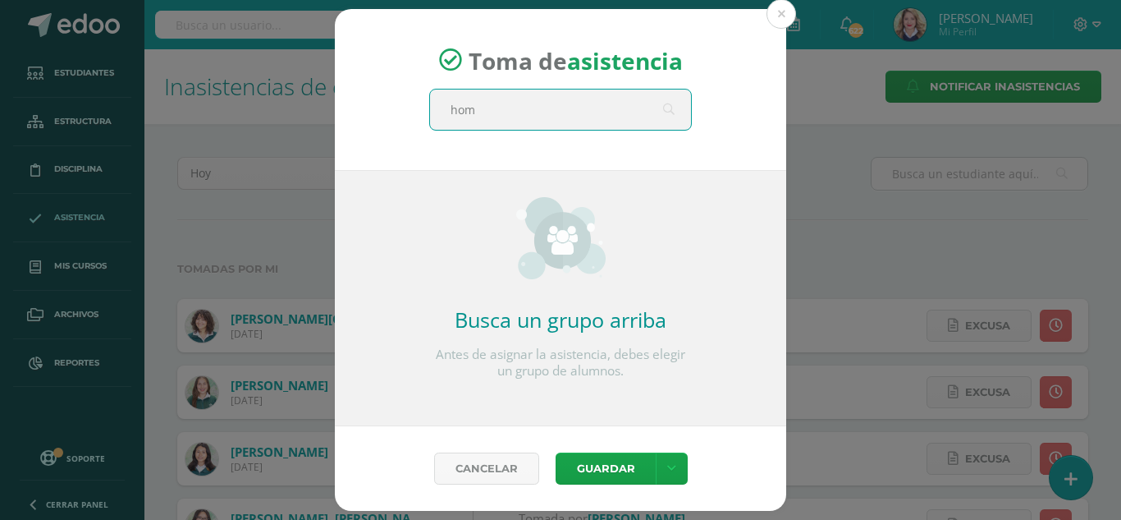
type input "home"
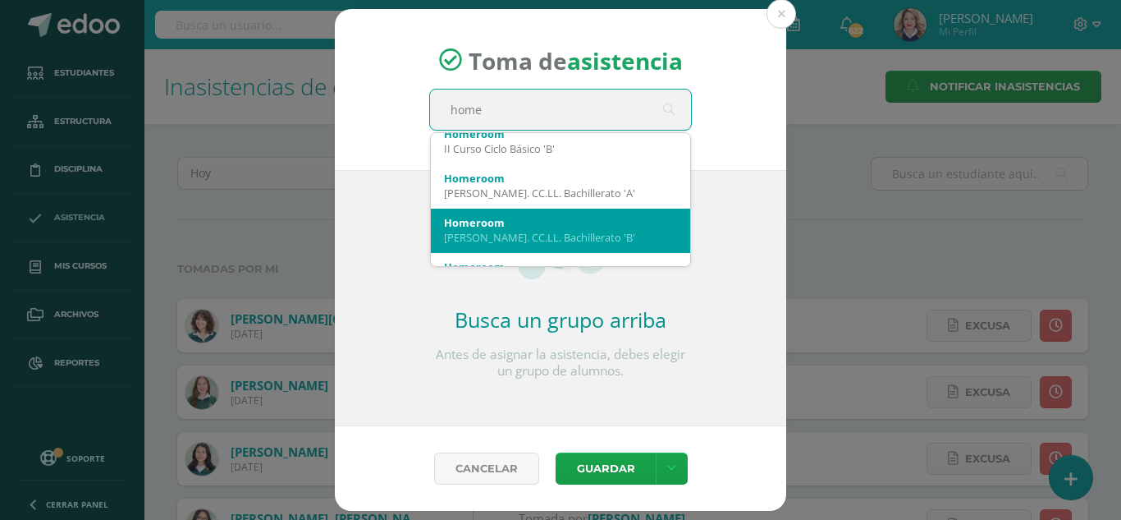
scroll to position [361, 0]
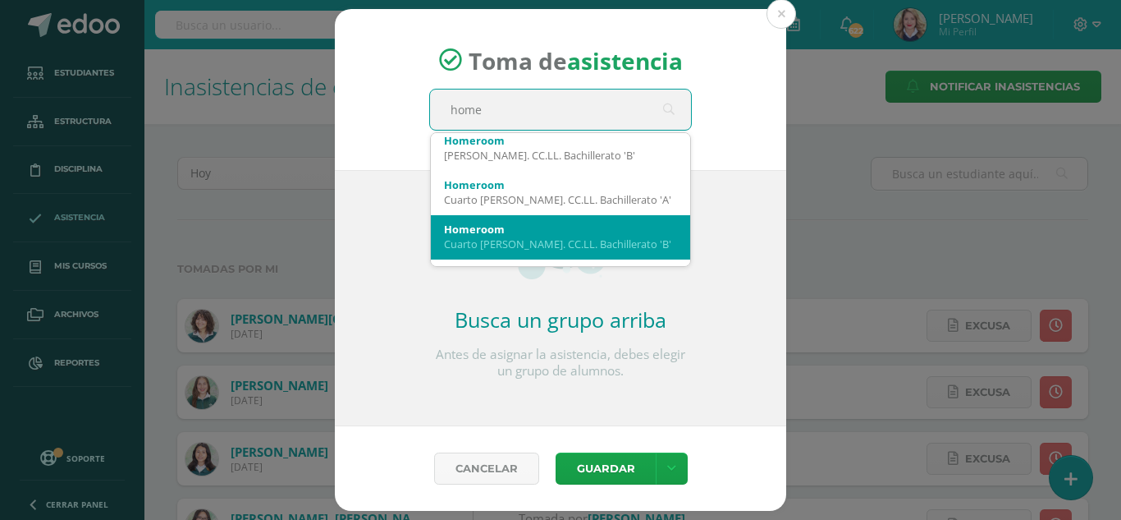
click at [538, 236] on div "Cuarto [PERSON_NAME]. CC.LL. Bachillerato 'B'" at bounding box center [560, 243] width 233 height 15
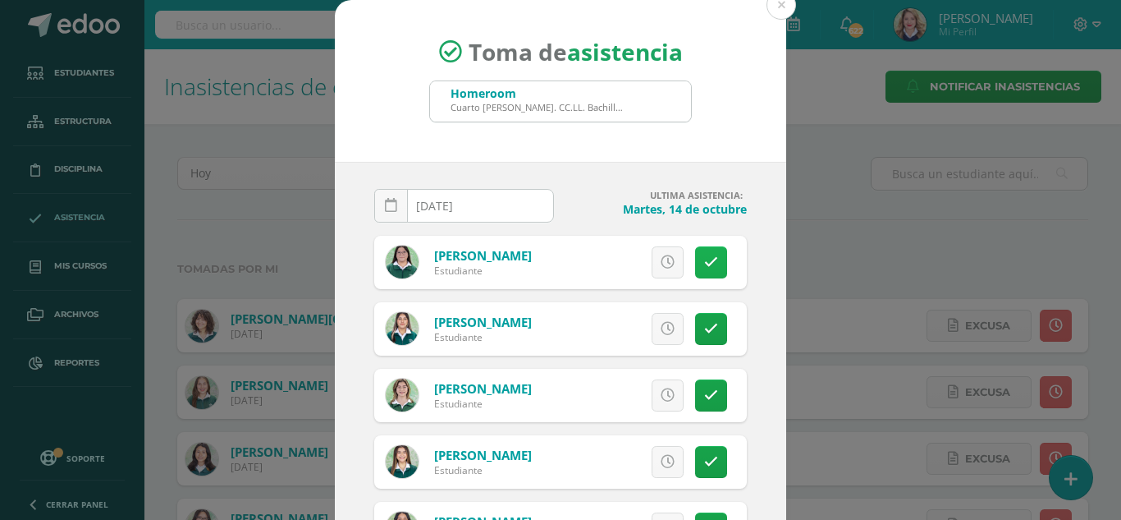
click at [704, 259] on icon at bounding box center [711, 262] width 14 height 14
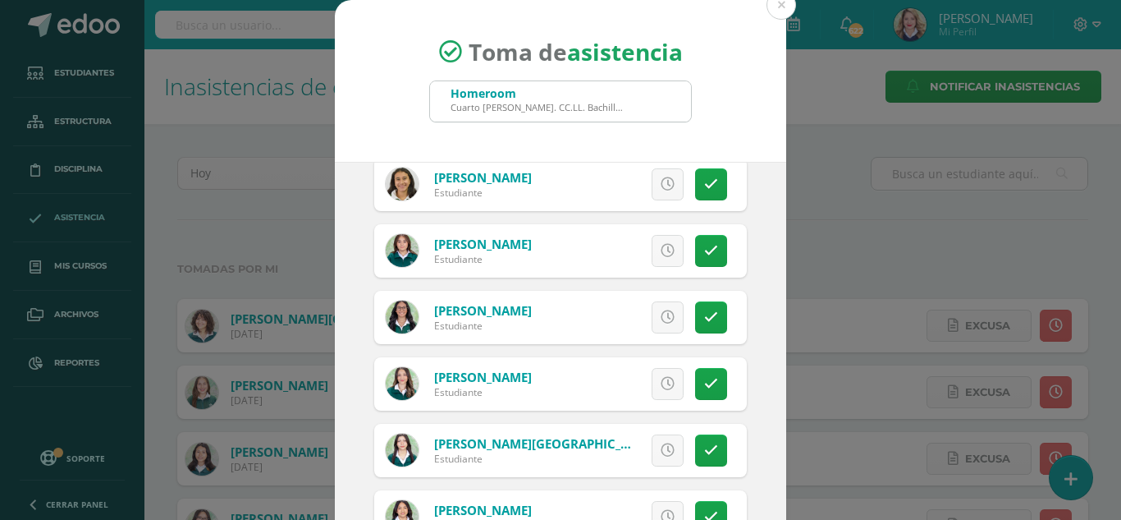
scroll to position [575, 0]
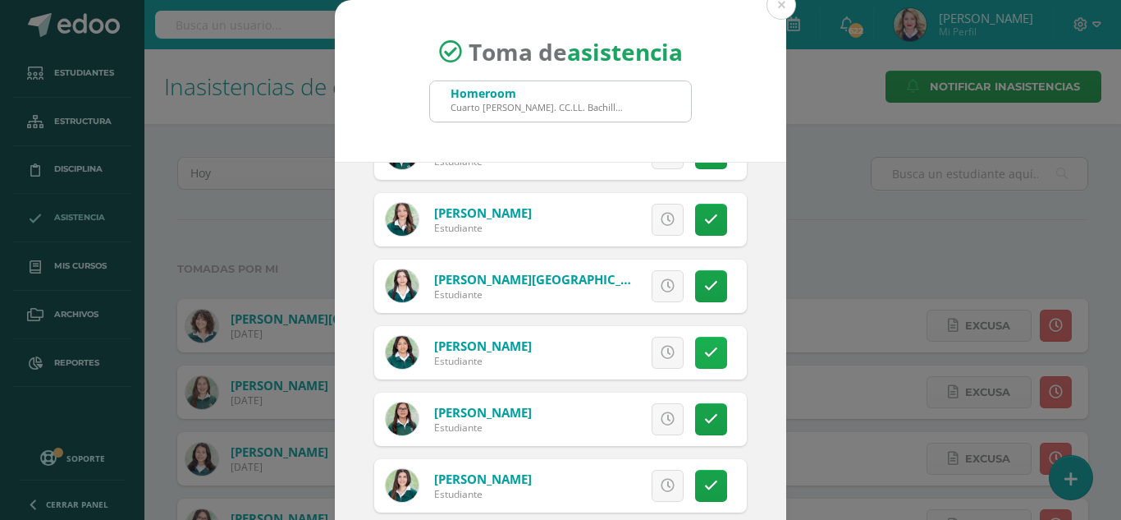
click at [704, 349] on icon at bounding box center [711, 353] width 14 height 14
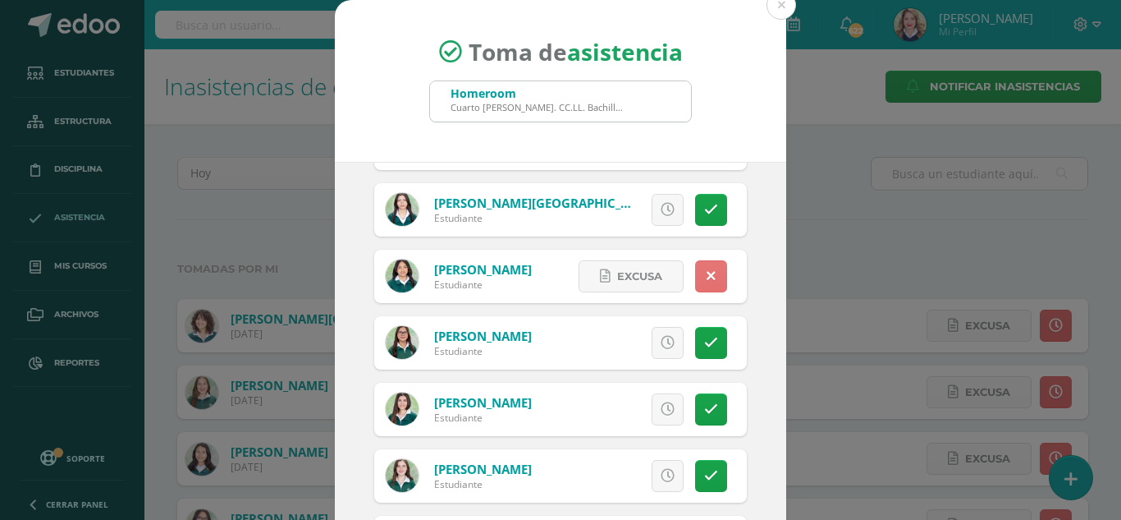
scroll to position [492, 0]
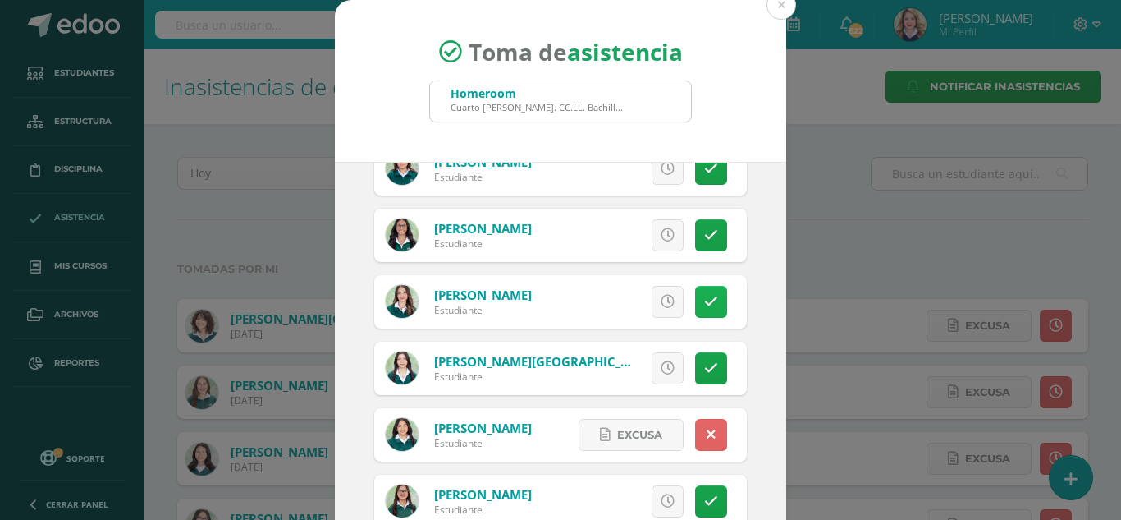
click at [695, 298] on link at bounding box center [711, 302] width 32 height 32
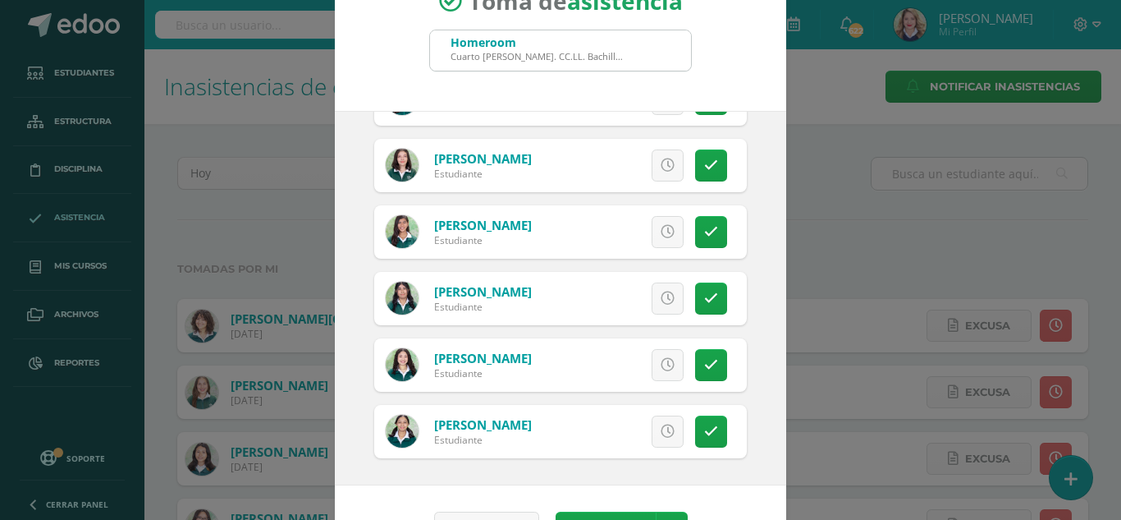
scroll to position [101, 0]
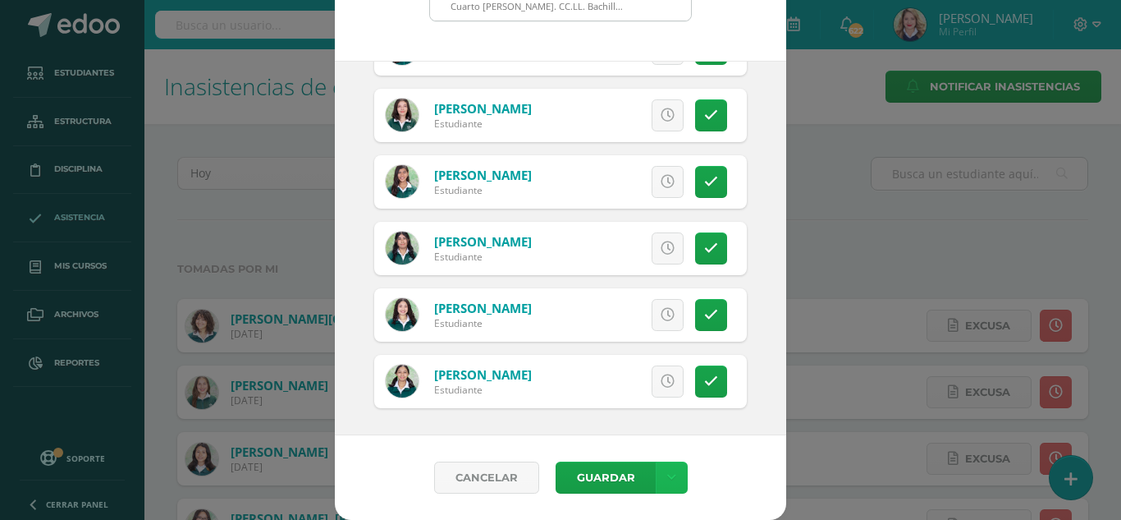
click at [671, 476] on link at bounding box center [672, 477] width 32 height 32
click at [638, 397] on link "Guardar sin notificar inasistencias" at bounding box center [631, 415] width 181 height 39
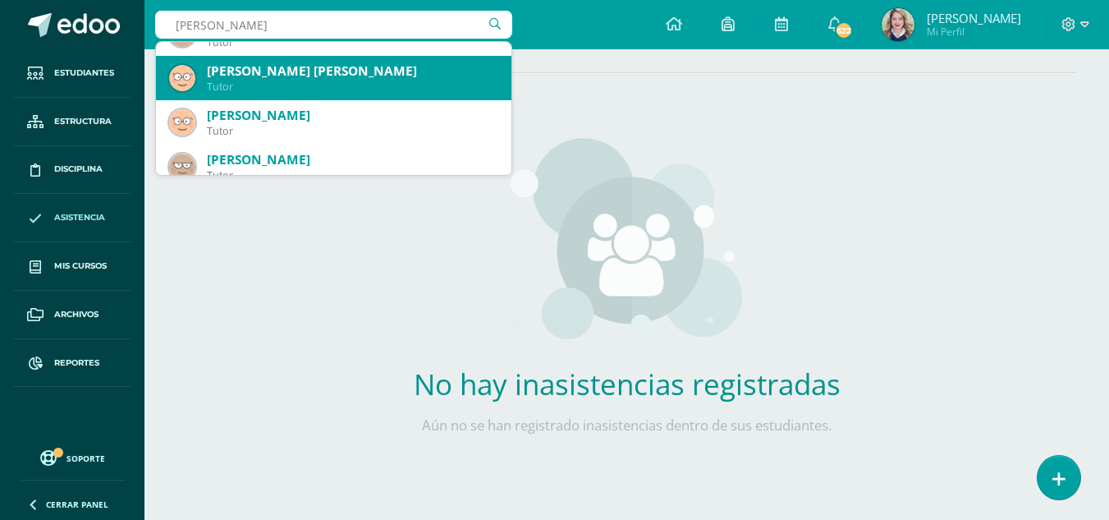
scroll to position [44, 0]
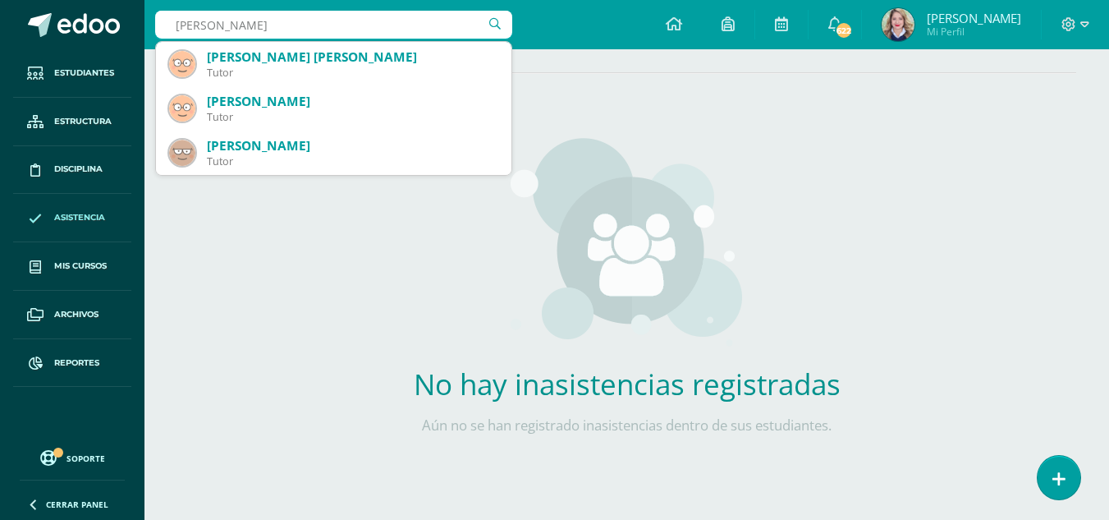
type input "[PERSON_NAME]"
